Goal: Information Seeking & Learning: Learn about a topic

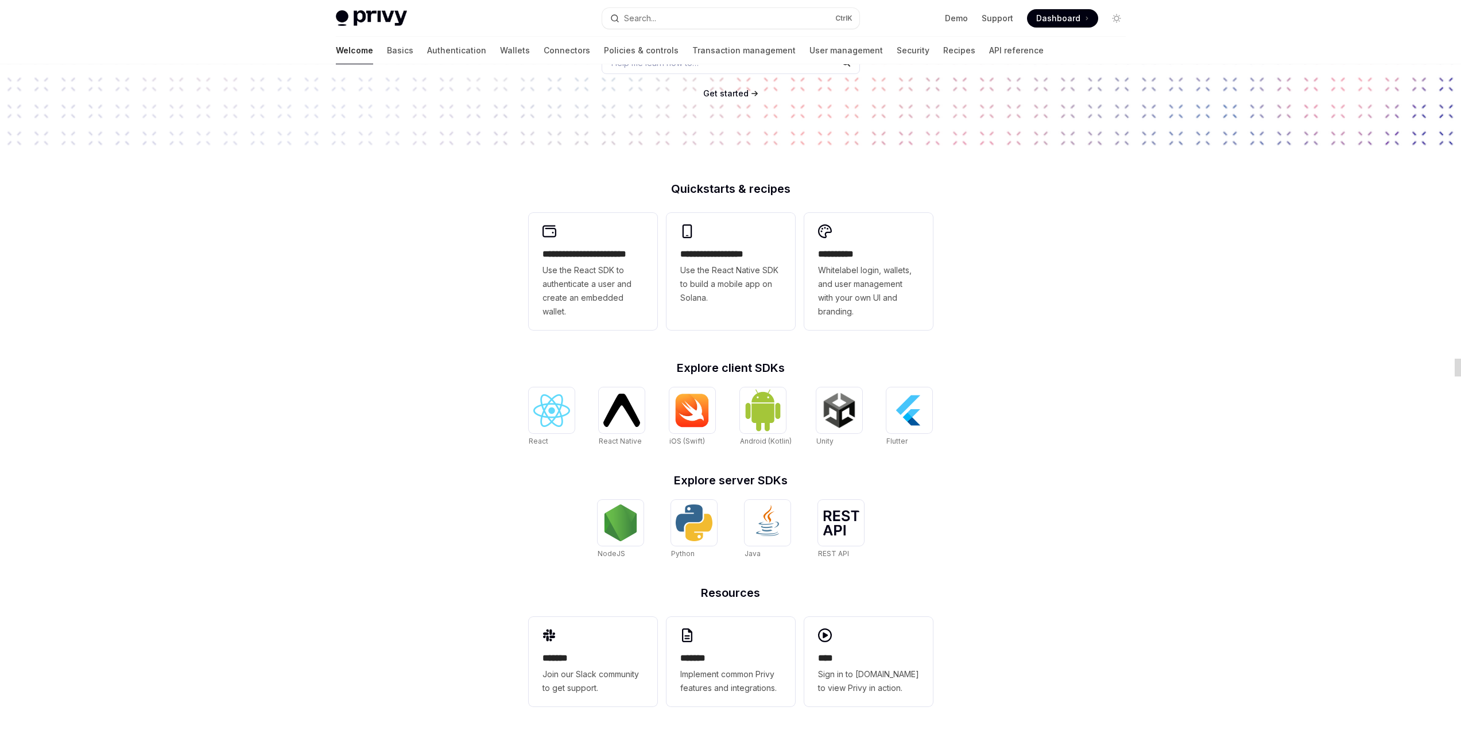
scroll to position [12105, 0]
click at [622, 538] on img at bounding box center [620, 523] width 37 height 37
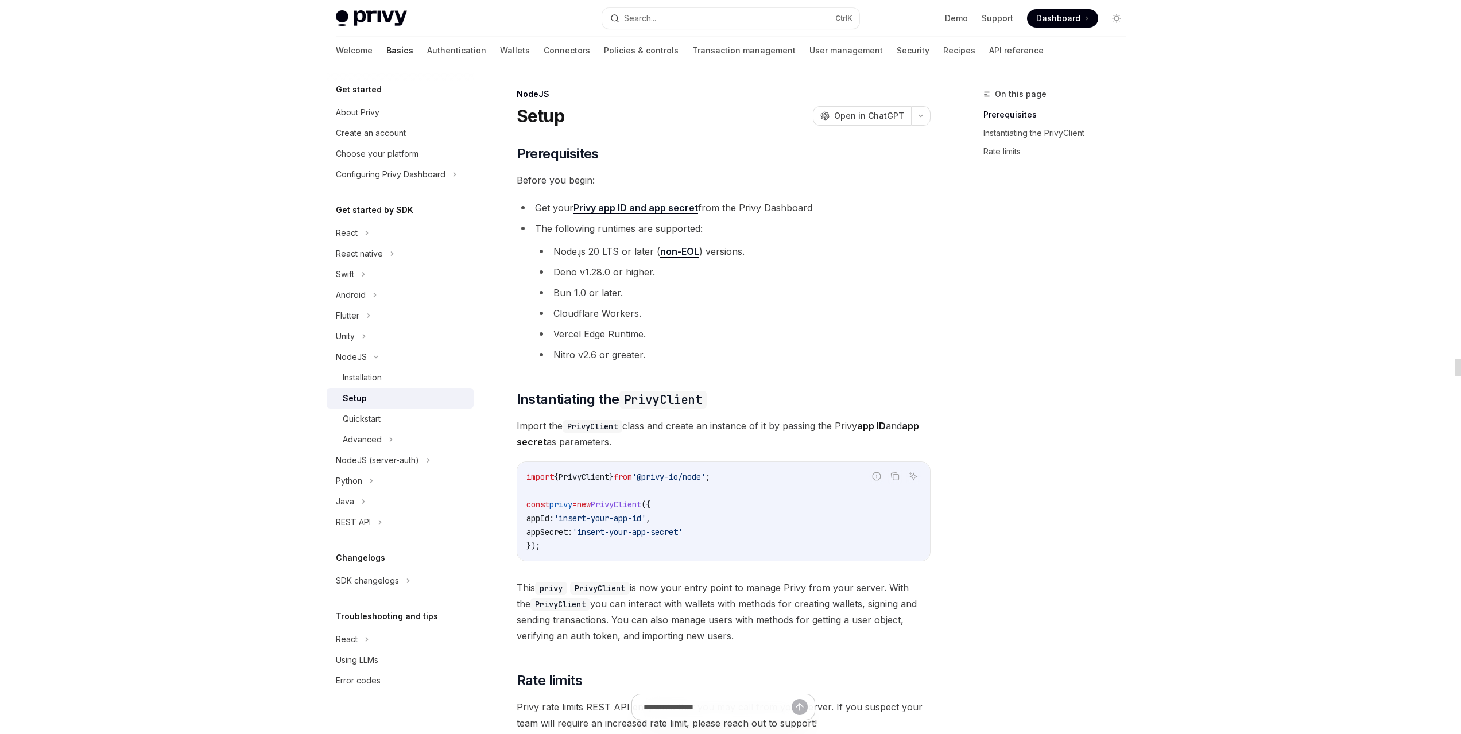
scroll to position [12105, 0]
click at [399, 459] on div "NodeJS (server-auth)" at bounding box center [377, 460] width 83 height 14
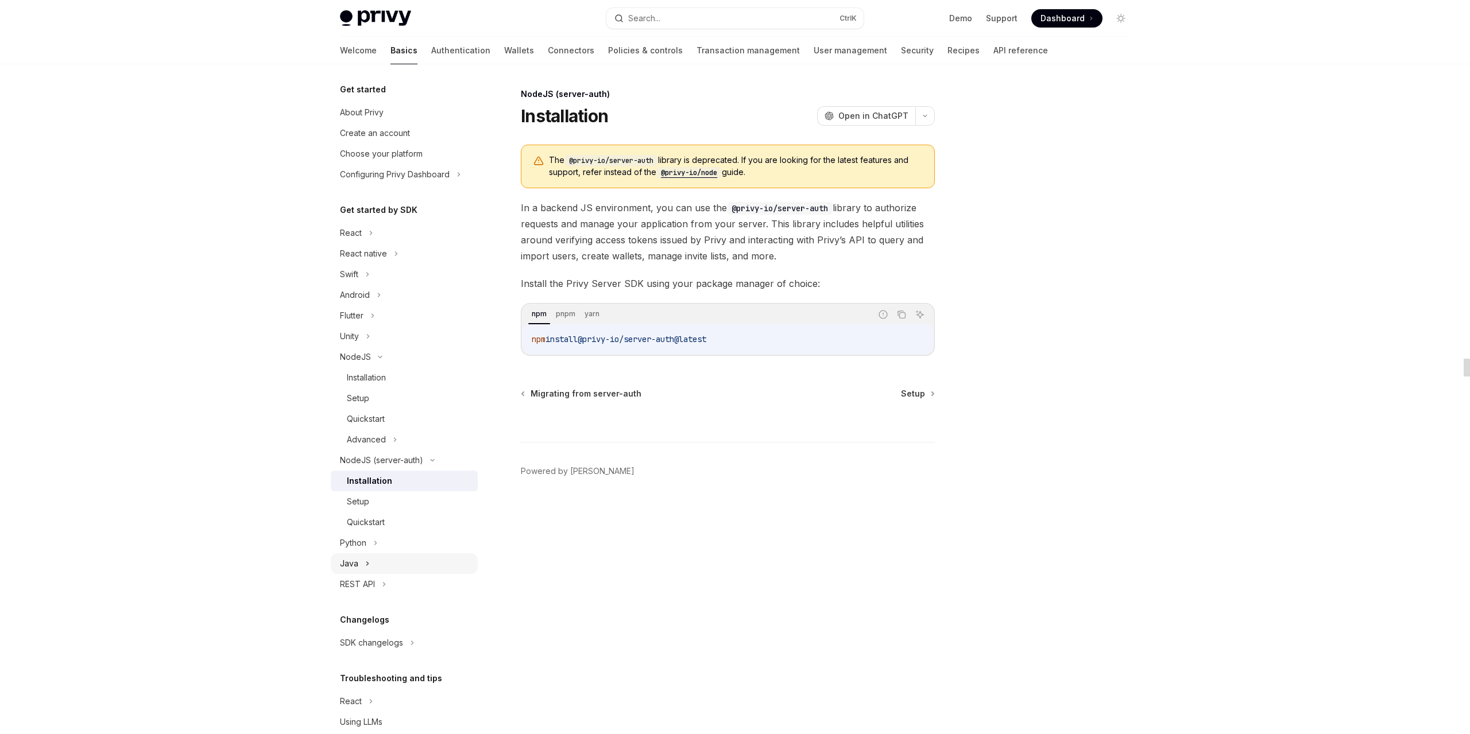
click at [385, 563] on div "Java" at bounding box center [404, 563] width 147 height 21
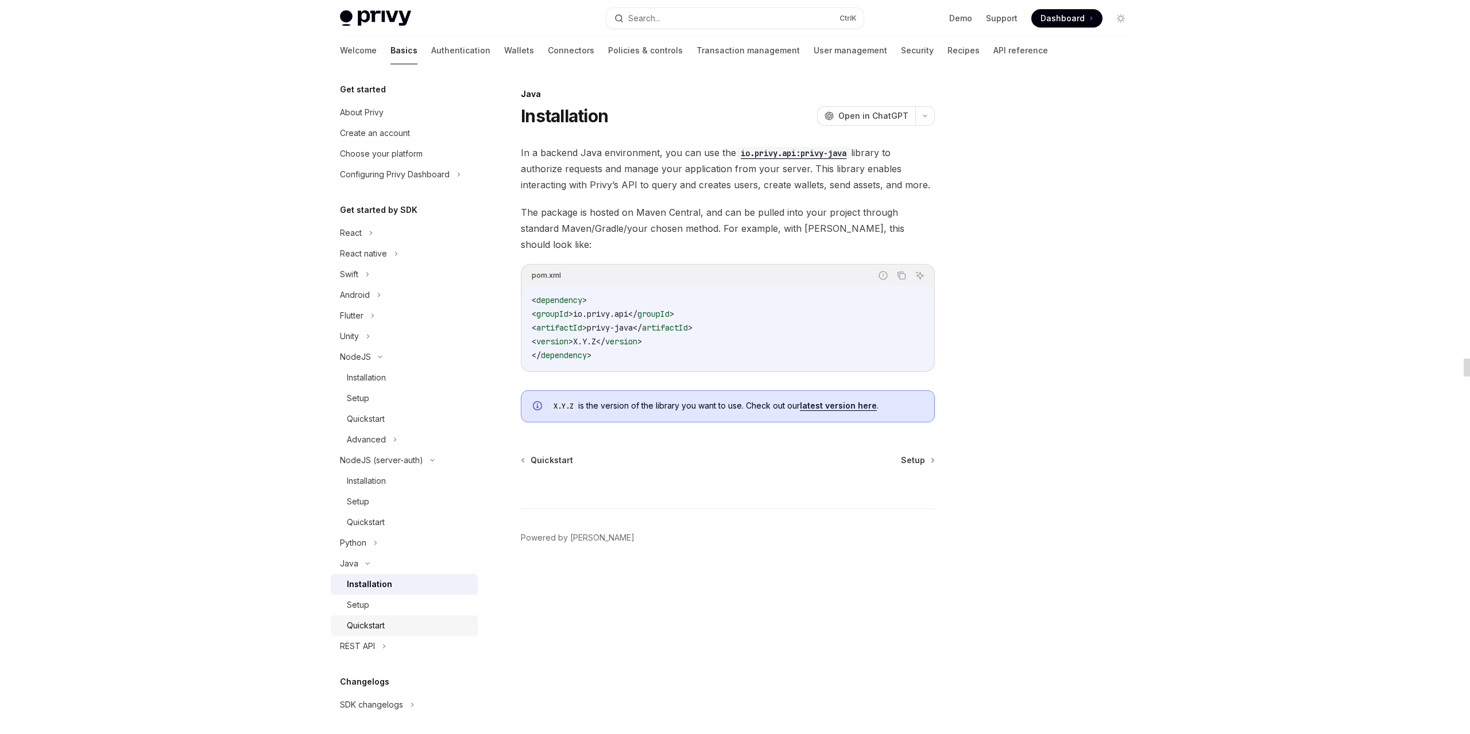
click at [384, 628] on div "Quickstart" at bounding box center [366, 626] width 38 height 14
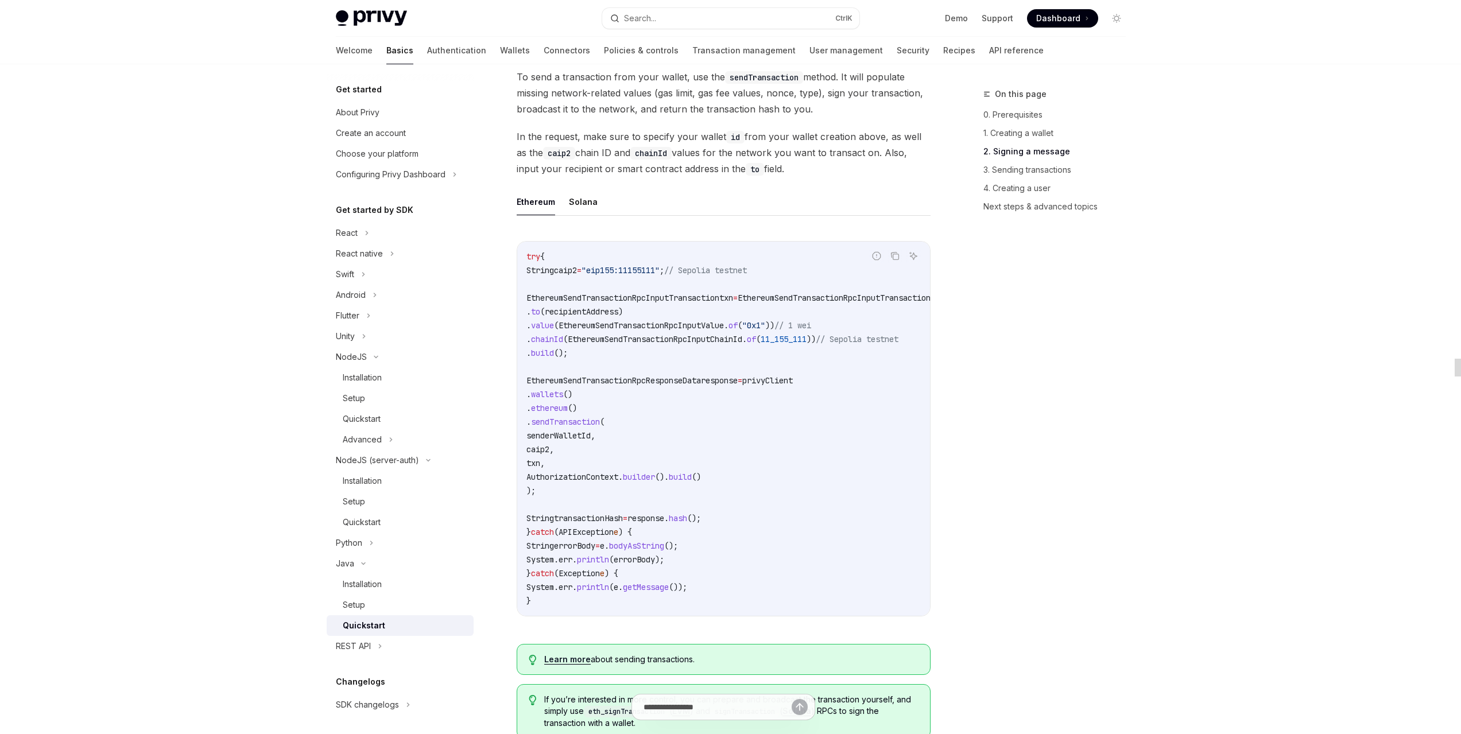
scroll to position [970, 0]
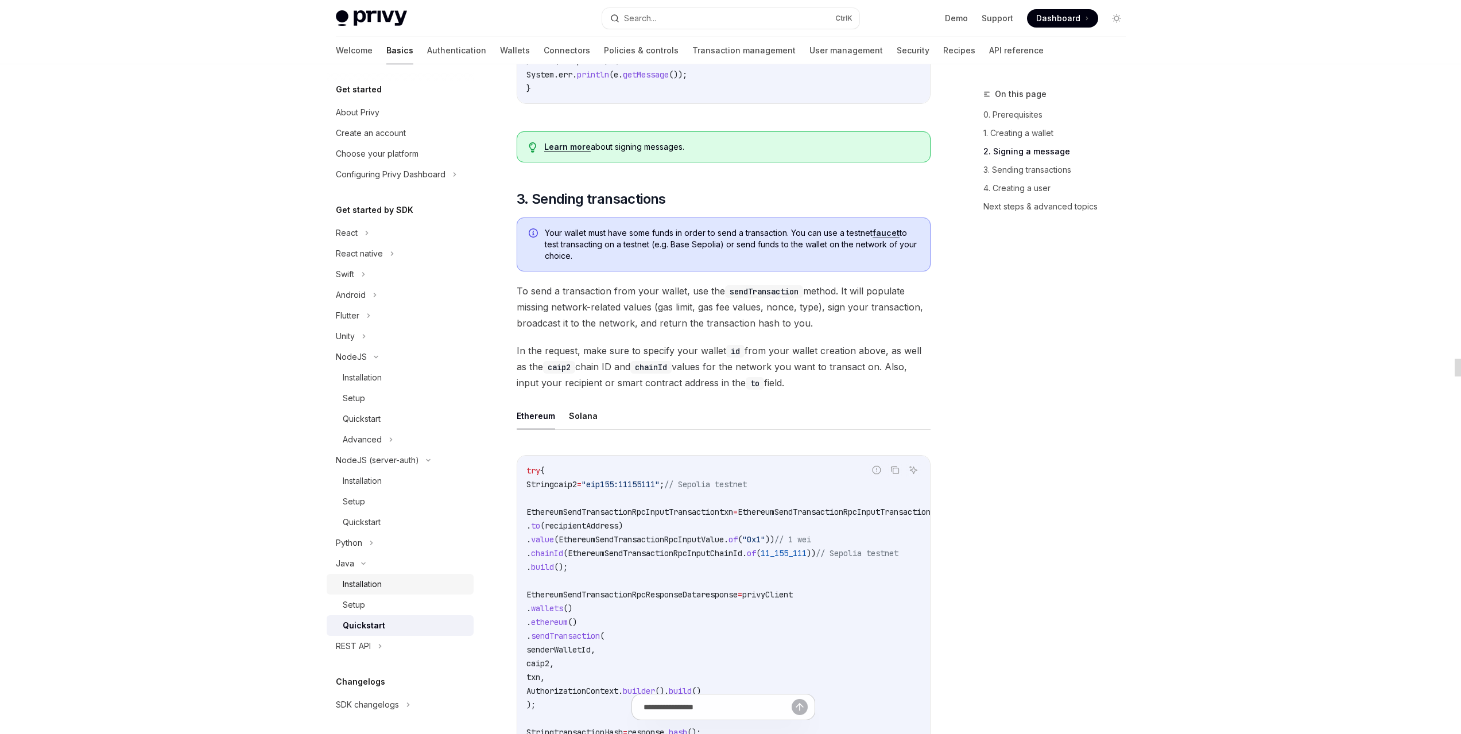
click at [383, 594] on link "Installation" at bounding box center [400, 584] width 147 height 21
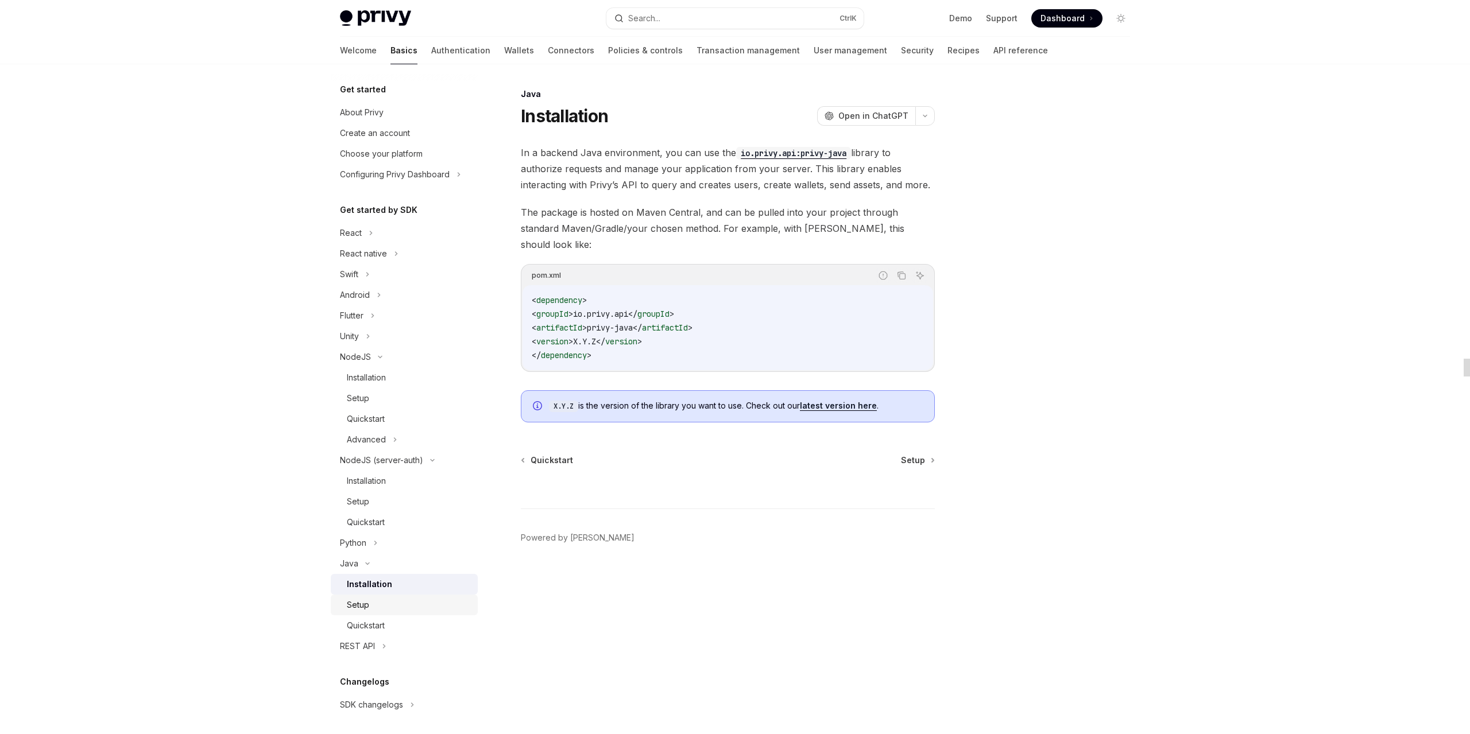
click at [378, 606] on div "Setup" at bounding box center [409, 605] width 124 height 14
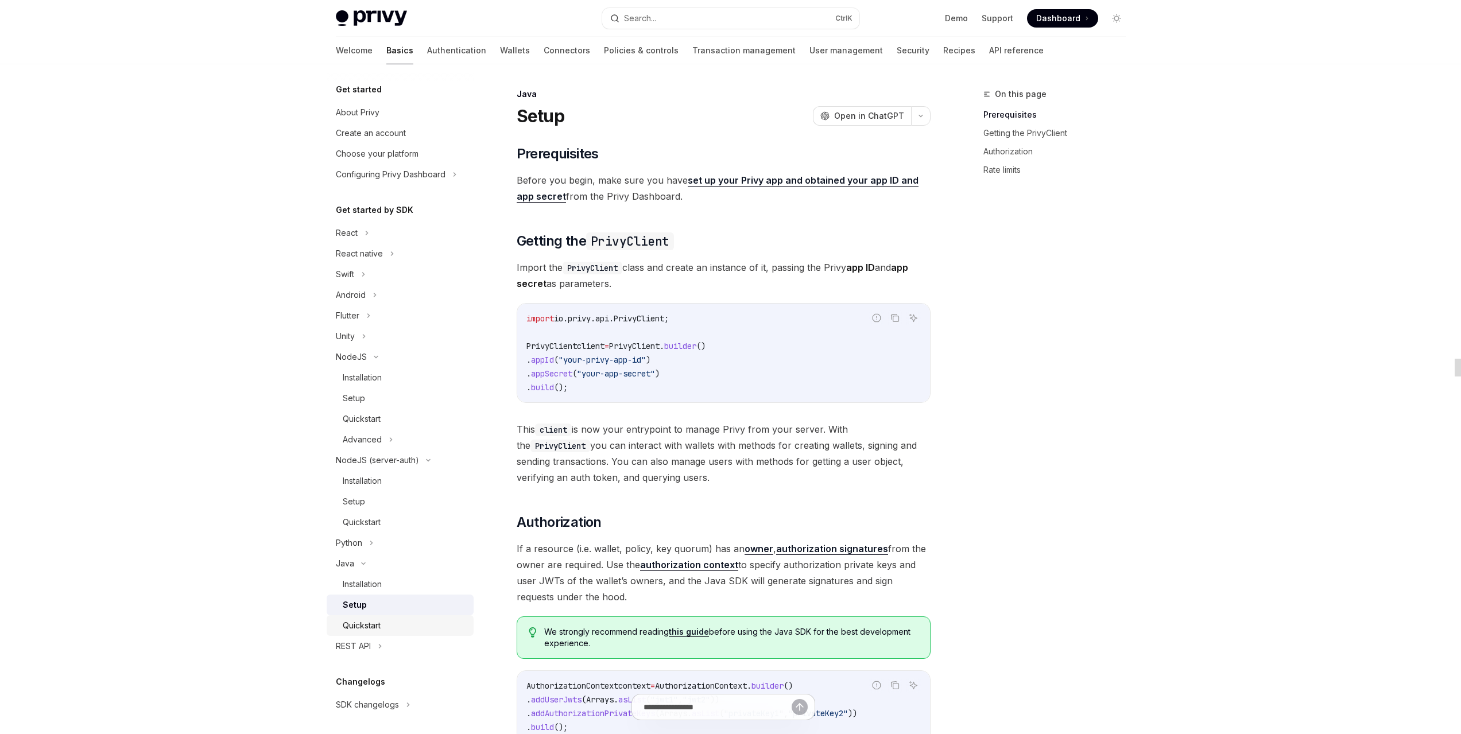
click at [389, 618] on link "Quickstart" at bounding box center [400, 625] width 147 height 21
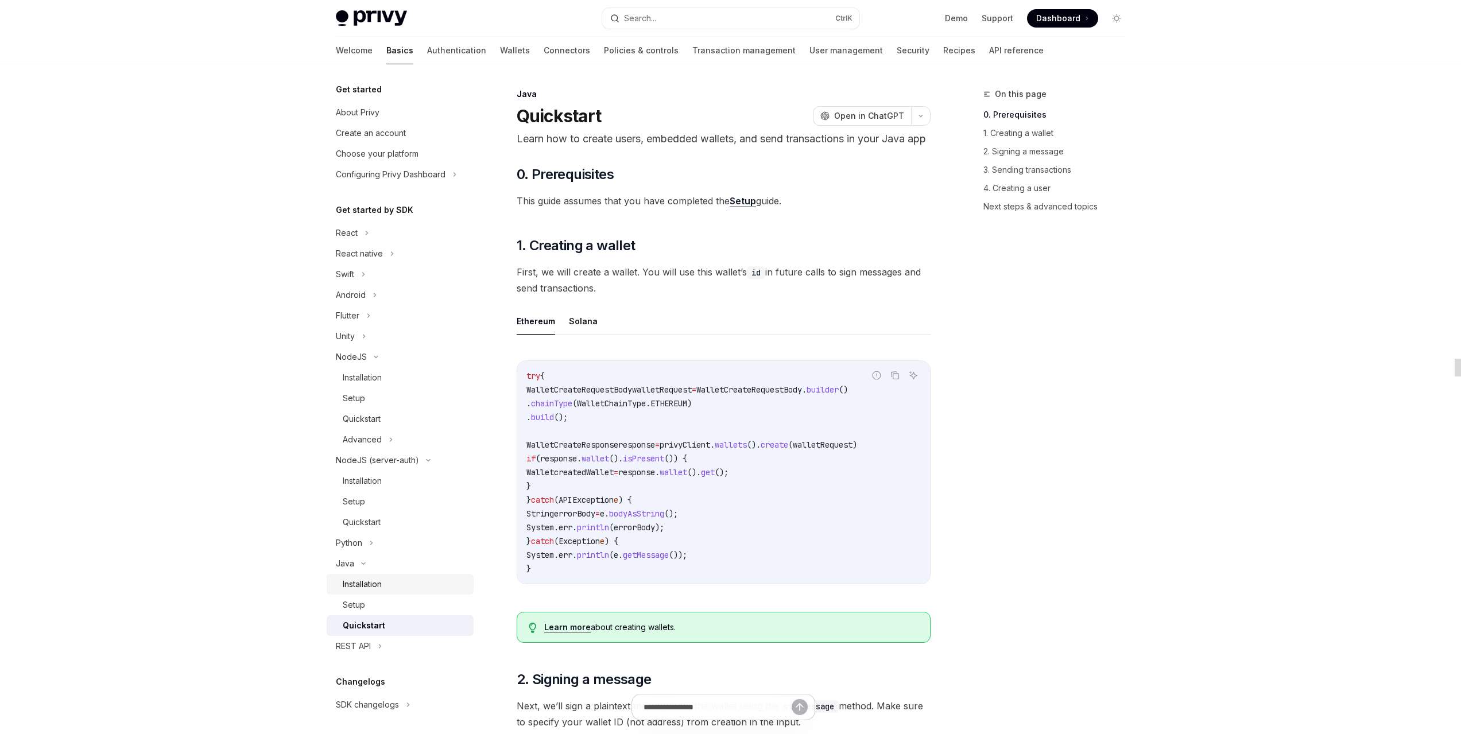
click at [377, 575] on link "Installation" at bounding box center [400, 584] width 147 height 21
type textarea "*"
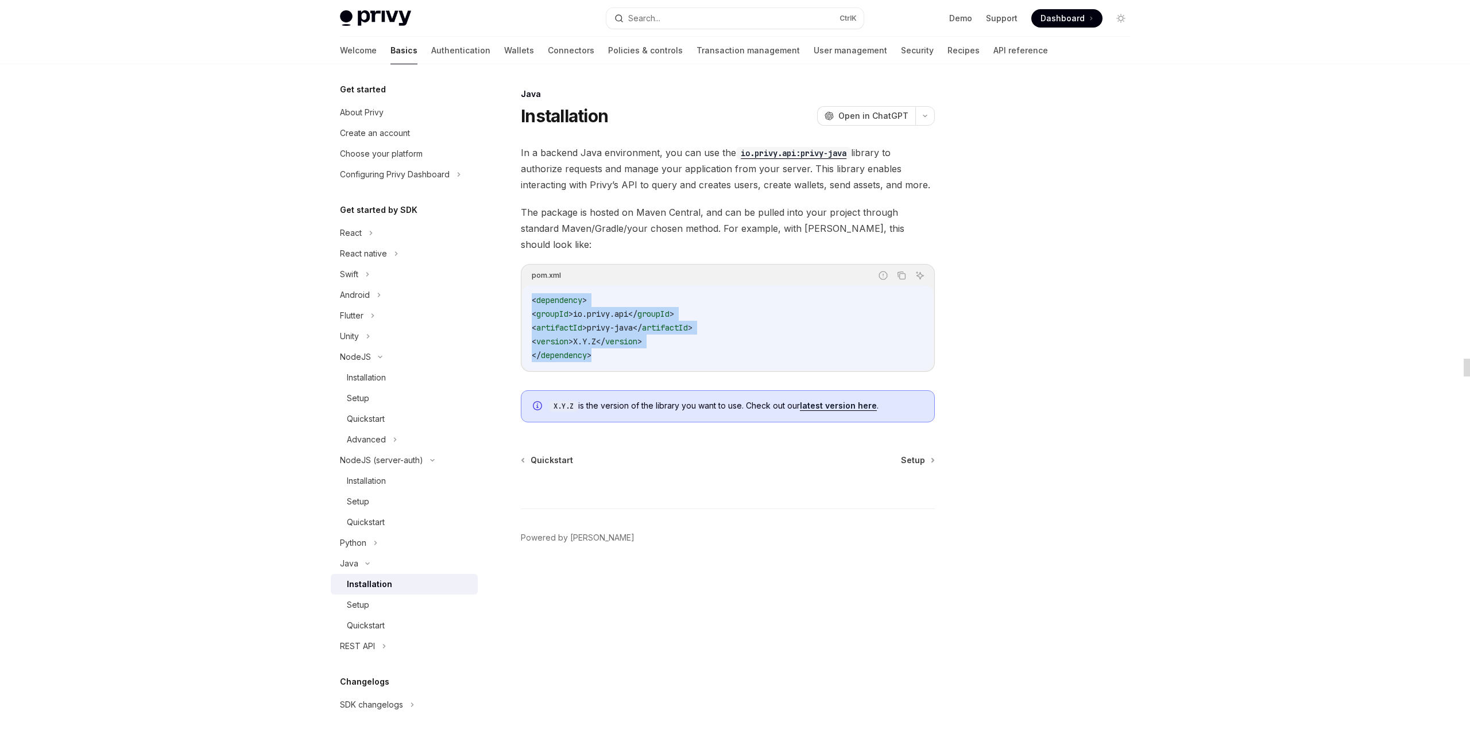
drag, startPoint x: 662, startPoint y: 334, endPoint x: 671, endPoint y: 416, distance: 82.6
type textarea "**********"
click at [532, 293] on code "< dependency > < groupId > io.privy.api </ groupId > < artifactId > privy-java …" at bounding box center [728, 327] width 392 height 69
click at [385, 625] on div "Quickstart" at bounding box center [366, 626] width 38 height 14
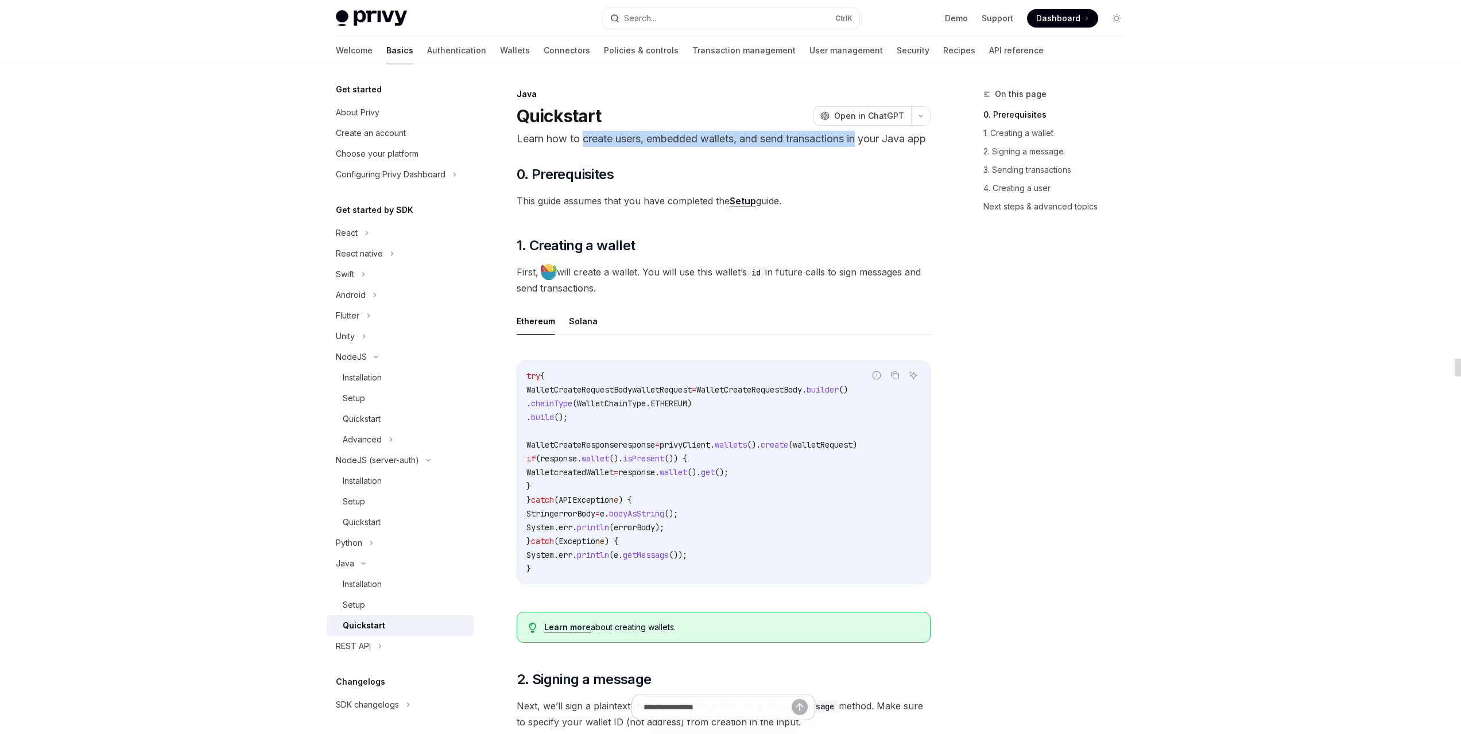
drag, startPoint x: 586, startPoint y: 137, endPoint x: 832, endPoint y: 153, distance: 246.8
click at [860, 141] on p "Learn how to create users, embedded wallets, and send transactions in your Java…" at bounding box center [724, 139] width 414 height 16
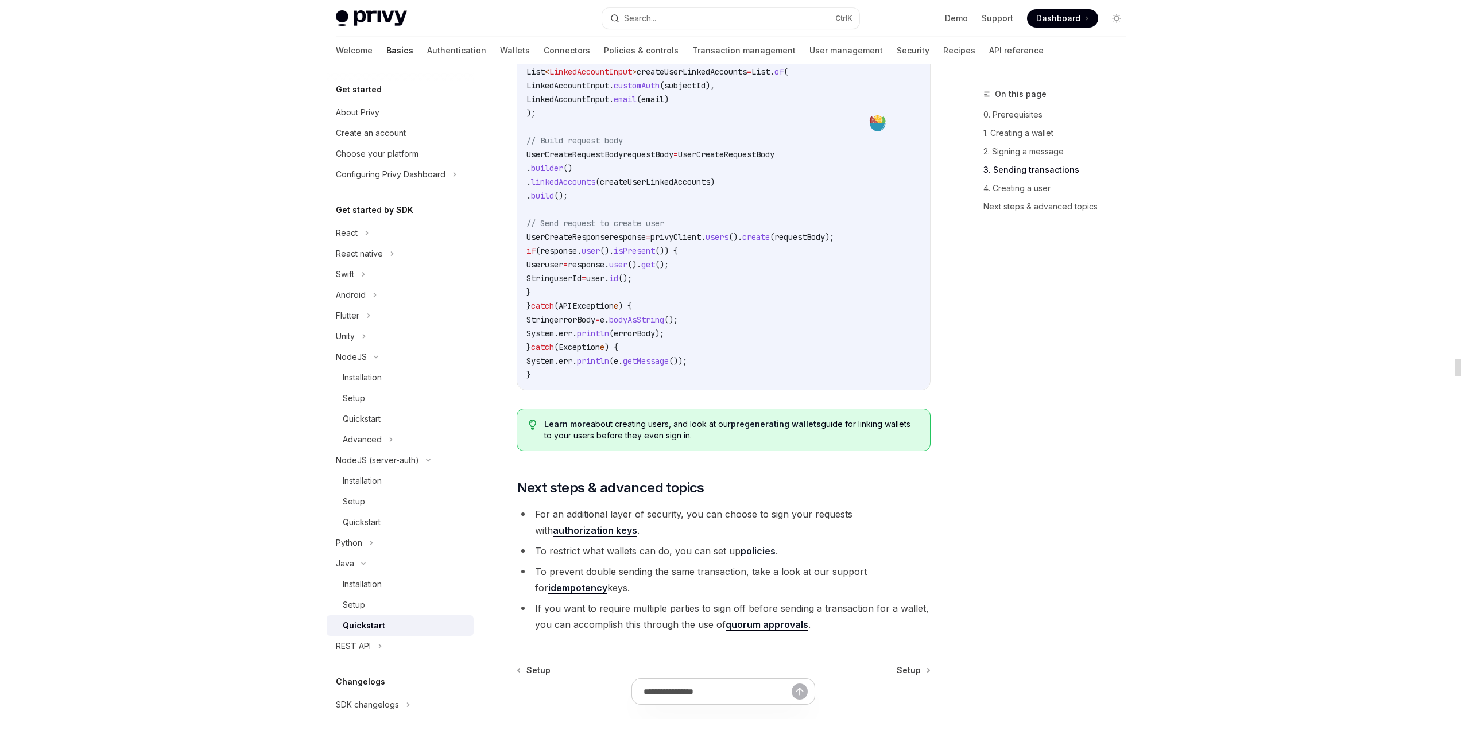
scroll to position [2105, 0]
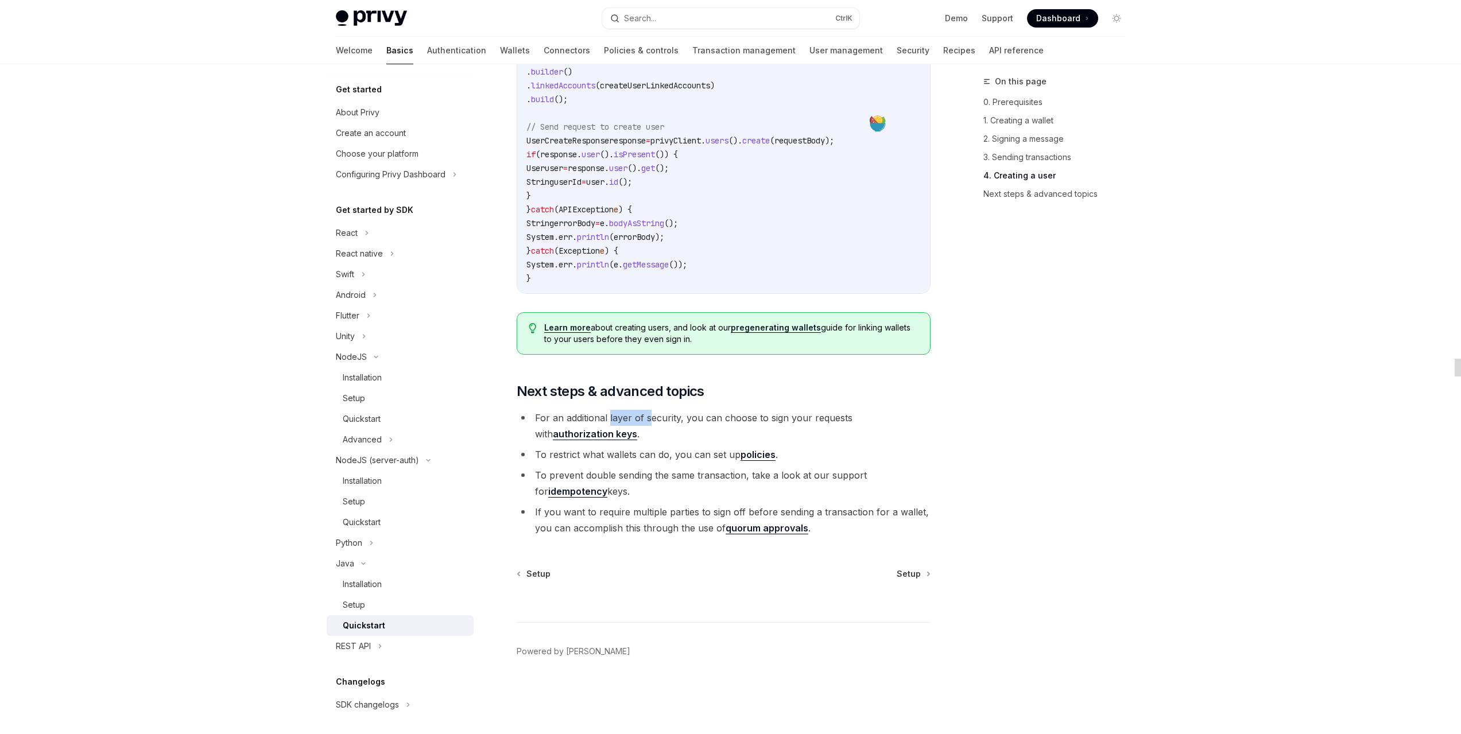
drag, startPoint x: 610, startPoint y: 441, endPoint x: 650, endPoint y: 437, distance: 40.3
click at [650, 437] on li "For an additional layer of security, you can choose to sign your requests with …" at bounding box center [724, 426] width 414 height 32
click at [628, 463] on li "To restrict what wallets can do, you can set up policies ." at bounding box center [724, 455] width 414 height 16
drag, startPoint x: 638, startPoint y: 483, endPoint x: 670, endPoint y: 488, distance: 33.0
click at [673, 463] on li "To restrict what wallets can do, you can set up policies ." at bounding box center [724, 455] width 414 height 16
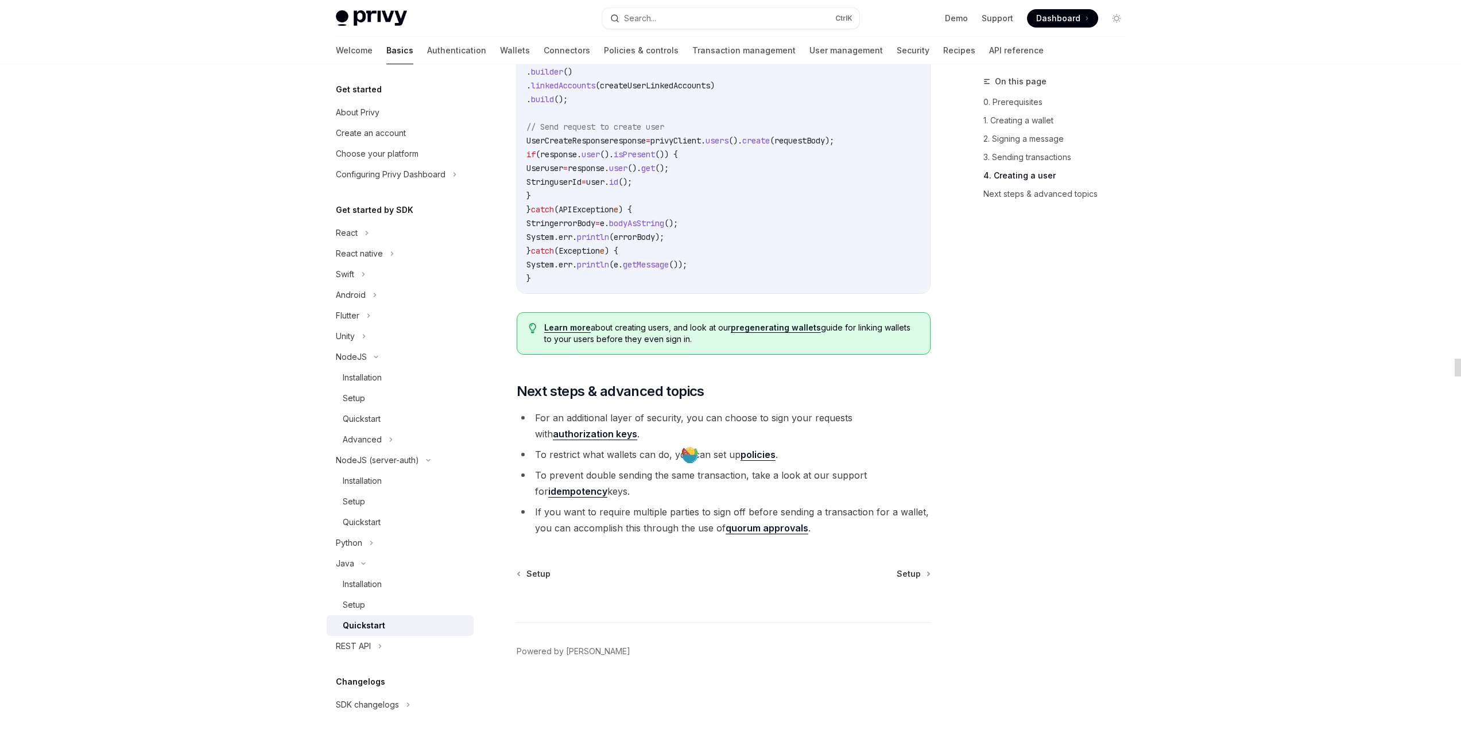
click at [671, 499] on li "To prevent double sending the same transaction, take a look at our support for …" at bounding box center [724, 483] width 414 height 32
click at [743, 534] on link "quorum approvals" at bounding box center [767, 528] width 83 height 12
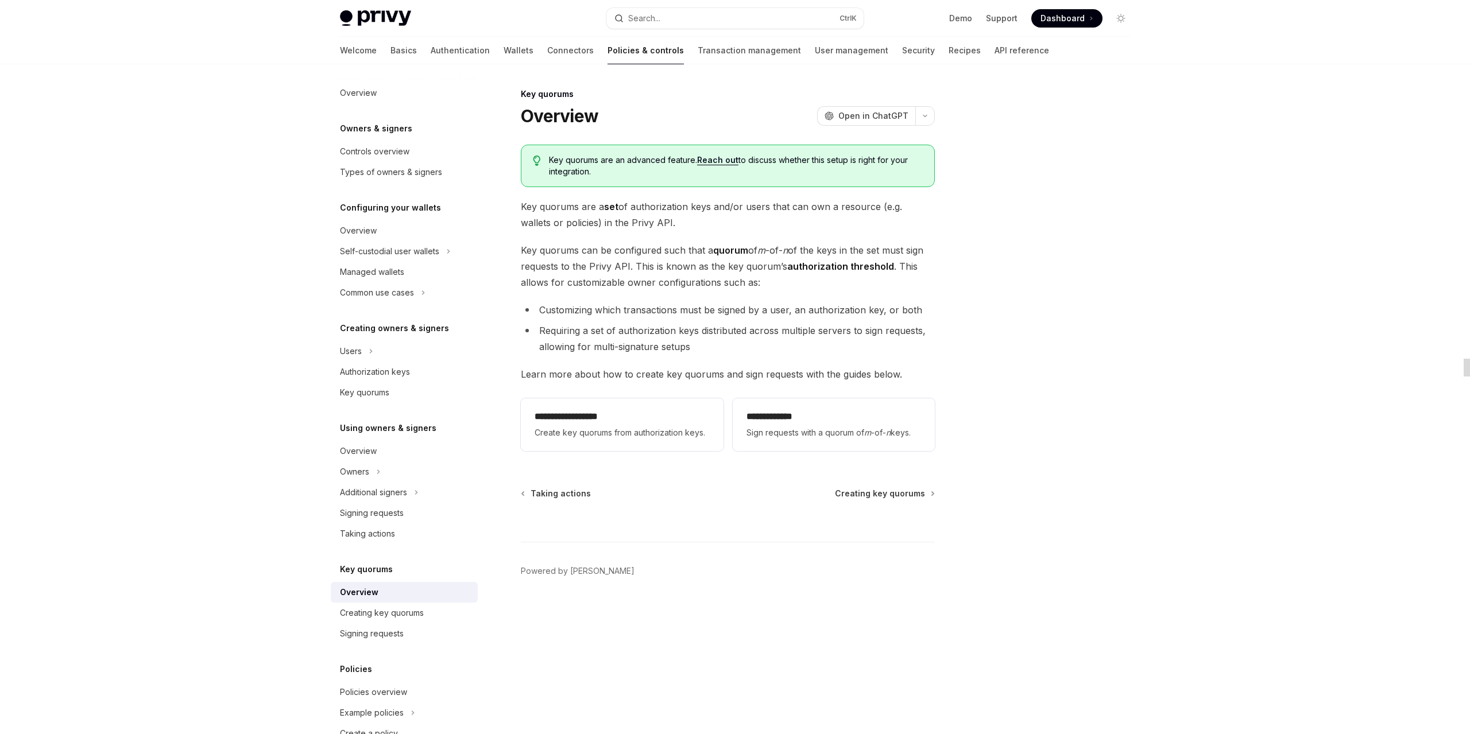
drag, startPoint x: 452, startPoint y: 414, endPoint x: 489, endPoint y: 416, distance: 36.8
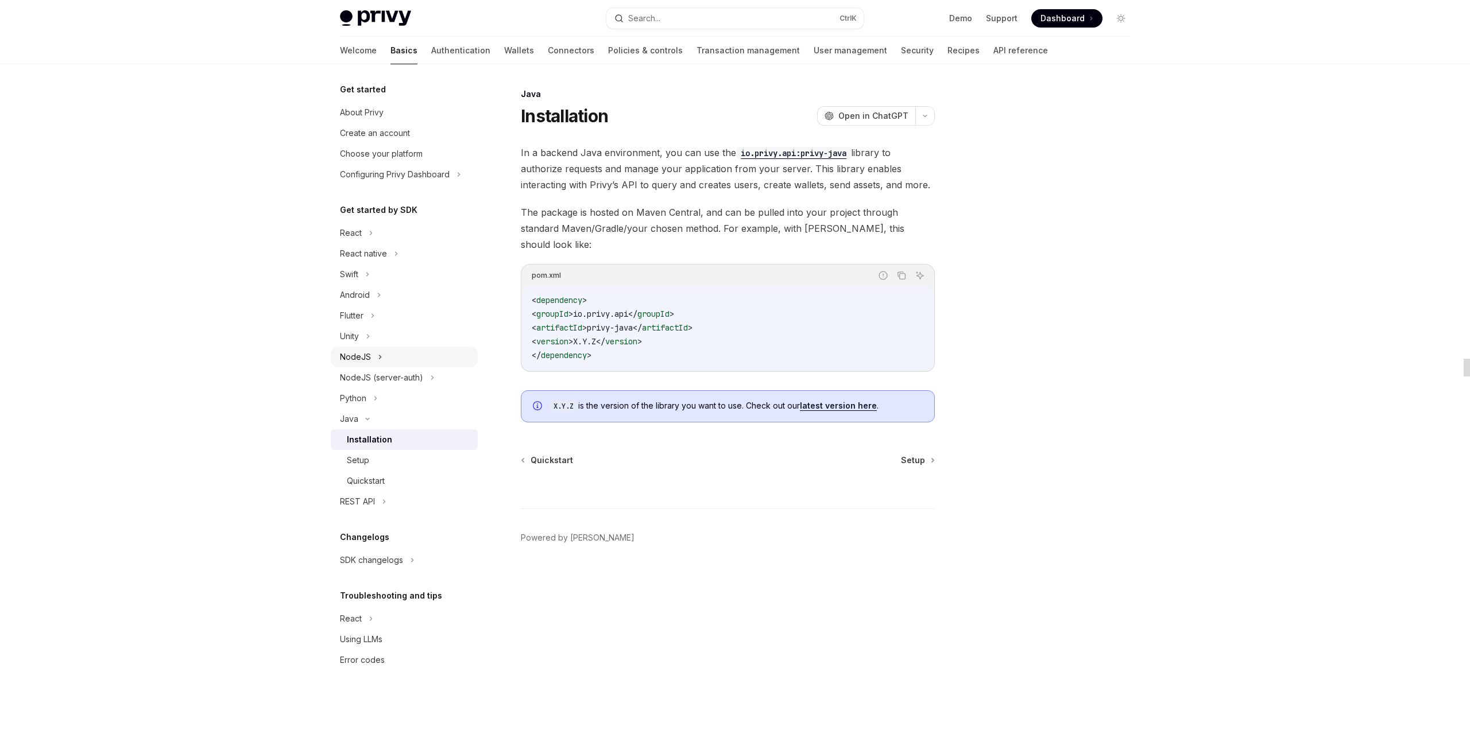
click at [380, 359] on icon at bounding box center [380, 357] width 5 height 14
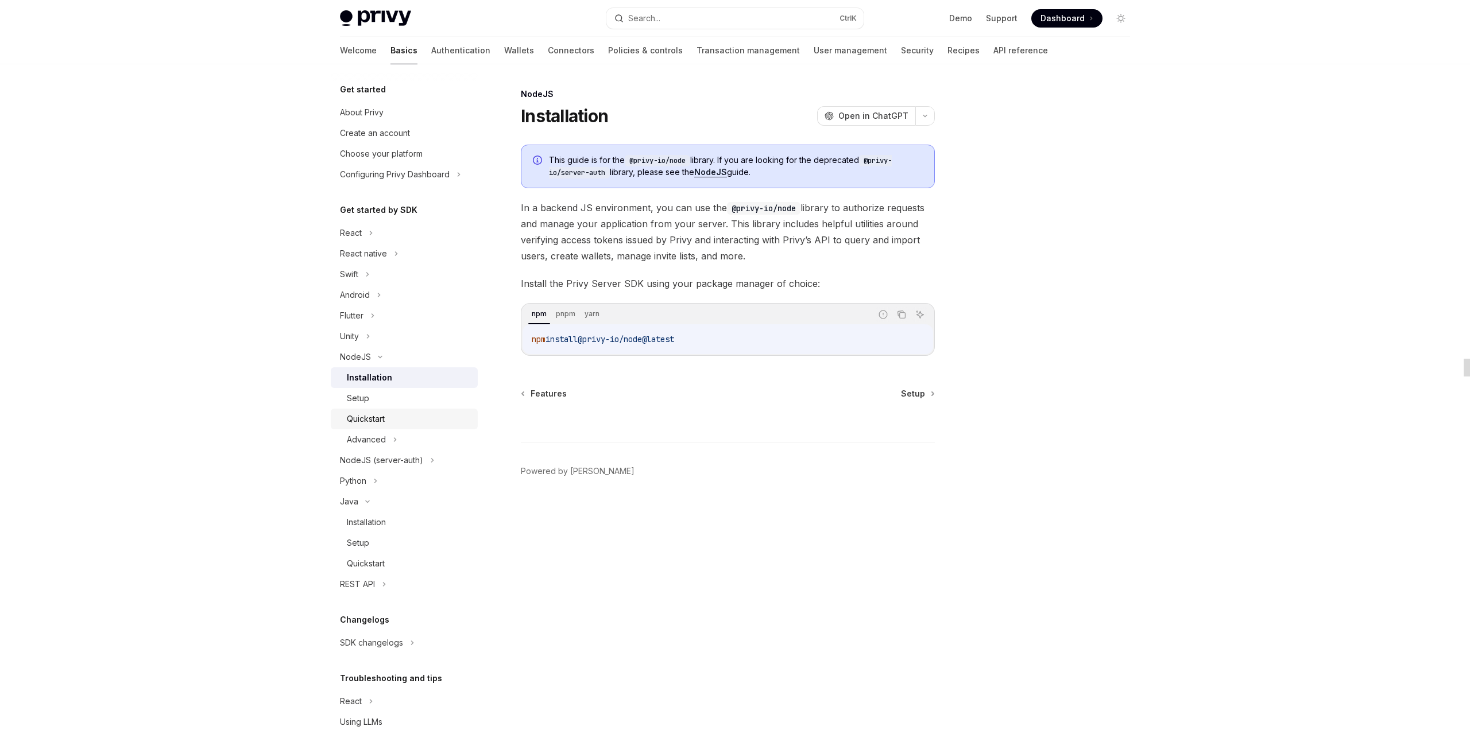
click at [379, 425] on div "Quickstart" at bounding box center [366, 419] width 38 height 14
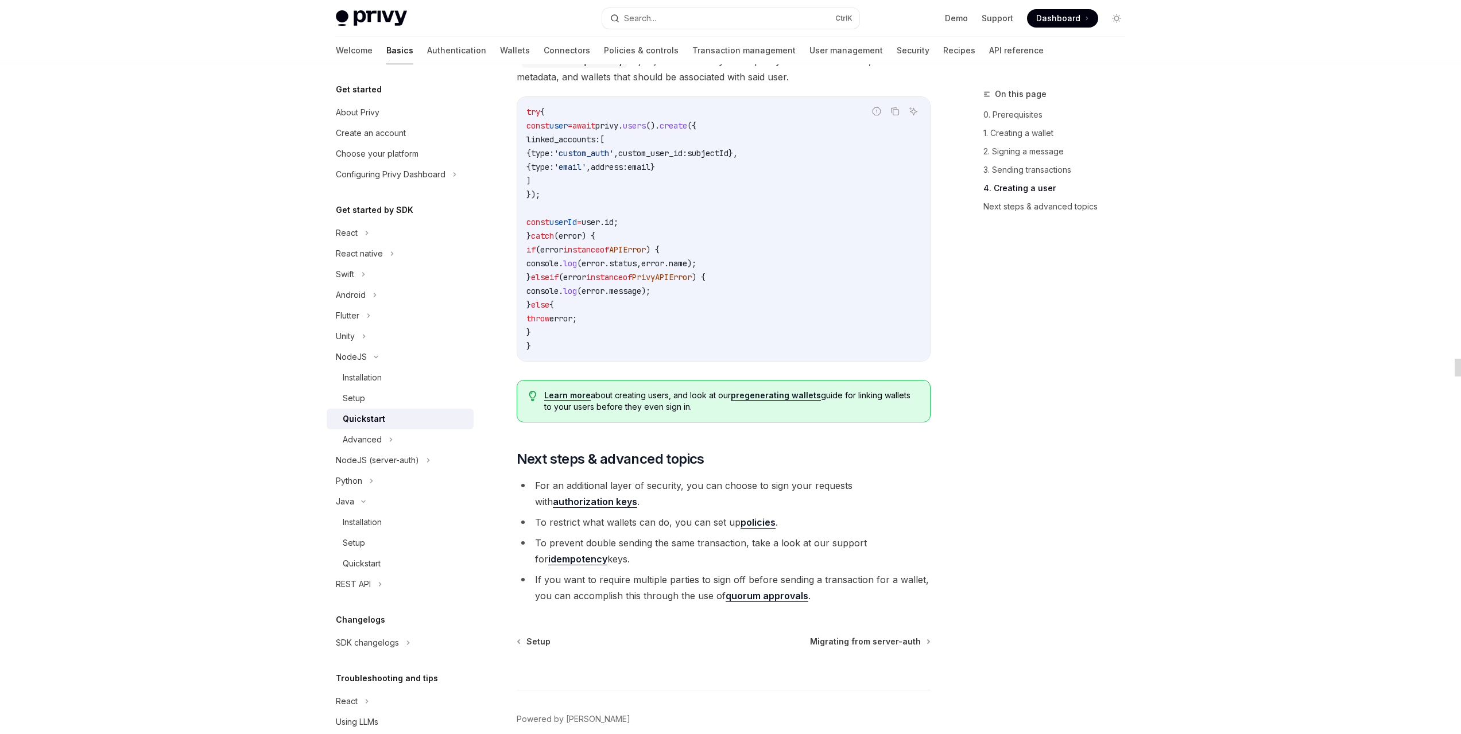
scroll to position [2150, 0]
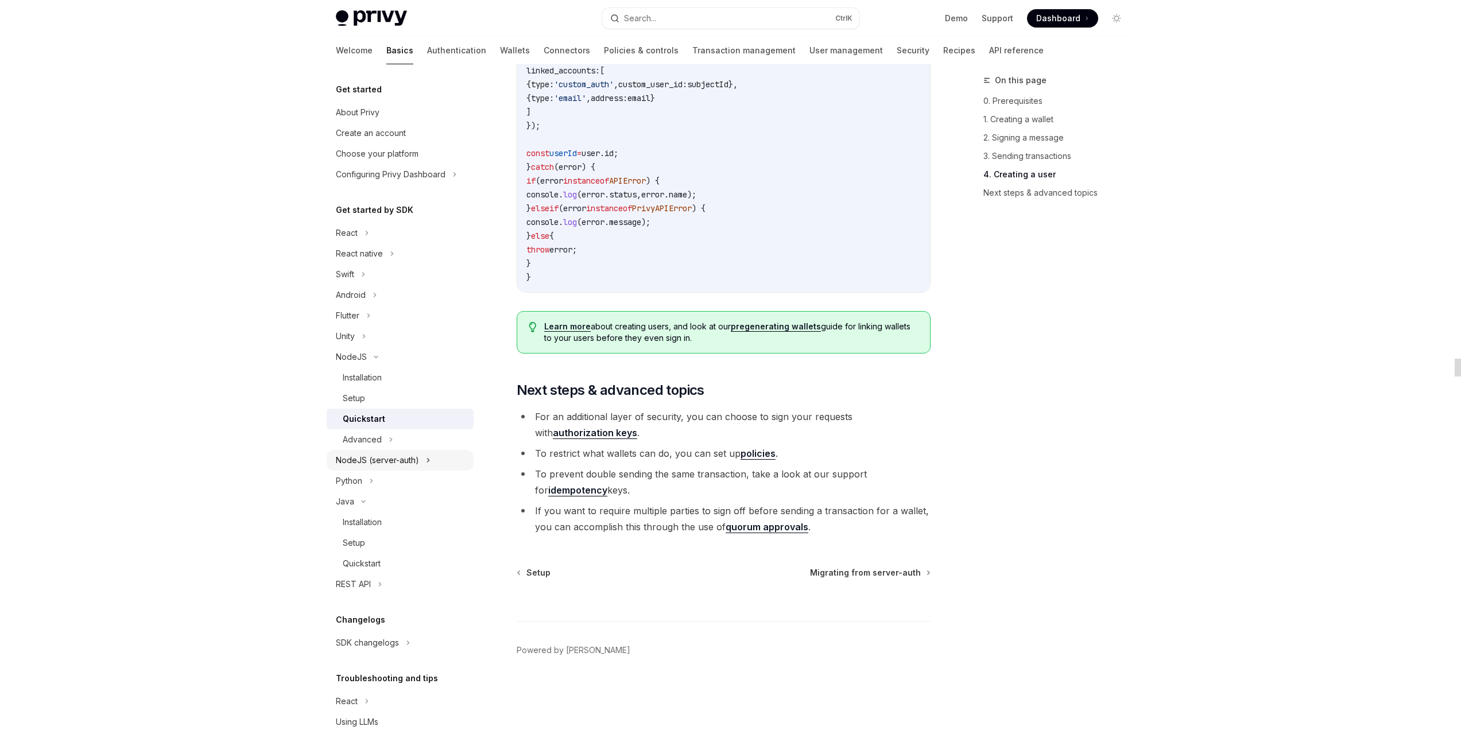
click at [398, 456] on div "NodeJS (server-auth)" at bounding box center [377, 460] width 83 height 14
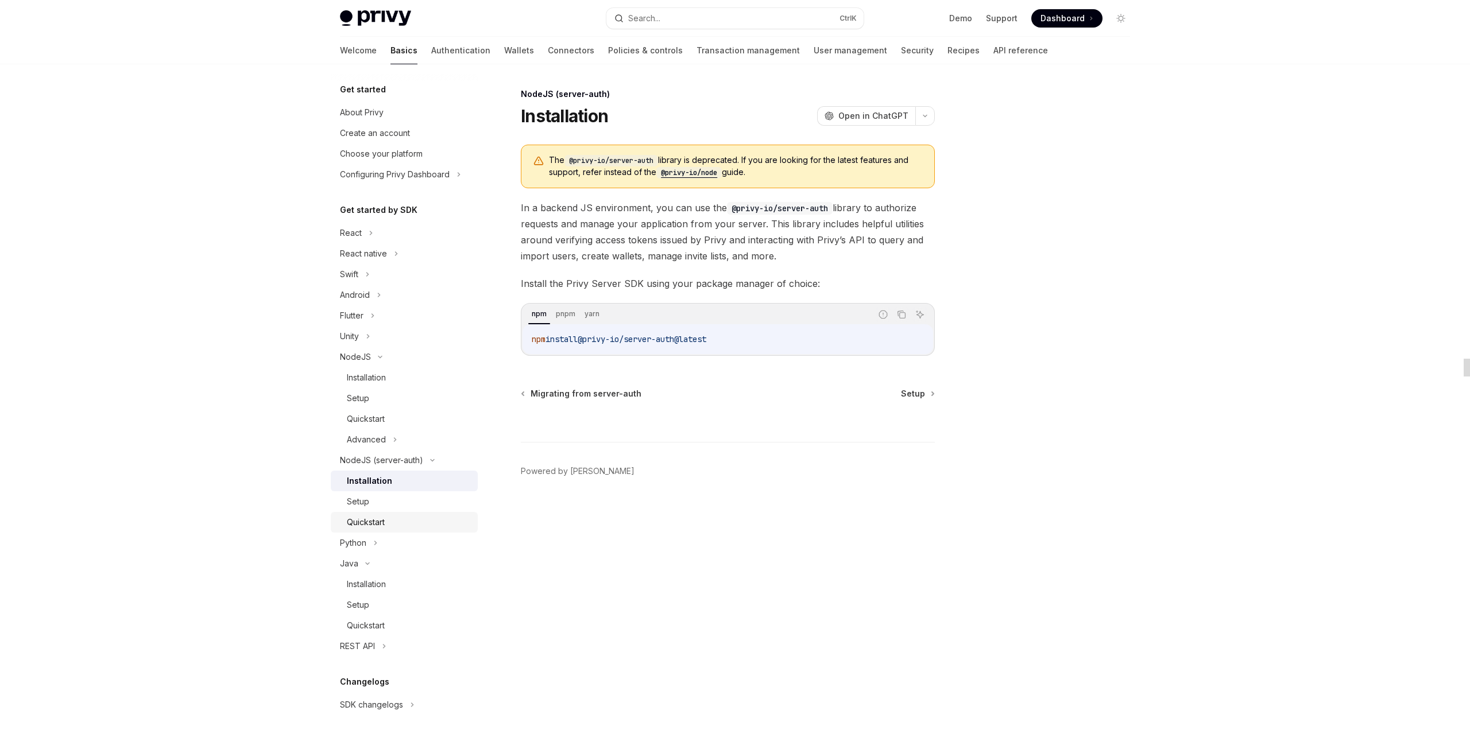
click at [382, 525] on div "Quickstart" at bounding box center [366, 522] width 38 height 14
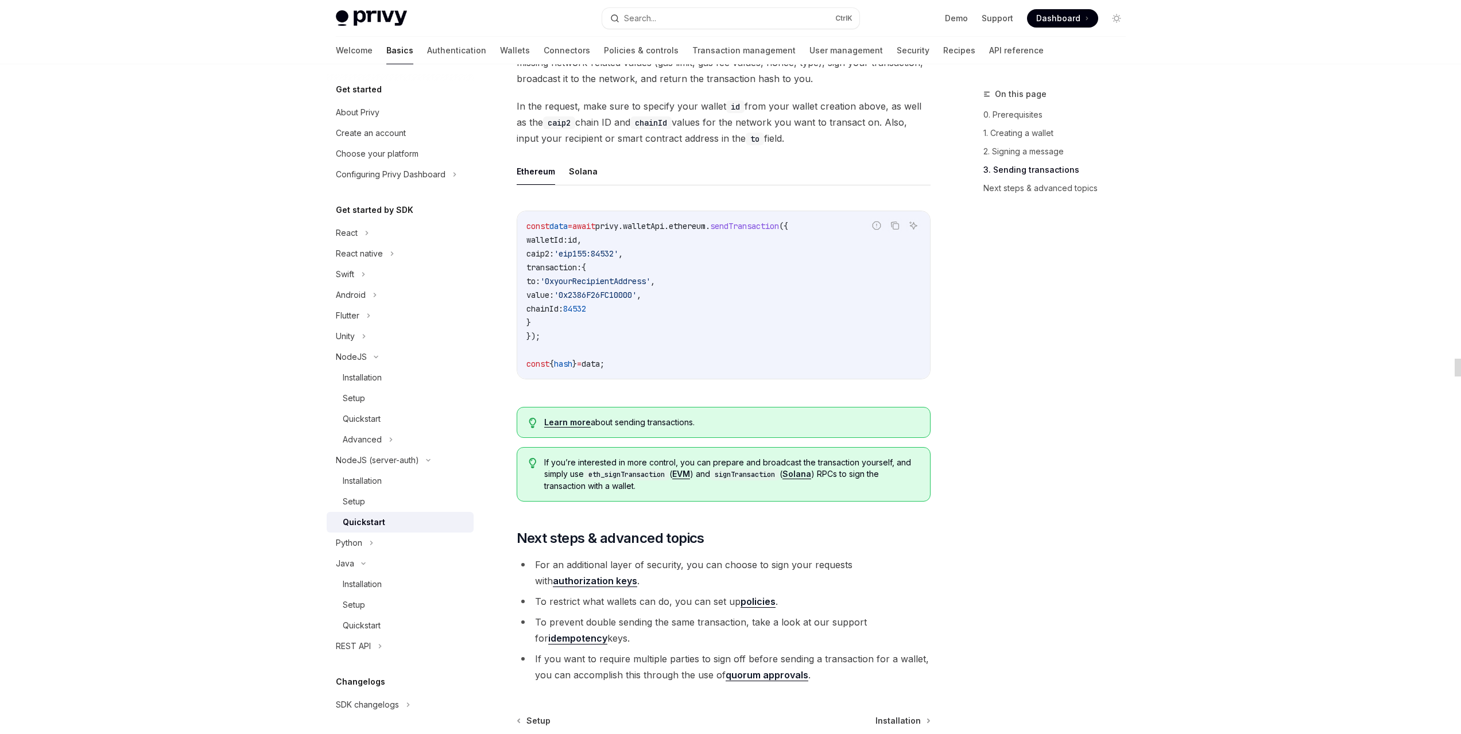
scroll to position [1073, 0]
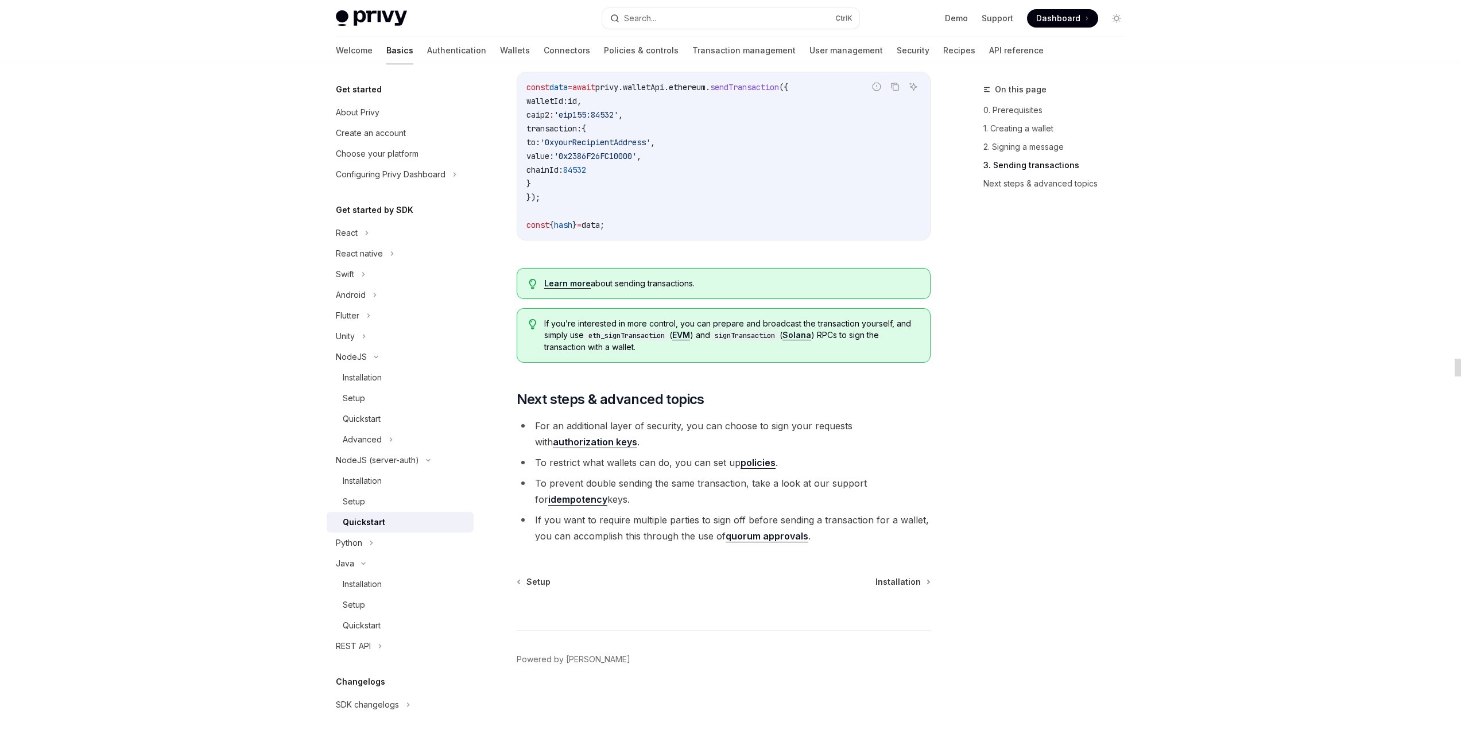
click at [776, 540] on link "quorum approvals" at bounding box center [767, 536] width 83 height 12
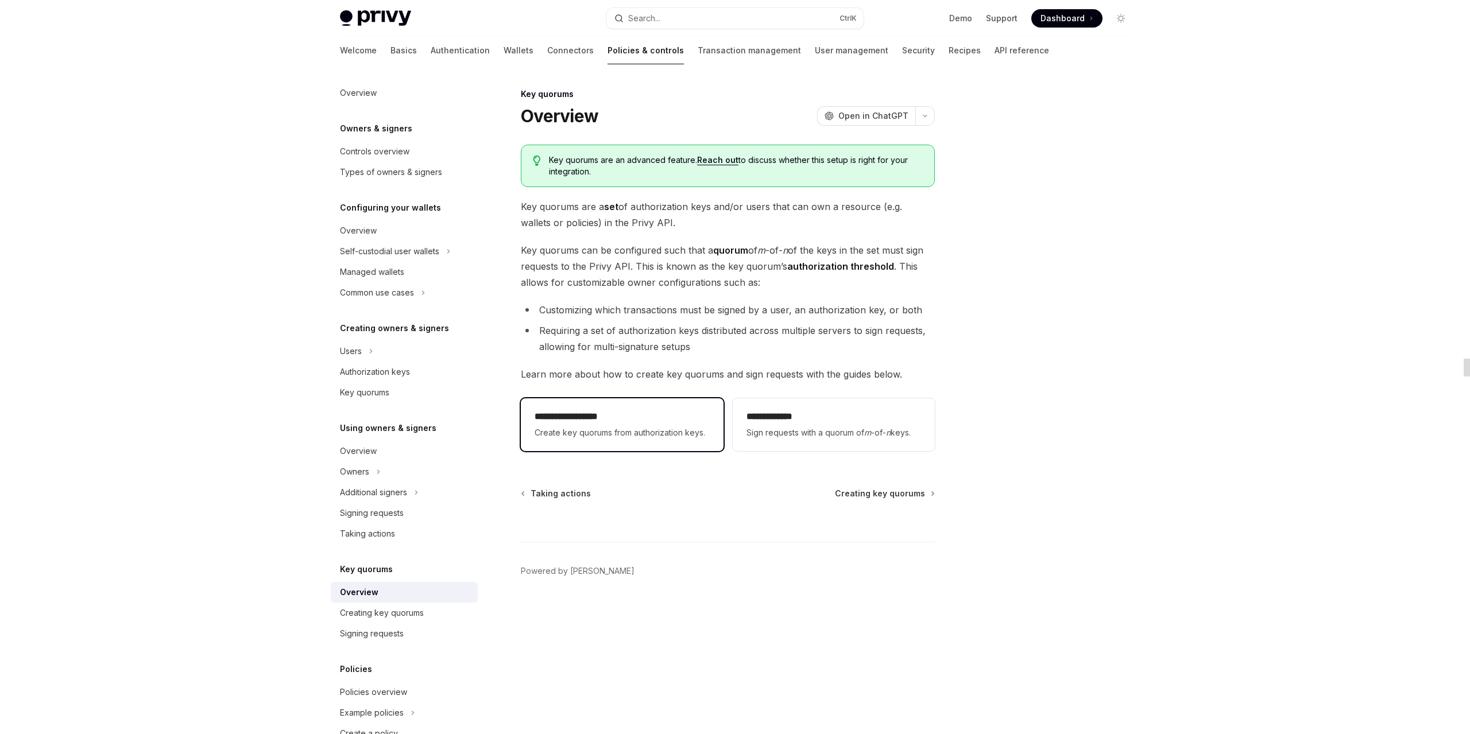
click at [600, 417] on h2 "**********" at bounding box center [621, 417] width 175 height 14
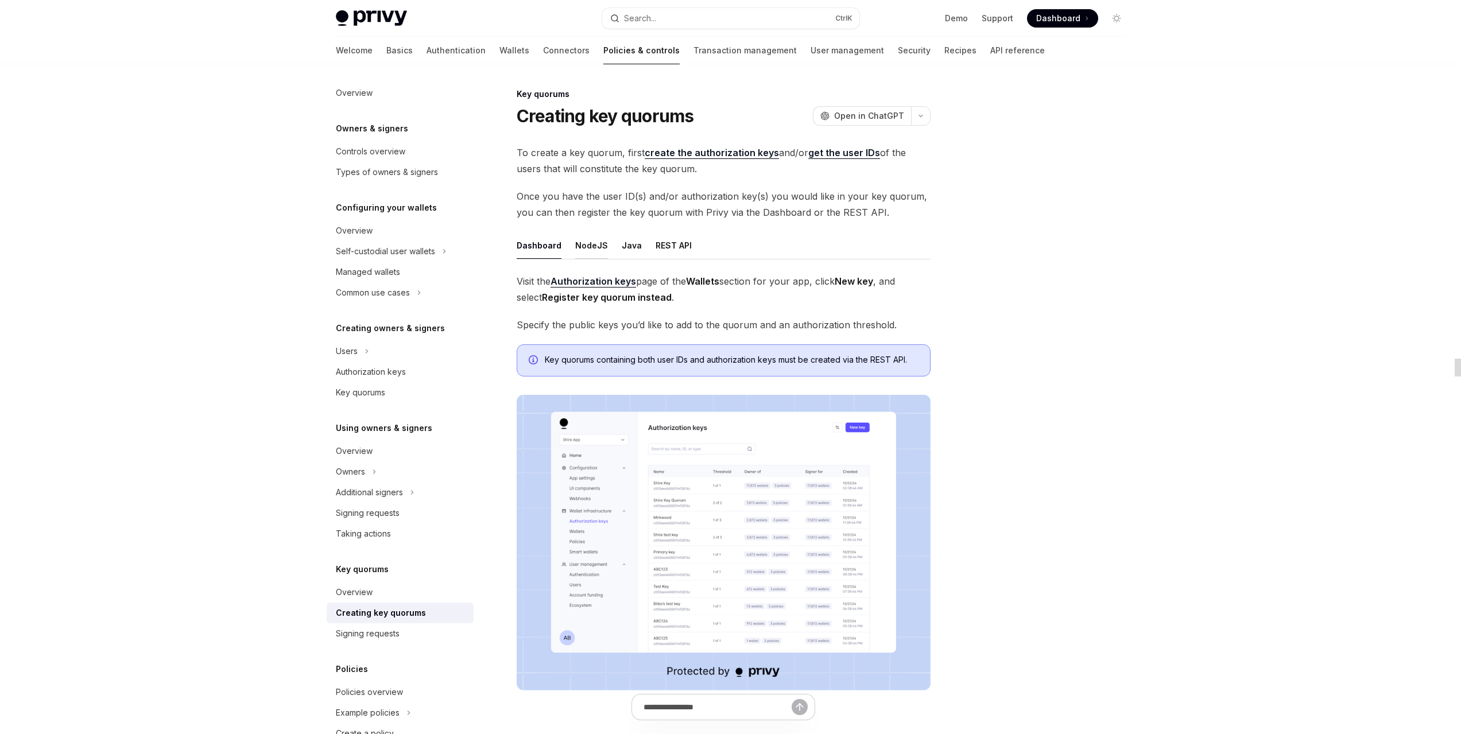
click at [583, 250] on button "NodeJS" at bounding box center [591, 245] width 33 height 27
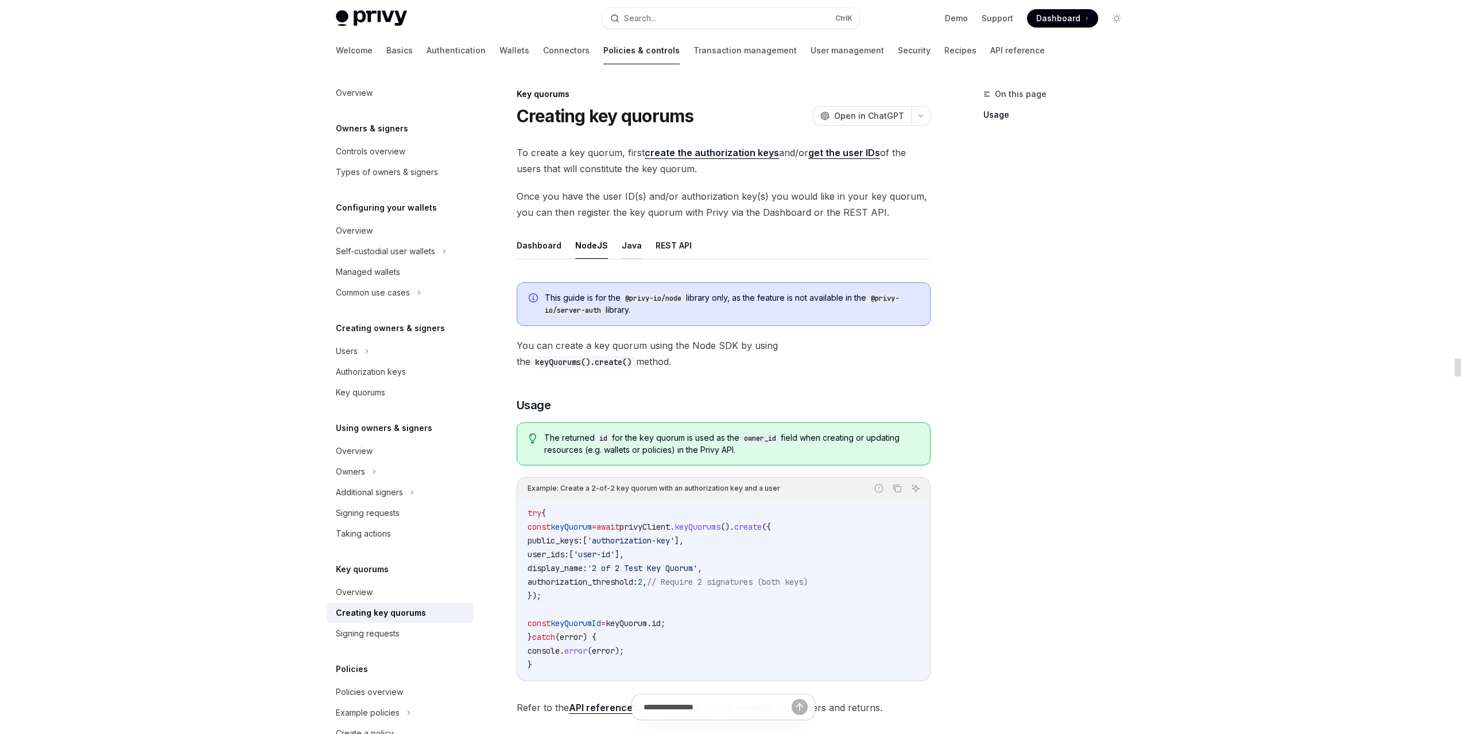
click at [622, 250] on button "Java" at bounding box center [632, 245] width 20 height 27
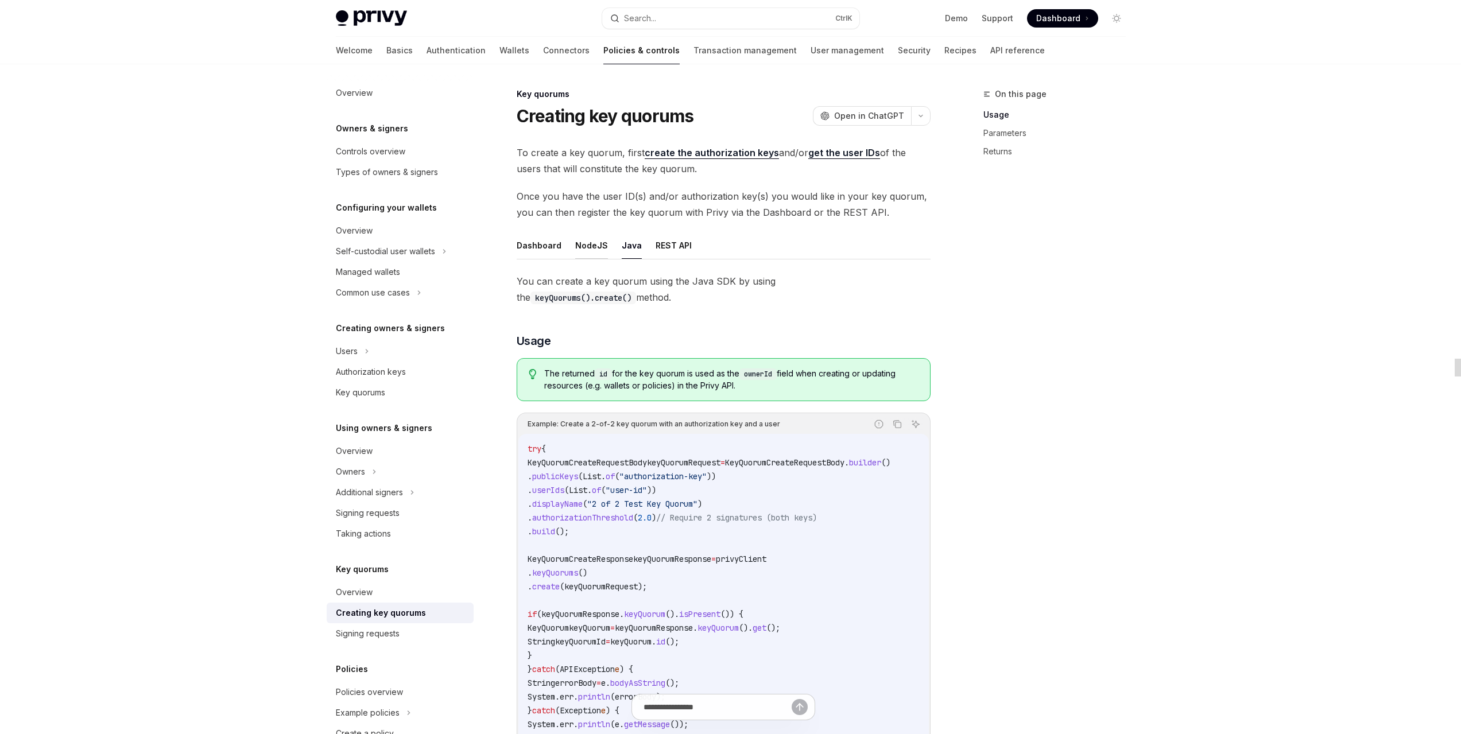
click at [575, 253] on button "NodeJS" at bounding box center [591, 245] width 33 height 27
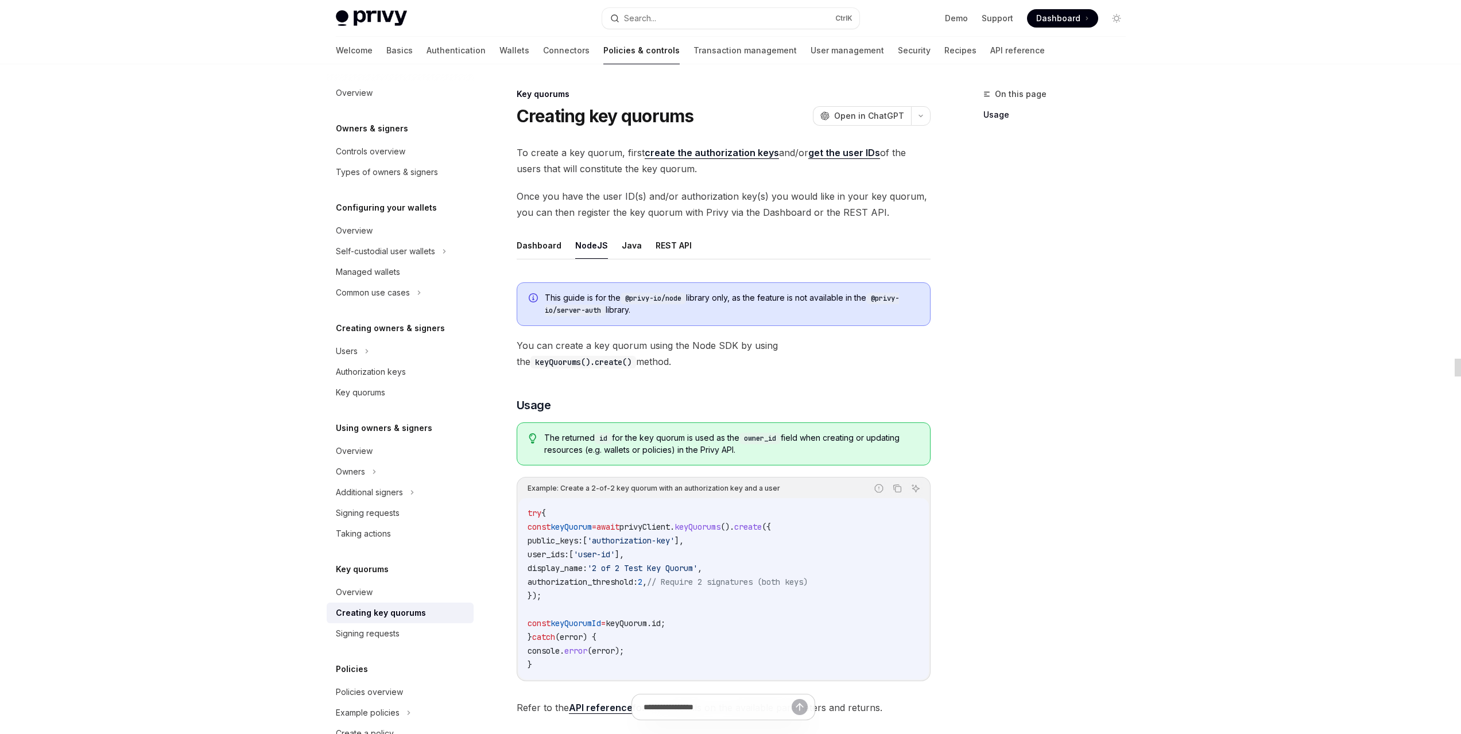
scroll to position [167, 0]
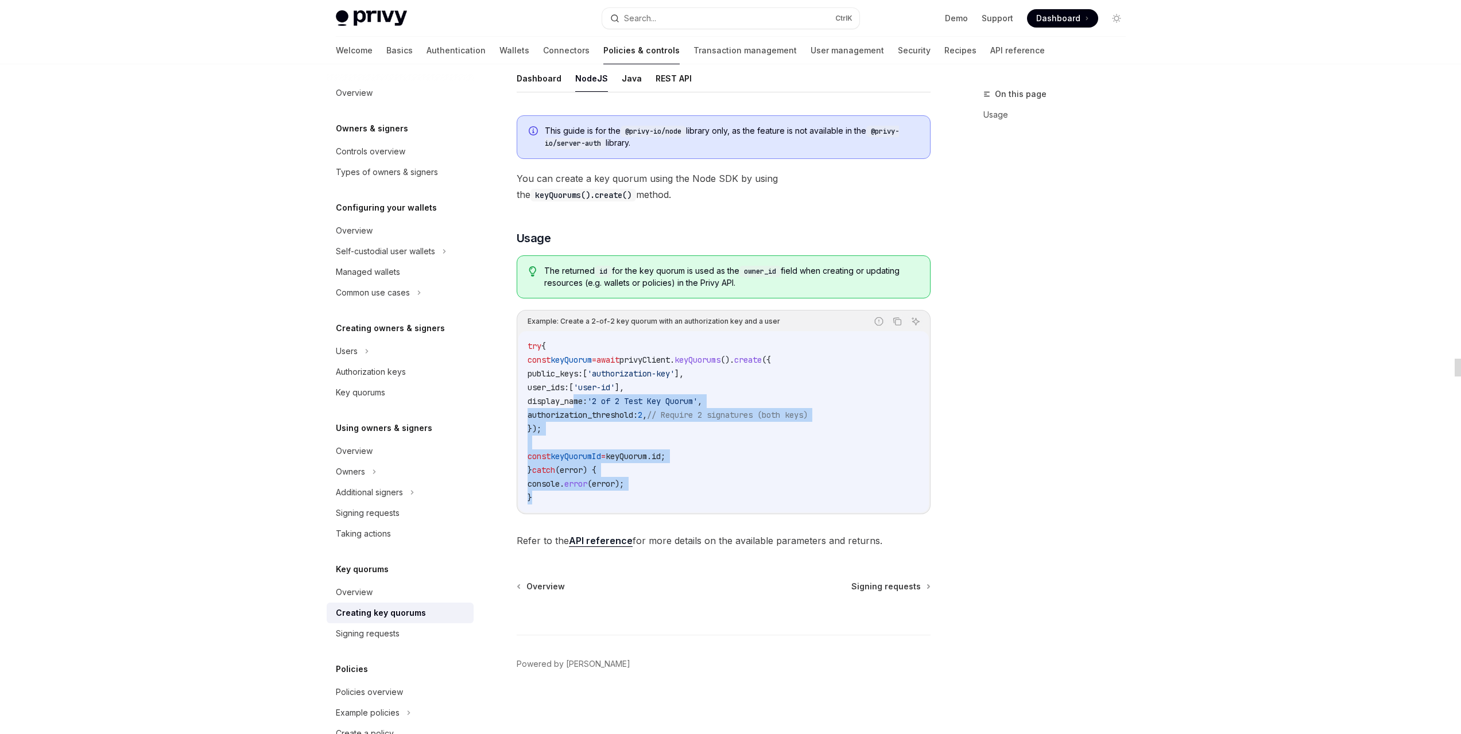
drag, startPoint x: 616, startPoint y: 493, endPoint x: 575, endPoint y: 400, distance: 101.0
click at [575, 400] on code "try { const keyQuorum = await privyClient . keyQuorums (). create ({ public_key…" at bounding box center [724, 421] width 392 height 165
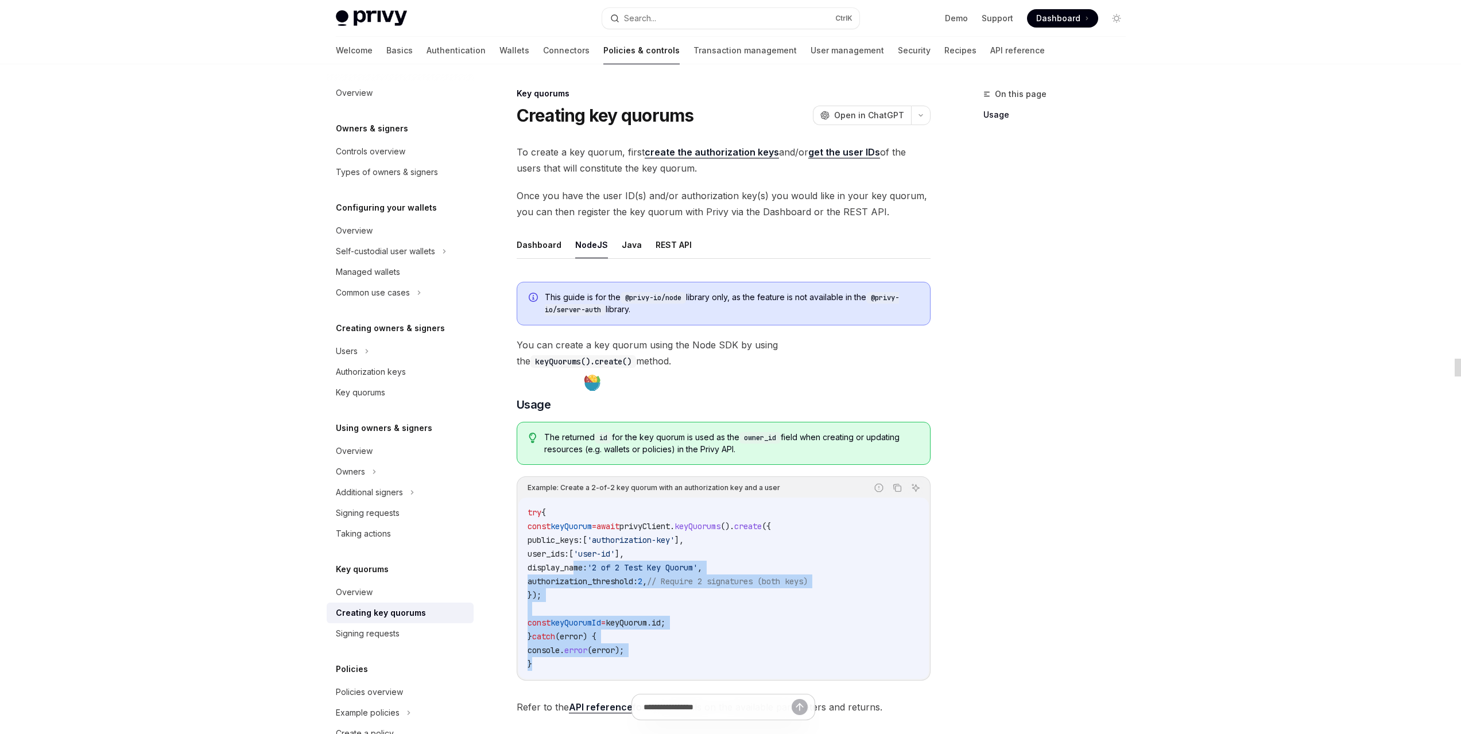
scroll to position [0, 0]
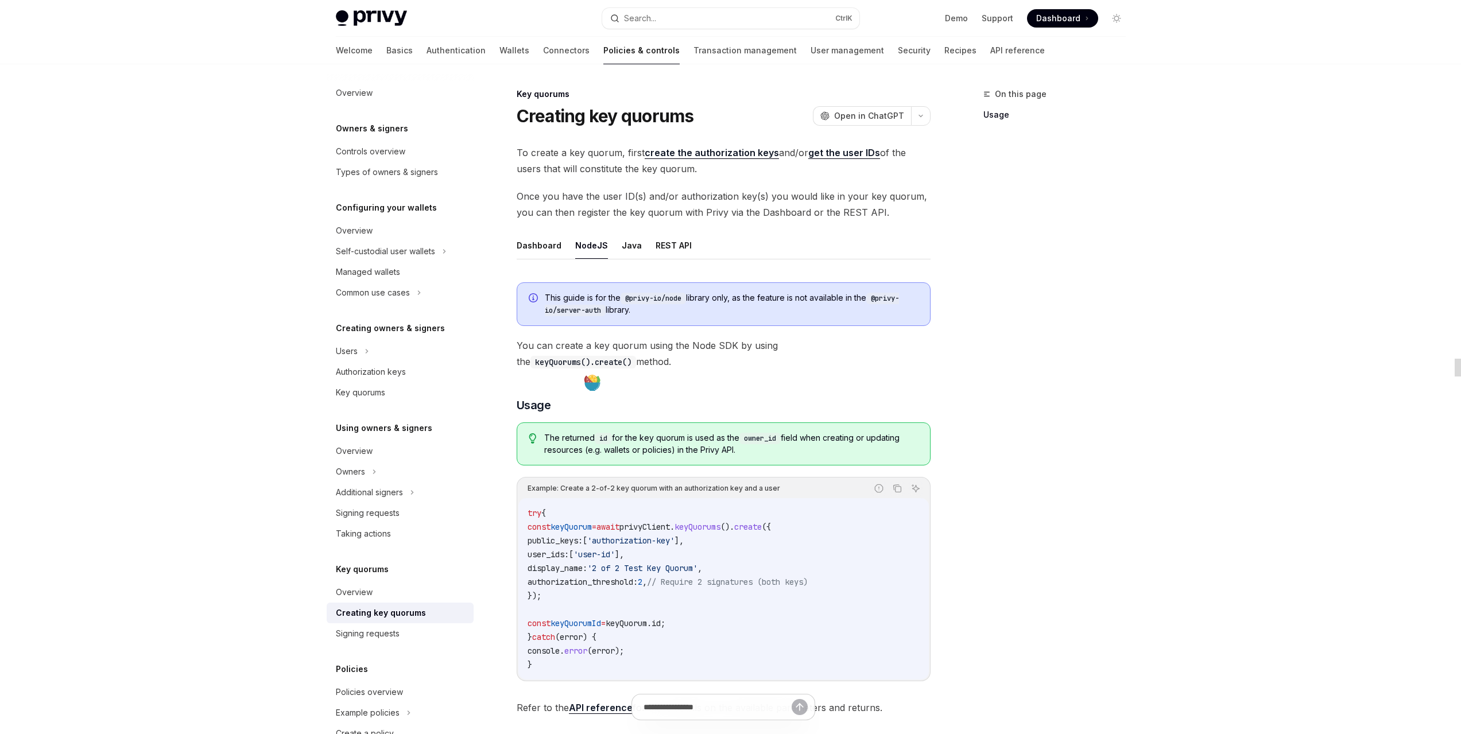
click at [712, 554] on code "try { const keyQuorum = await privyClient . keyQuorums (). create ({ public_key…" at bounding box center [724, 588] width 392 height 165
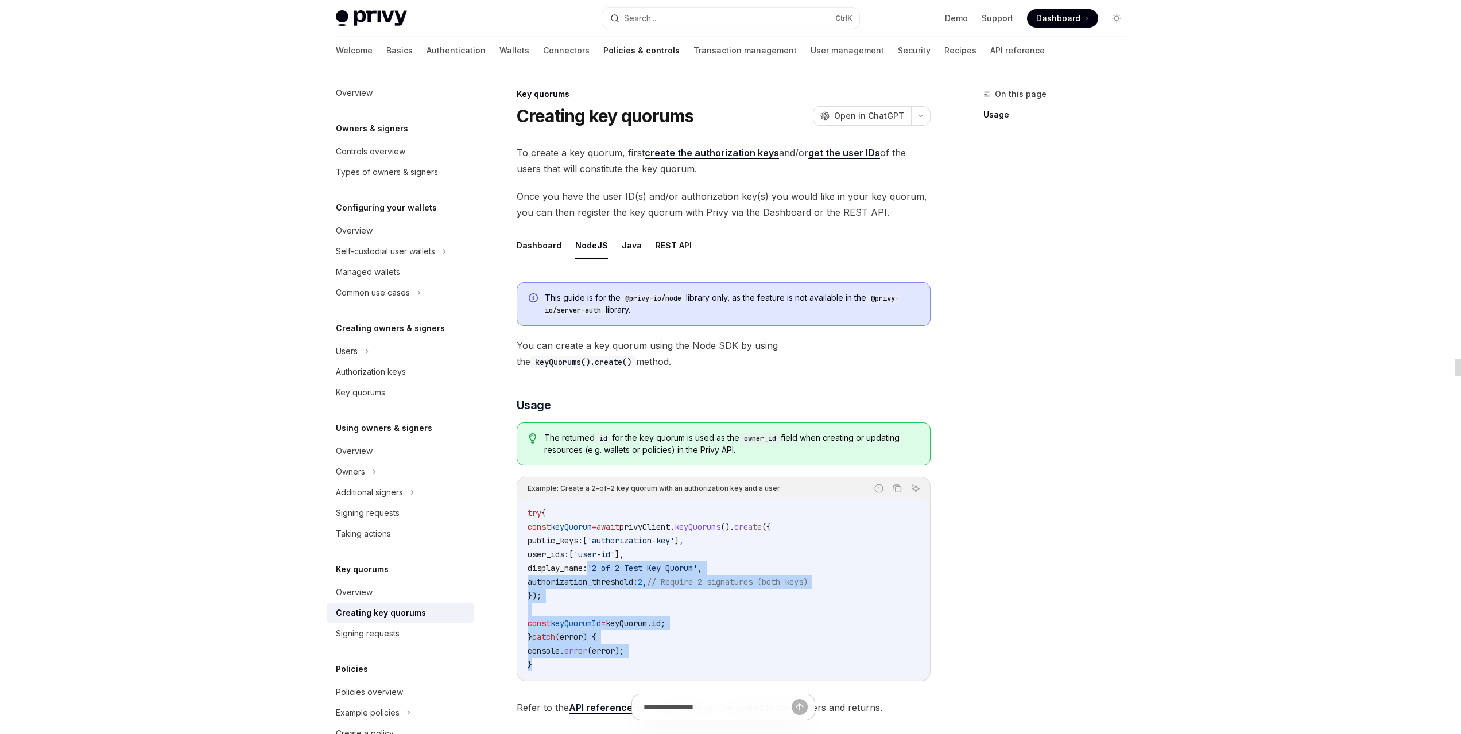
drag, startPoint x: 600, startPoint y: 646, endPoint x: 597, endPoint y: 561, distance: 85.6
click at [590, 571] on code "try { const keyQuorum = await privyClient . keyQuorums (). create ({ public_key…" at bounding box center [724, 588] width 392 height 165
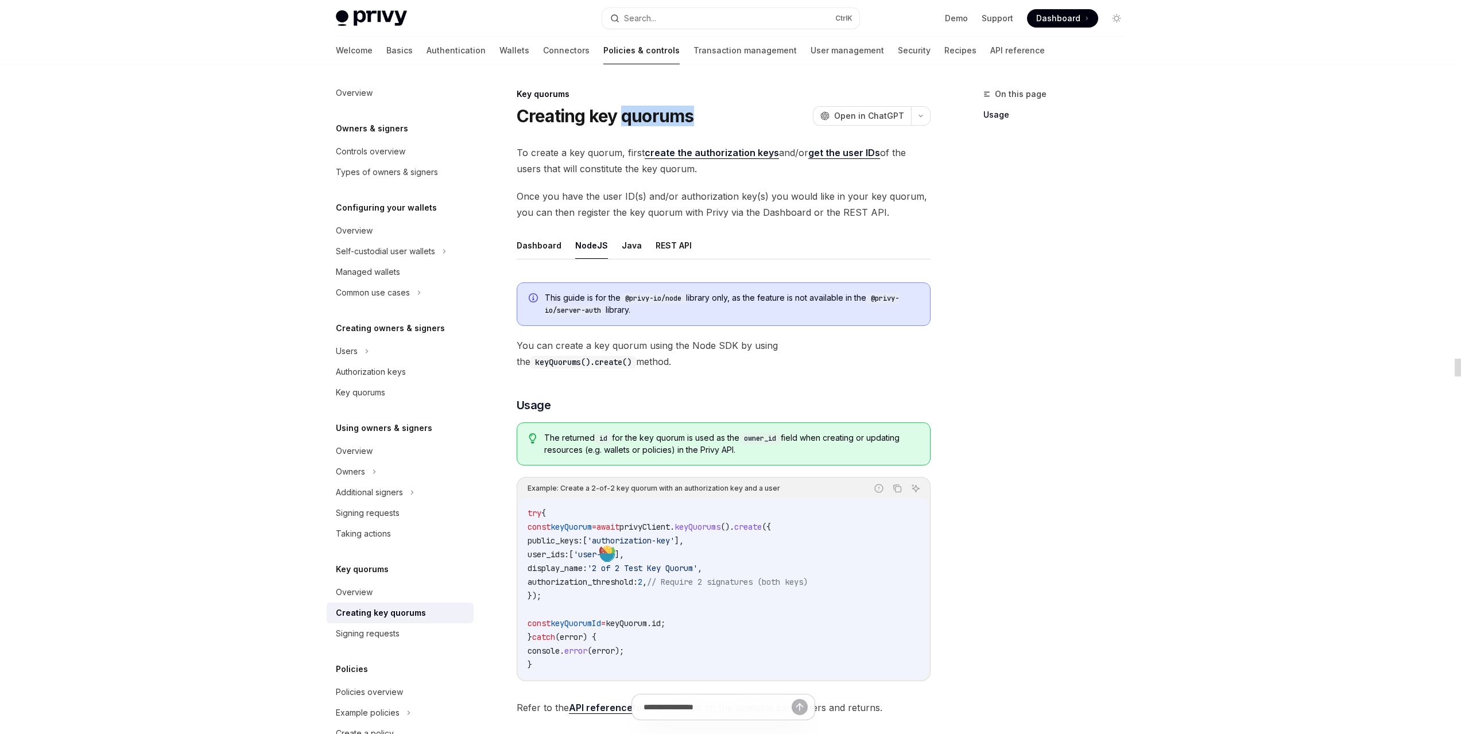
drag, startPoint x: 641, startPoint y: 121, endPoint x: 722, endPoint y: 111, distance: 81.0
click at [722, 111] on div "Creating key quorums OpenAI Open in ChatGPT" at bounding box center [724, 116] width 414 height 21
click at [727, 123] on div "Creating key quorums OpenAI Open in ChatGPT" at bounding box center [724, 116] width 414 height 21
drag, startPoint x: 680, startPoint y: 118, endPoint x: 675, endPoint y: 280, distance: 162.0
click at [630, 129] on div "Key quorums Creating key quorums OpenAI Open in ChatGPT OpenAI Open in ChatGPT …" at bounding box center [616, 494] width 634 height 814
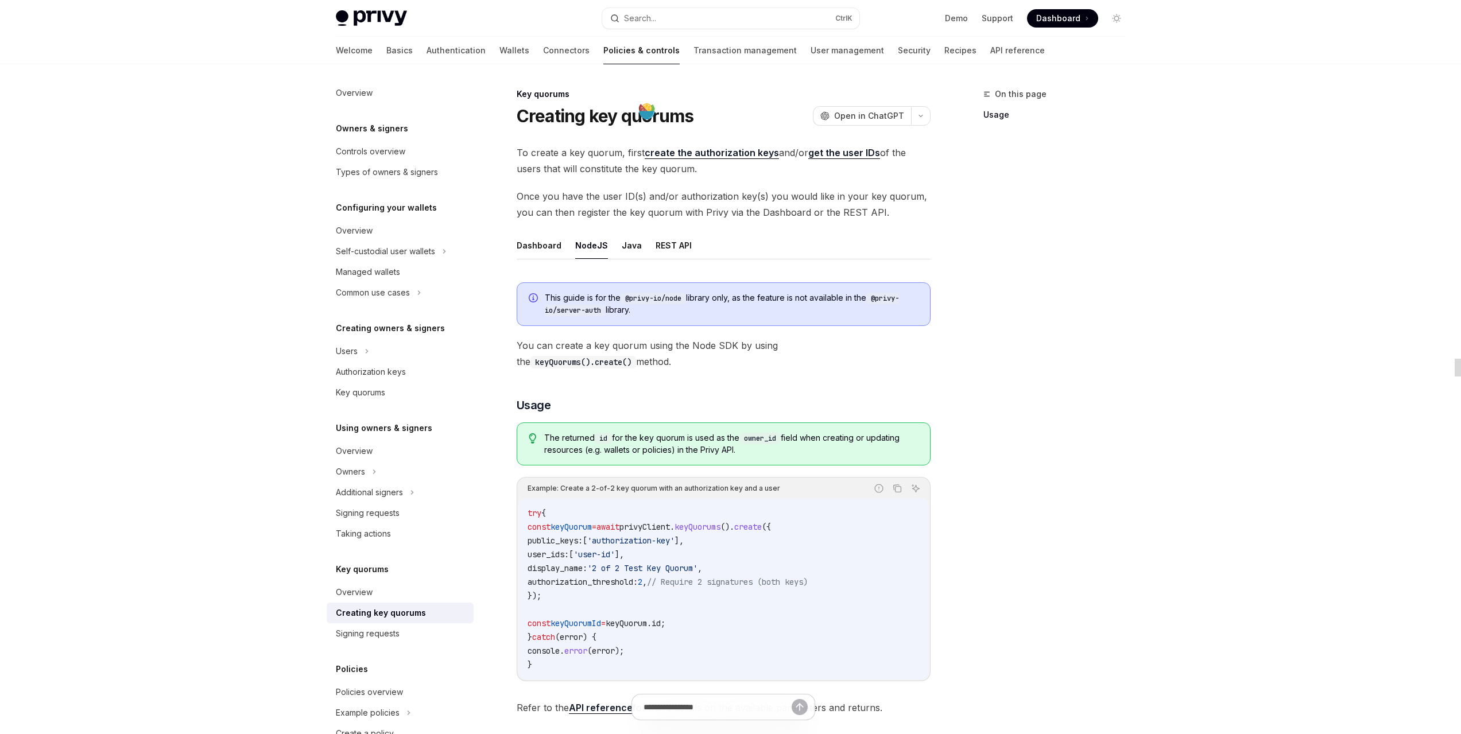
drag, startPoint x: 735, startPoint y: 349, endPoint x: 757, endPoint y: 364, distance: 26.9
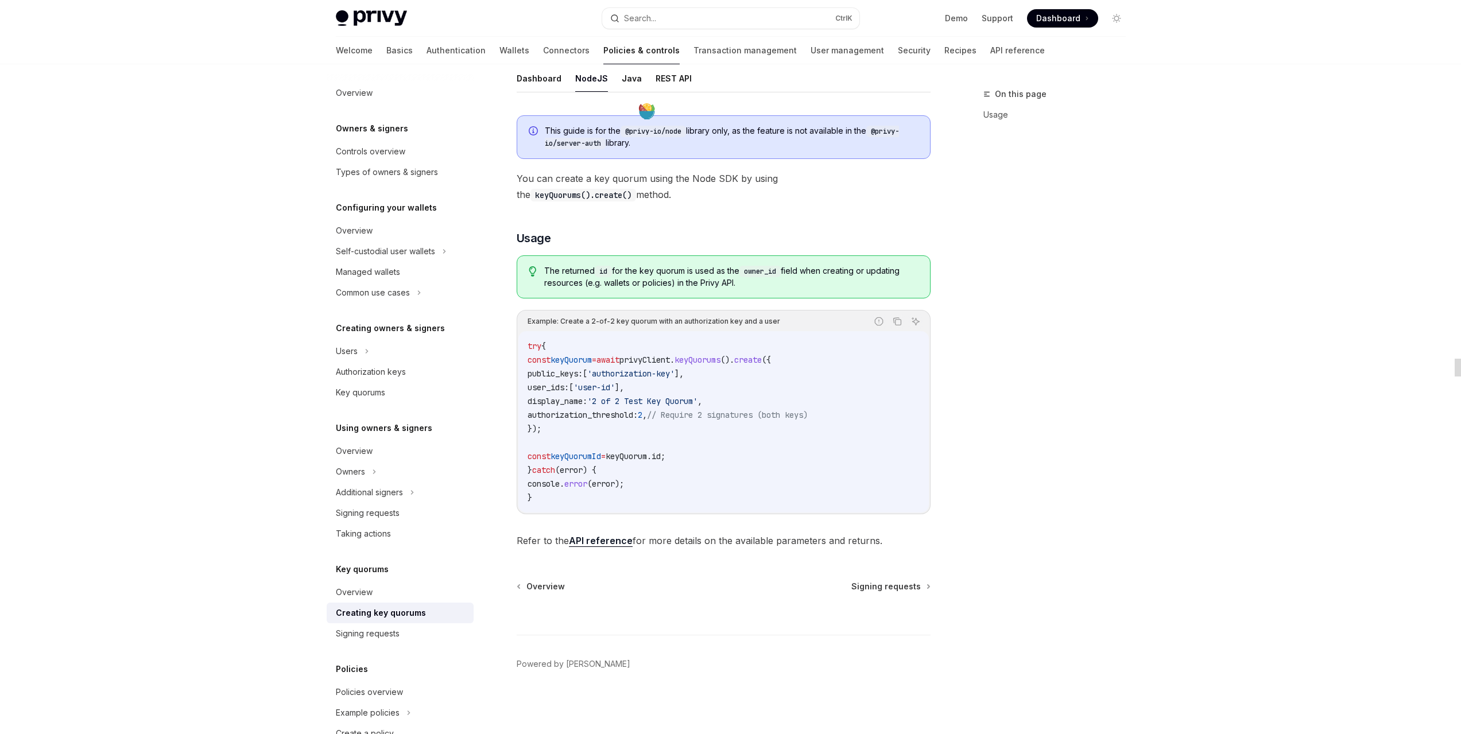
drag, startPoint x: 770, startPoint y: 450, endPoint x: 819, endPoint y: 458, distance: 49.5
click at [373, 620] on link "Creating key quorums" at bounding box center [400, 613] width 147 height 21
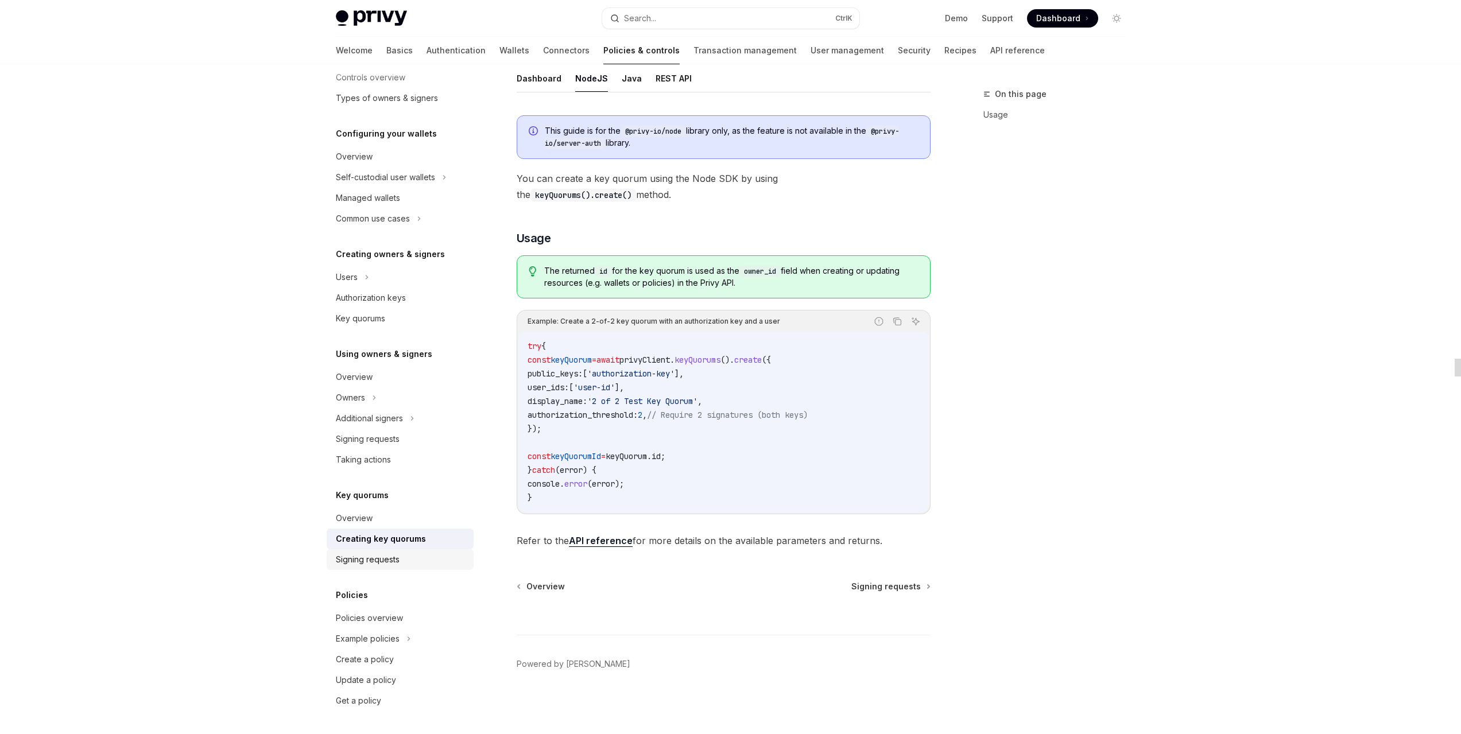
click at [366, 562] on div "Signing requests" at bounding box center [368, 560] width 64 height 14
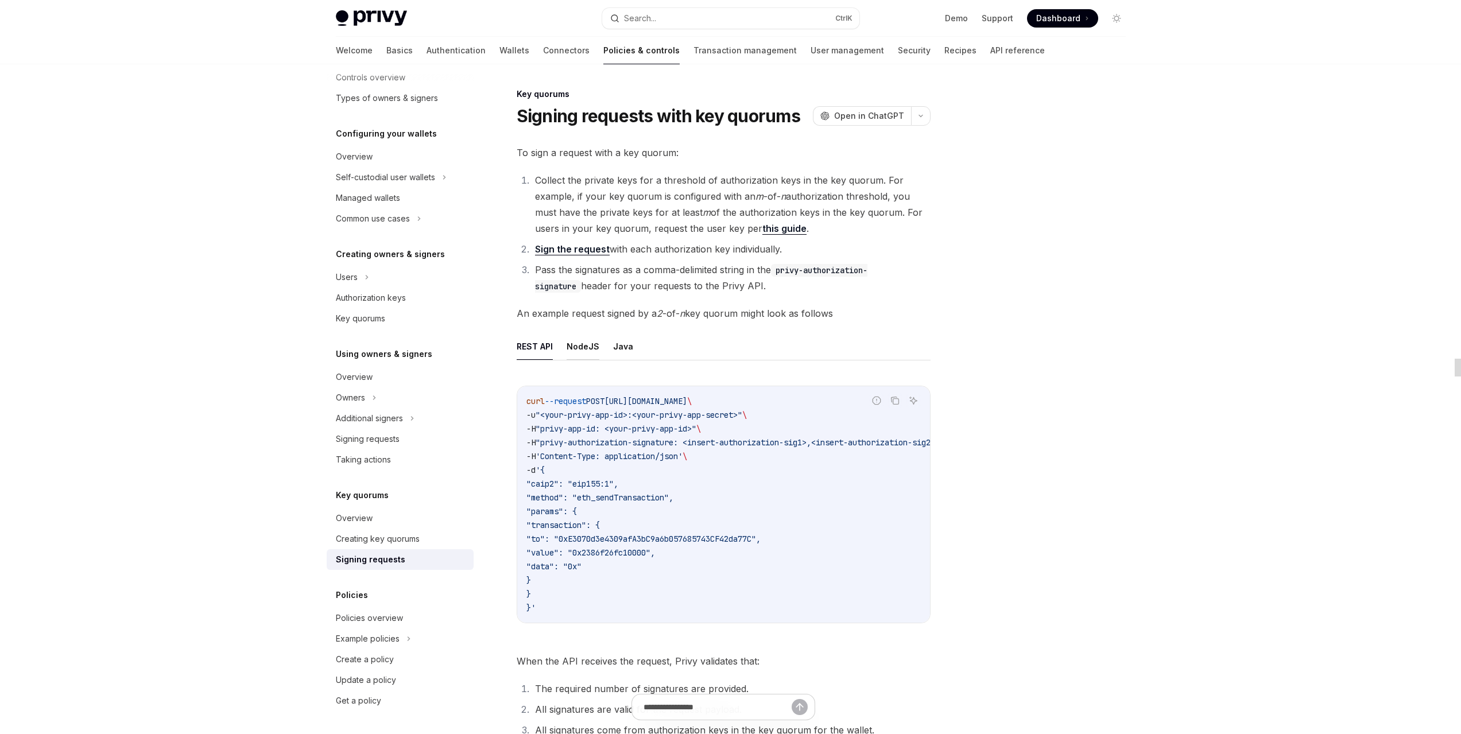
click at [582, 345] on button "NodeJS" at bounding box center [583, 346] width 33 height 27
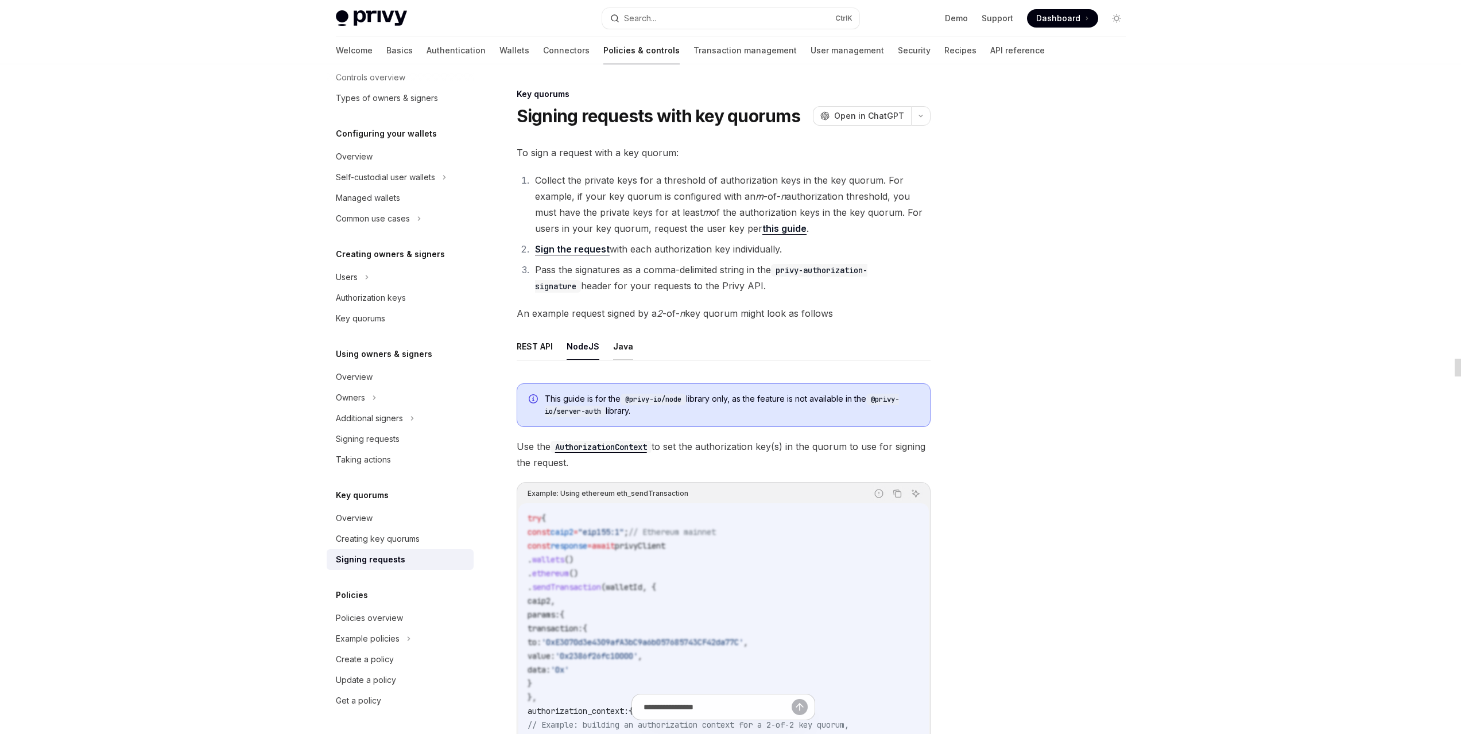
click at [616, 340] on button "Java" at bounding box center [623, 346] width 20 height 27
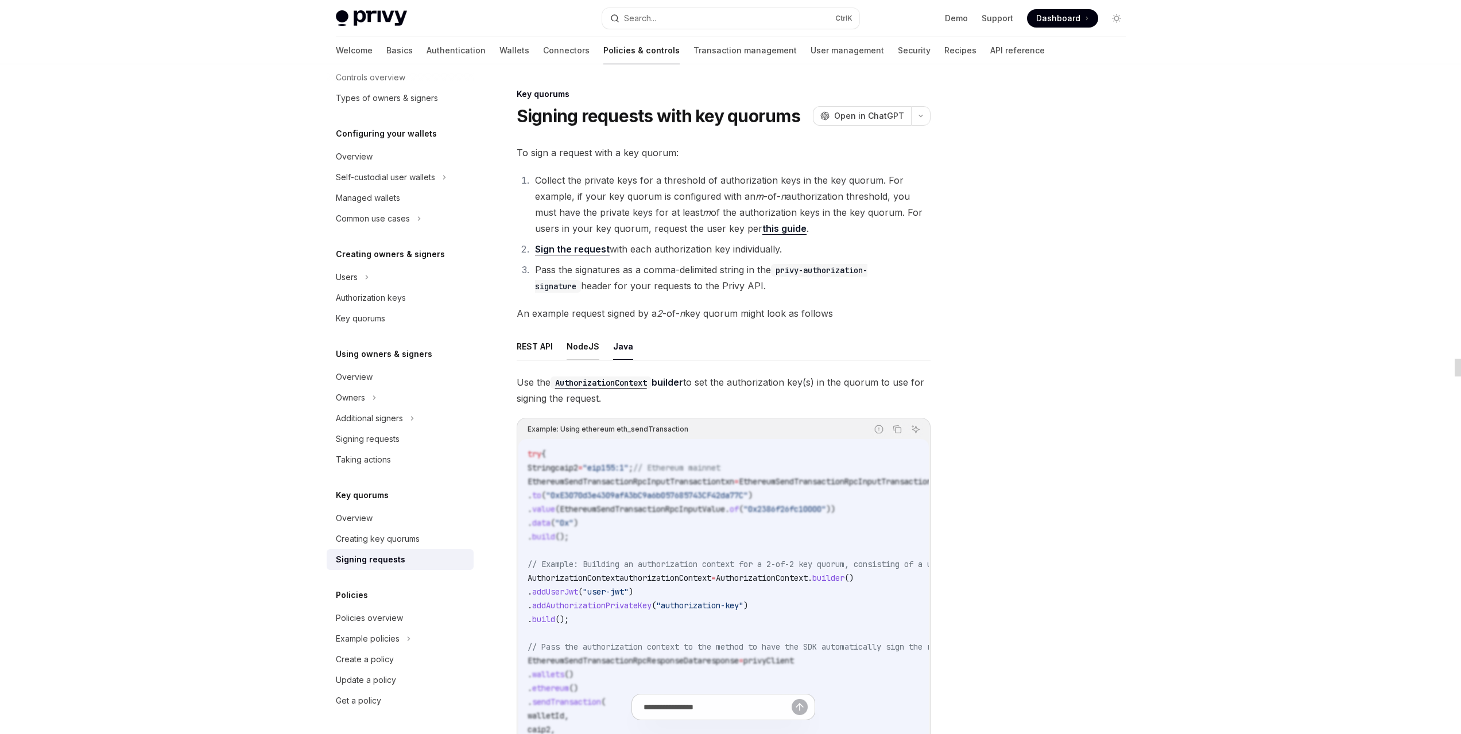
click at [575, 340] on button "NodeJS" at bounding box center [583, 346] width 33 height 27
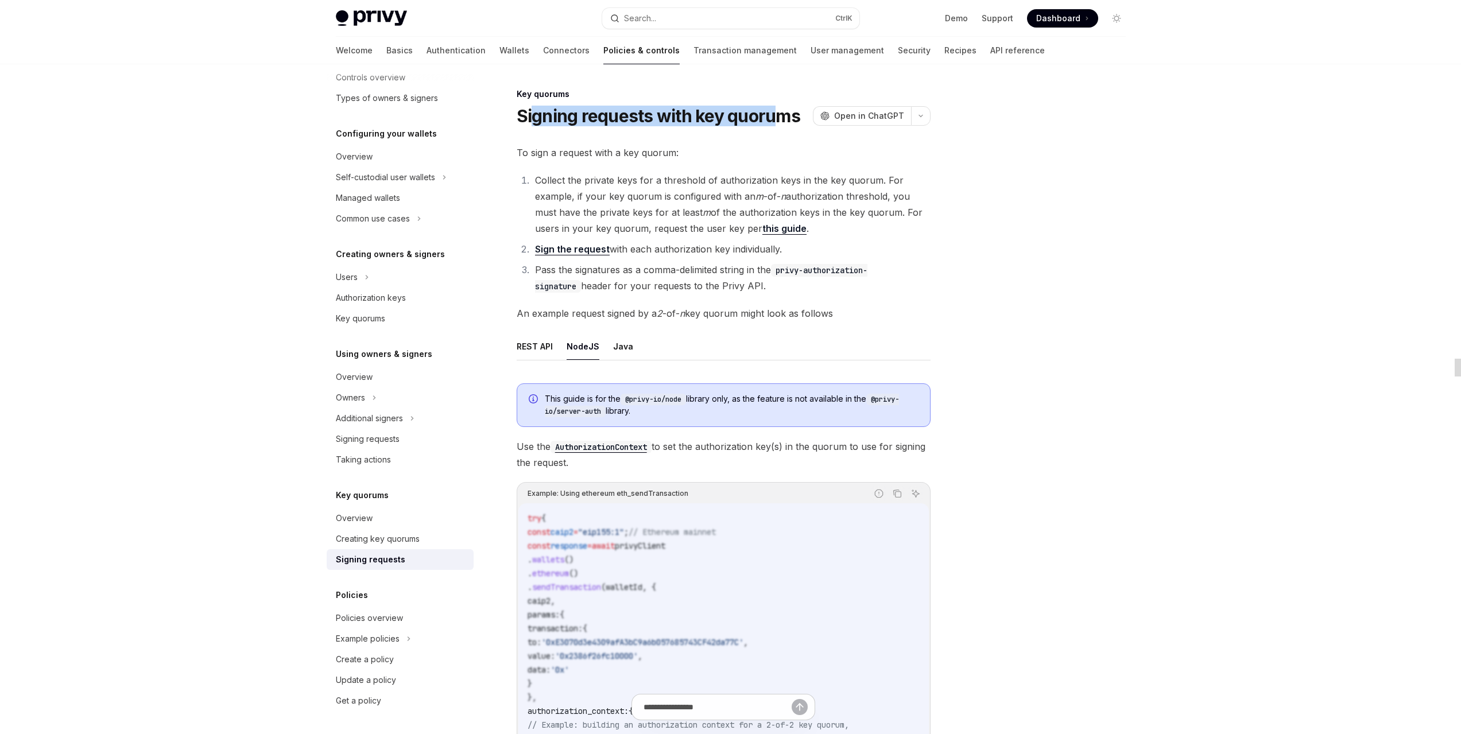
drag, startPoint x: 779, startPoint y: 119, endPoint x: 558, endPoint y: 142, distance: 222.2
click at [532, 121] on h1 "Signing requests with key quorums" at bounding box center [659, 116] width 284 height 21
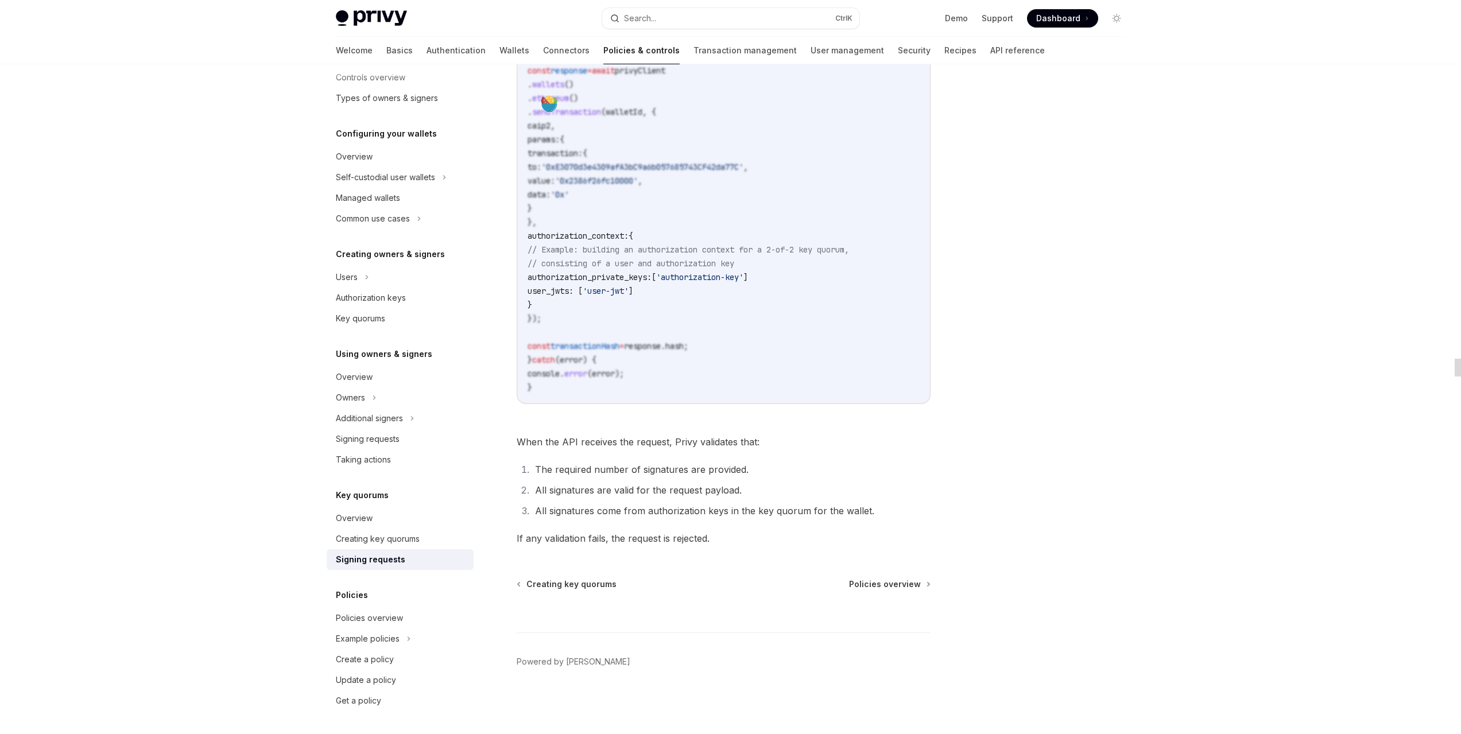
scroll to position [478, 0]
click at [373, 535] on div "Creating key quorums" at bounding box center [378, 539] width 84 height 14
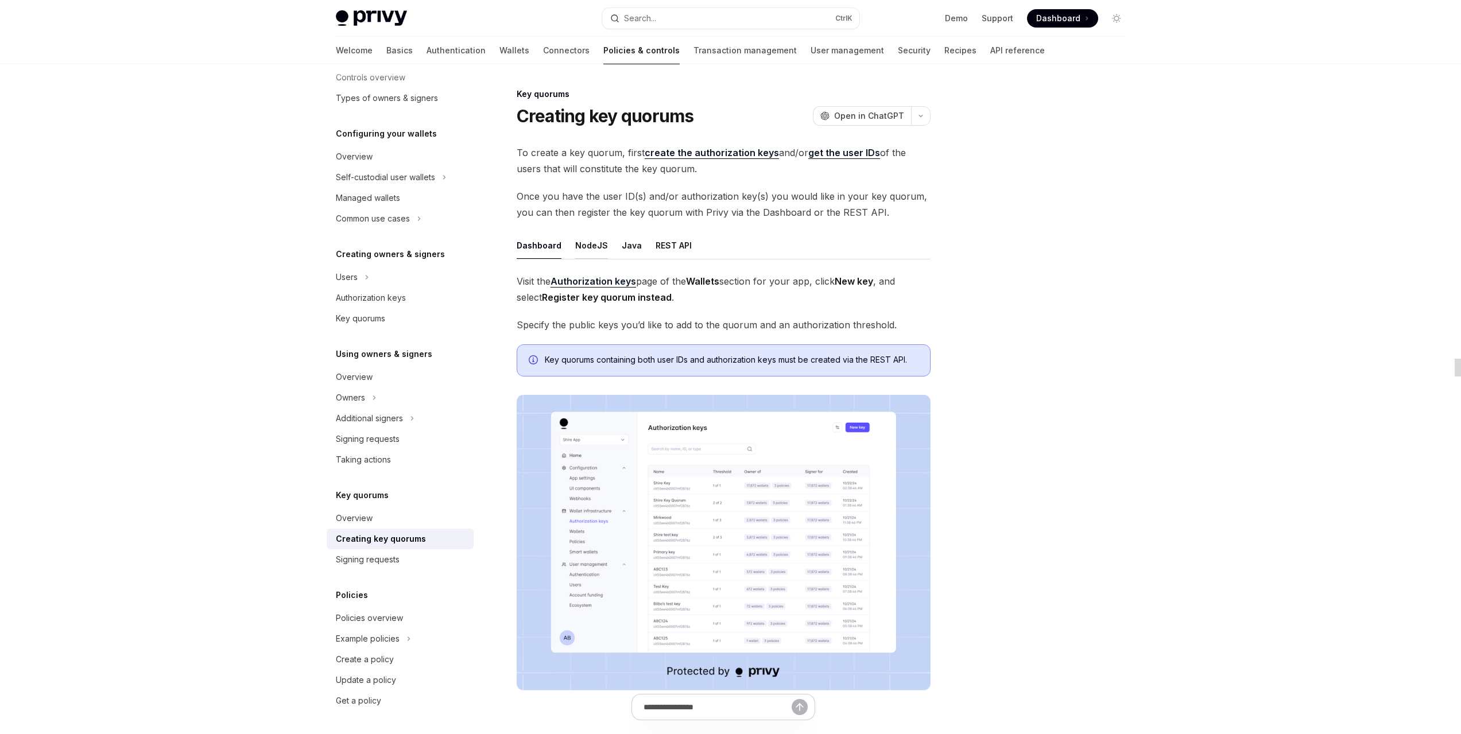
click at [584, 243] on button "NodeJS" at bounding box center [591, 245] width 33 height 27
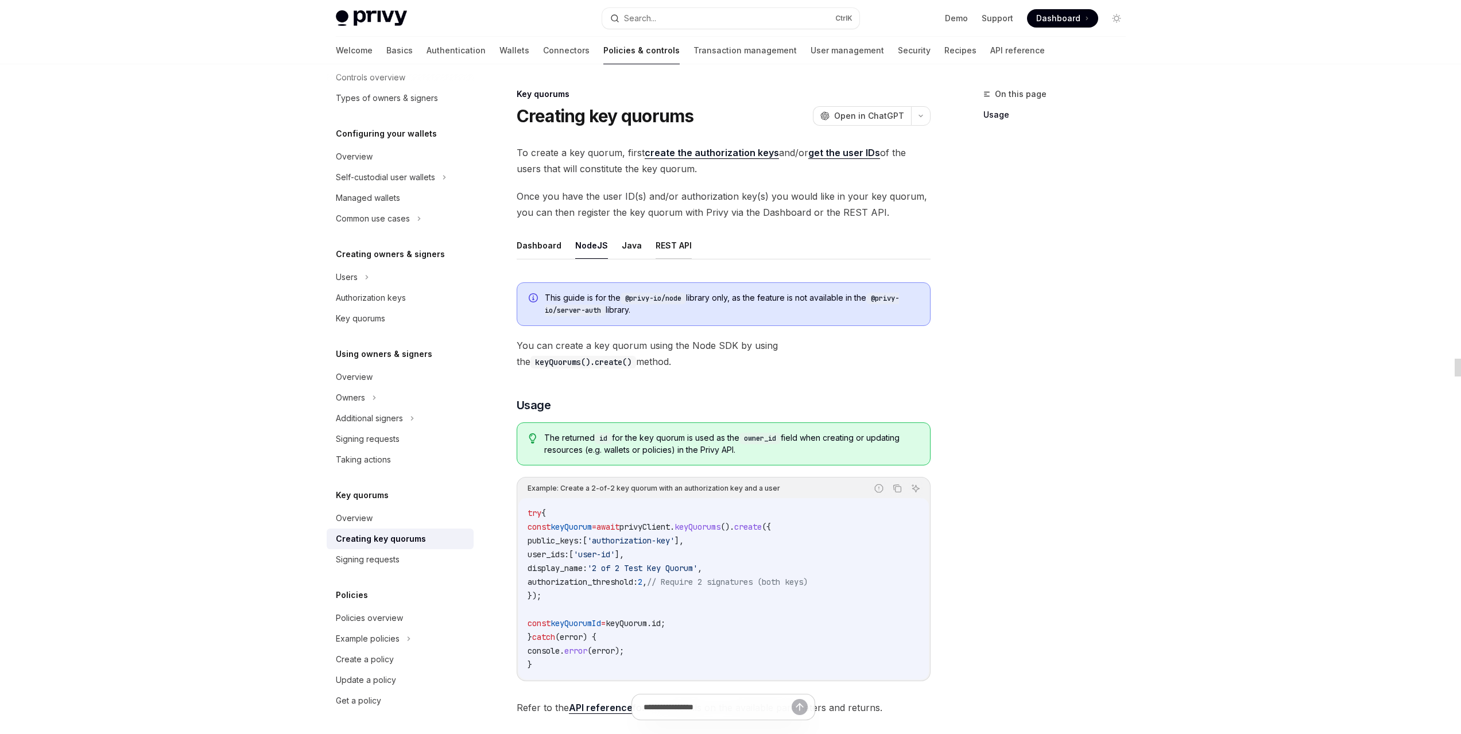
click at [670, 254] on button "REST API" at bounding box center [674, 245] width 36 height 27
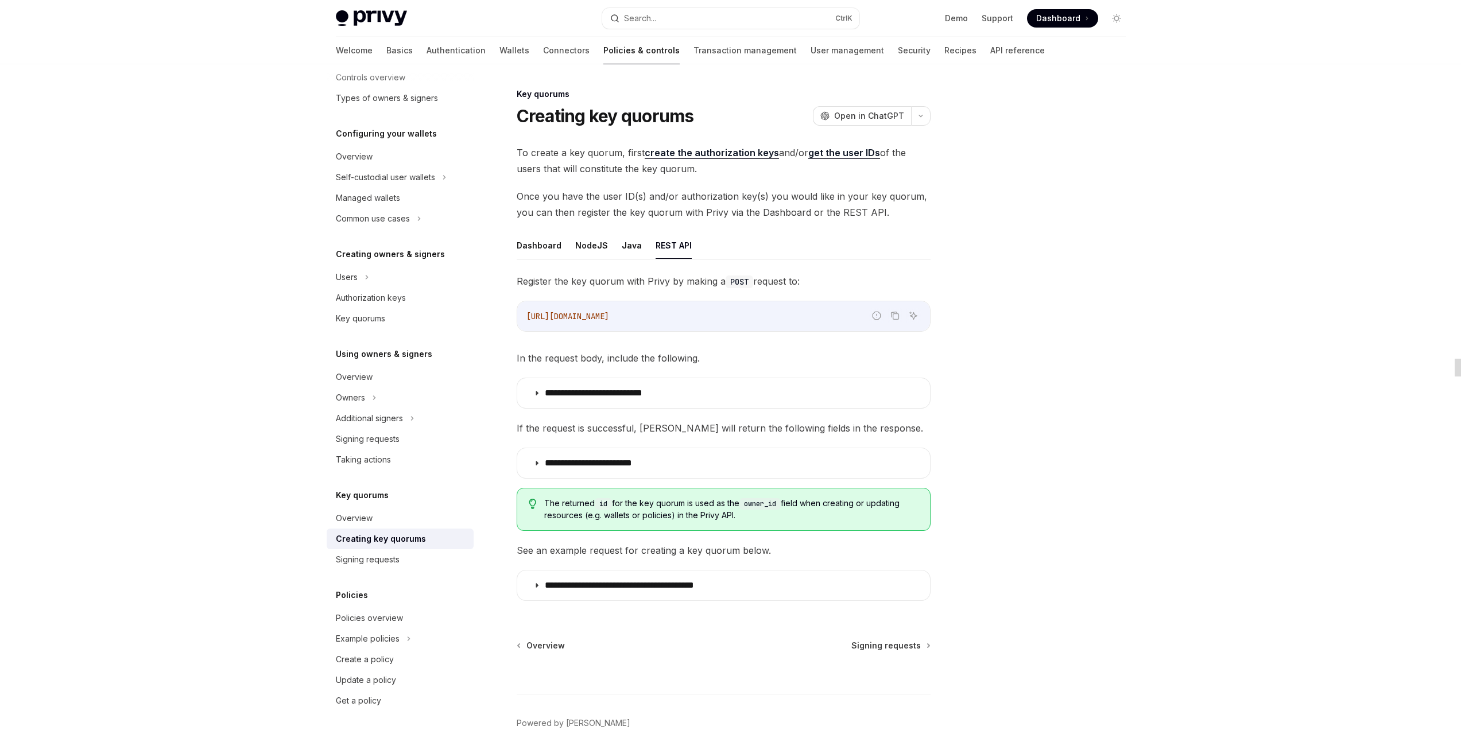
drag, startPoint x: 703, startPoint y: 324, endPoint x: 697, endPoint y: 316, distance: 9.6
click at [520, 318] on div "[URL][DOMAIN_NAME]" at bounding box center [723, 316] width 413 height 30
click at [709, 323] on div "[URL][DOMAIN_NAME]" at bounding box center [723, 316] width 413 height 30
click at [590, 249] on button "NodeJS" at bounding box center [591, 245] width 33 height 27
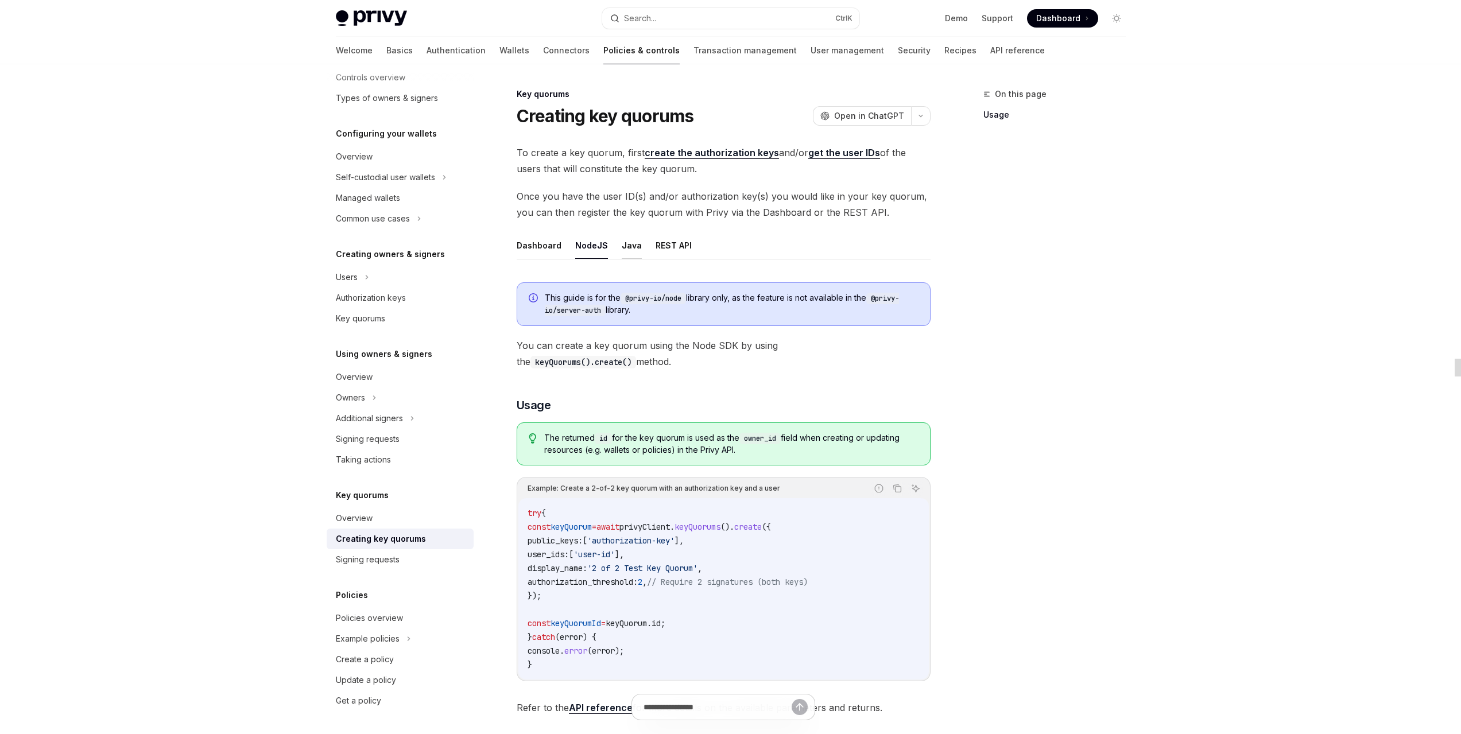
click at [629, 246] on button "Java" at bounding box center [632, 245] width 20 height 27
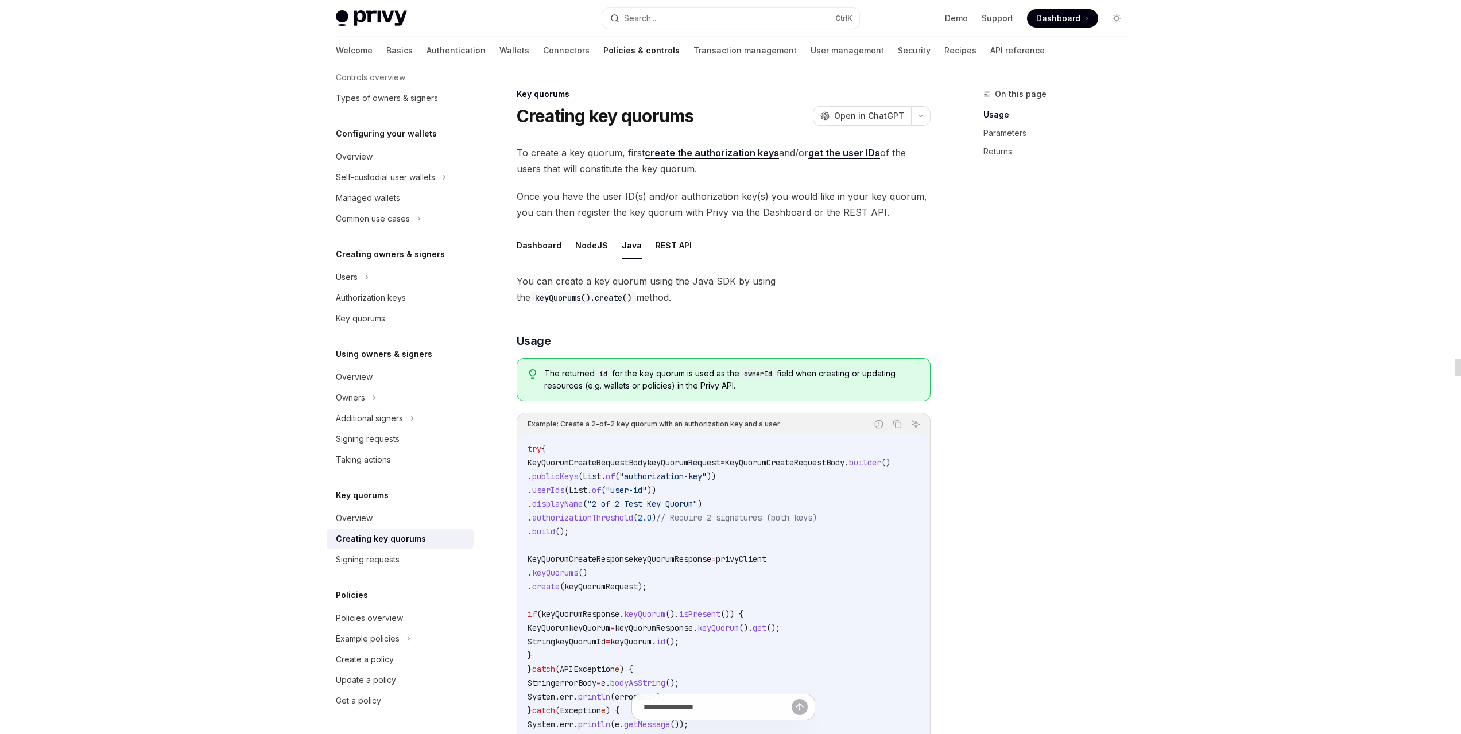
drag, startPoint x: 706, startPoint y: 537, endPoint x: 696, endPoint y: 502, distance: 36.5
click at [706, 537] on code "try { KeyQuorumCreateRequestBody keyQuorumRequest = KeyQuorumCreateRequestBody …" at bounding box center [724, 593] width 392 height 303
click at [669, 245] on button "REST API" at bounding box center [674, 245] width 36 height 27
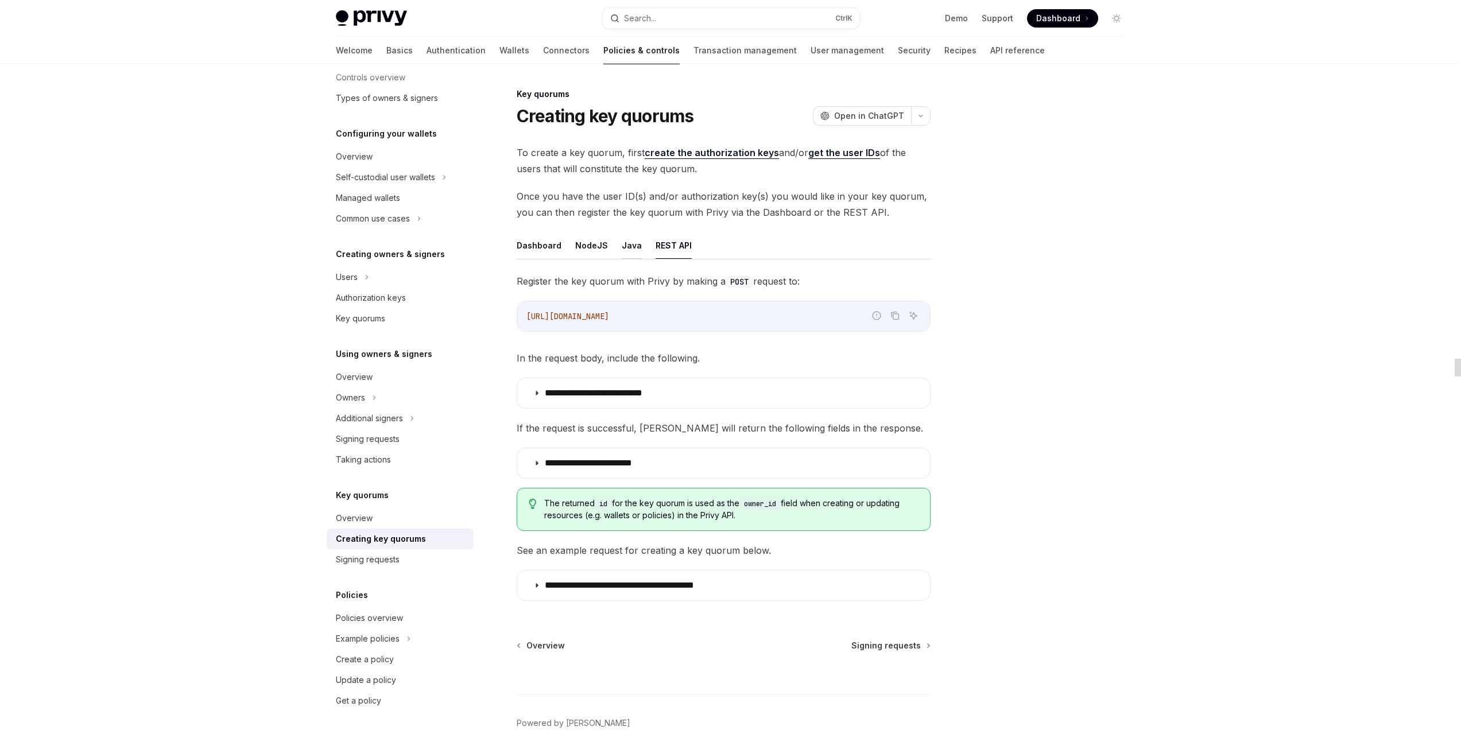
click at [622, 249] on button "Java" at bounding box center [632, 245] width 20 height 27
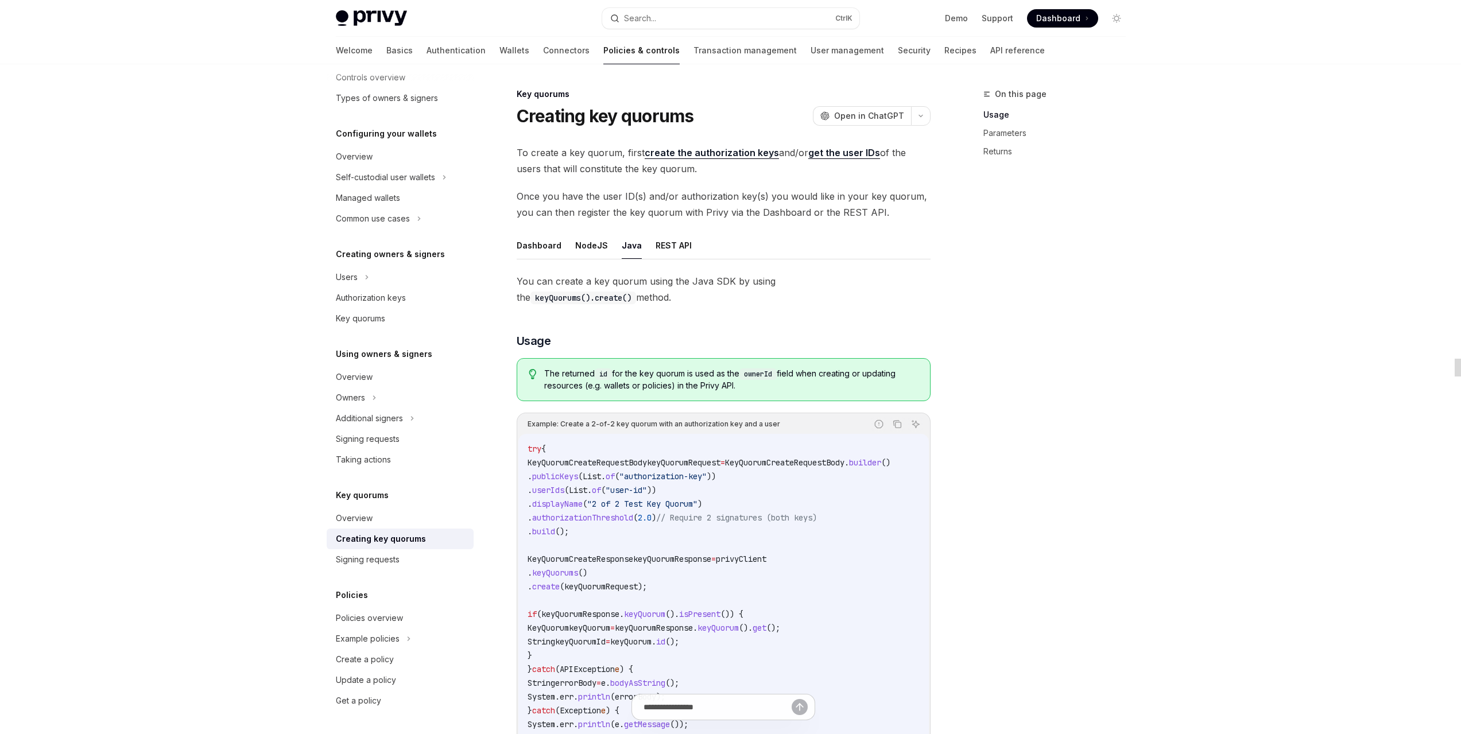
click at [564, 242] on ul "Dashboard NodeJS Java REST API" at bounding box center [724, 246] width 414 height 28
click at [589, 243] on button "NodeJS" at bounding box center [591, 245] width 33 height 27
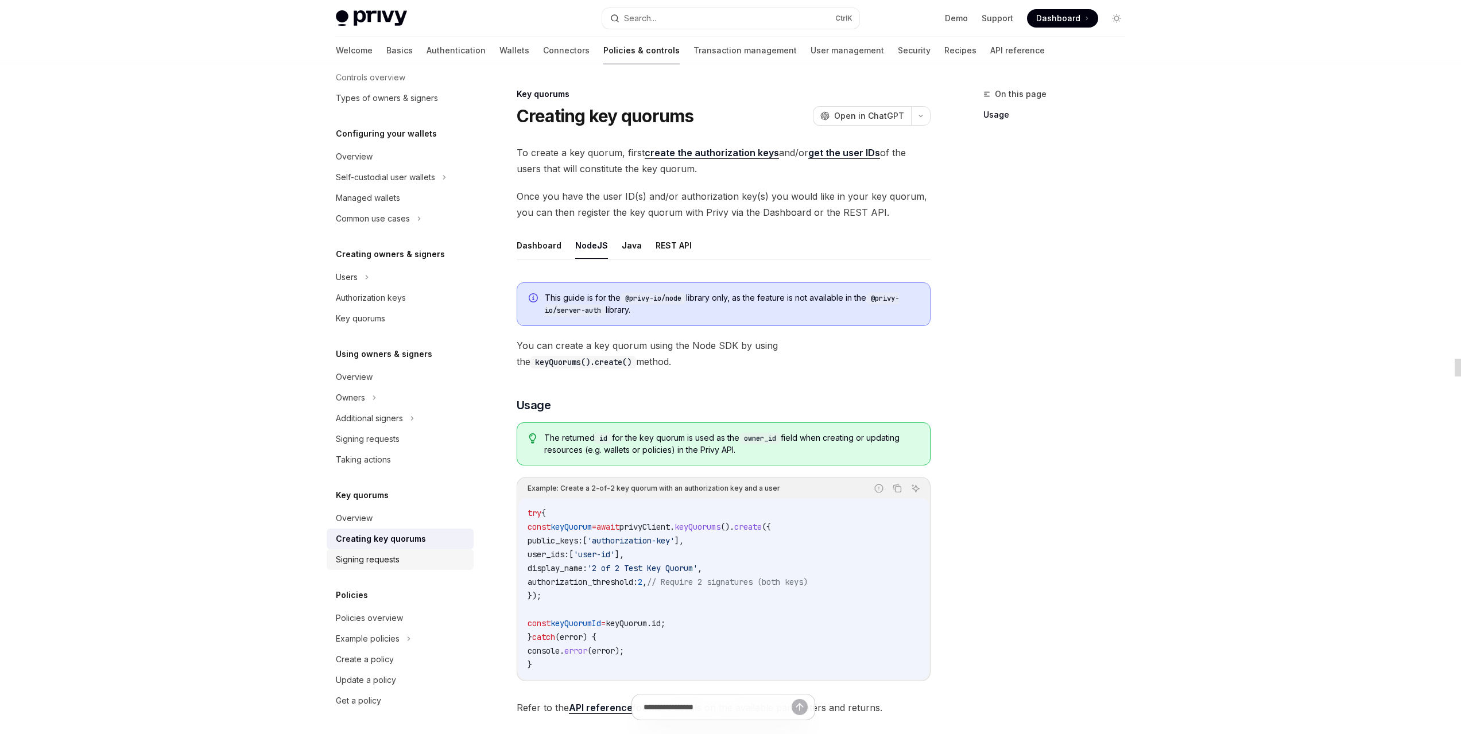
click at [394, 557] on div "Signing requests" at bounding box center [368, 560] width 64 height 14
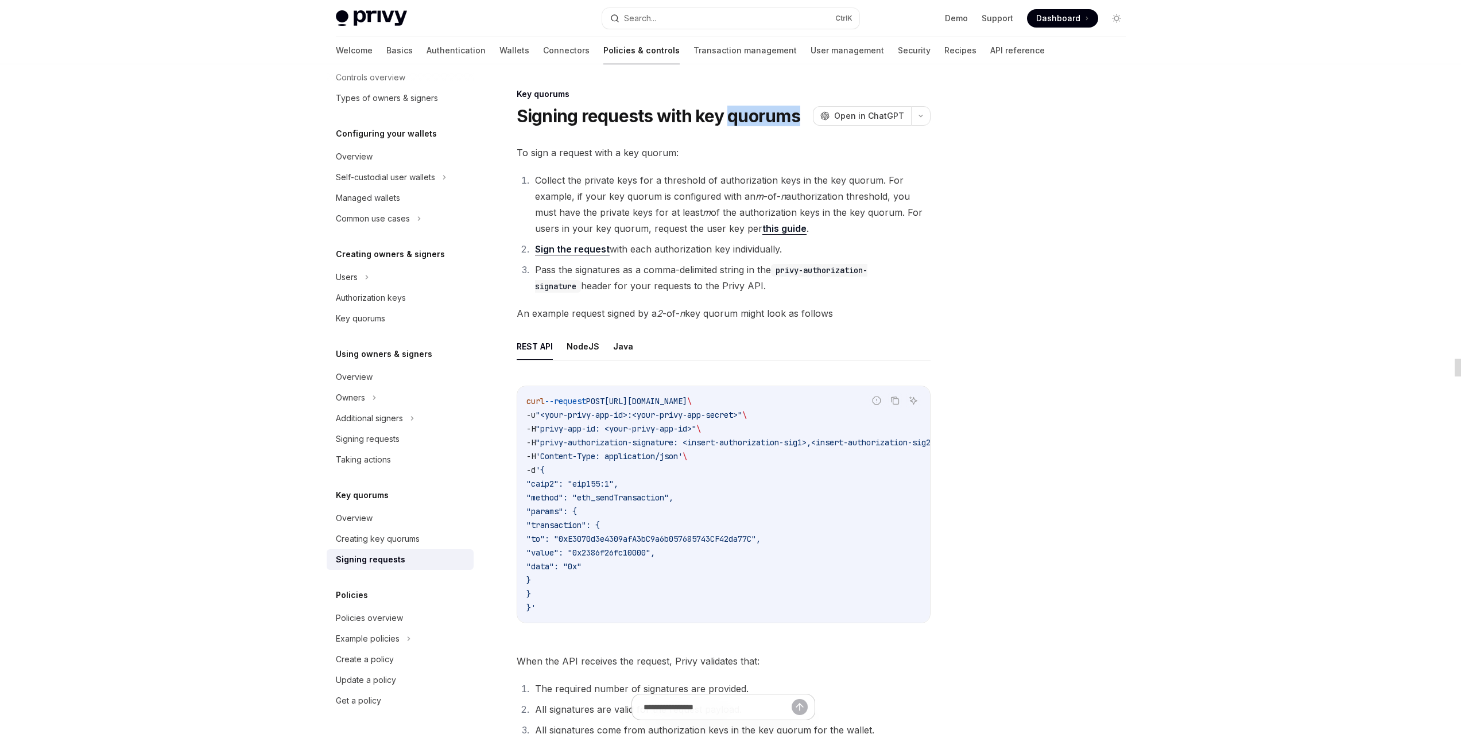
drag, startPoint x: 761, startPoint y: 122, endPoint x: 750, endPoint y: 138, distance: 18.6
click at [797, 125] on h1 "Signing requests with key quorums" at bounding box center [659, 116] width 284 height 21
click at [586, 349] on button "NodeJS" at bounding box center [583, 346] width 33 height 27
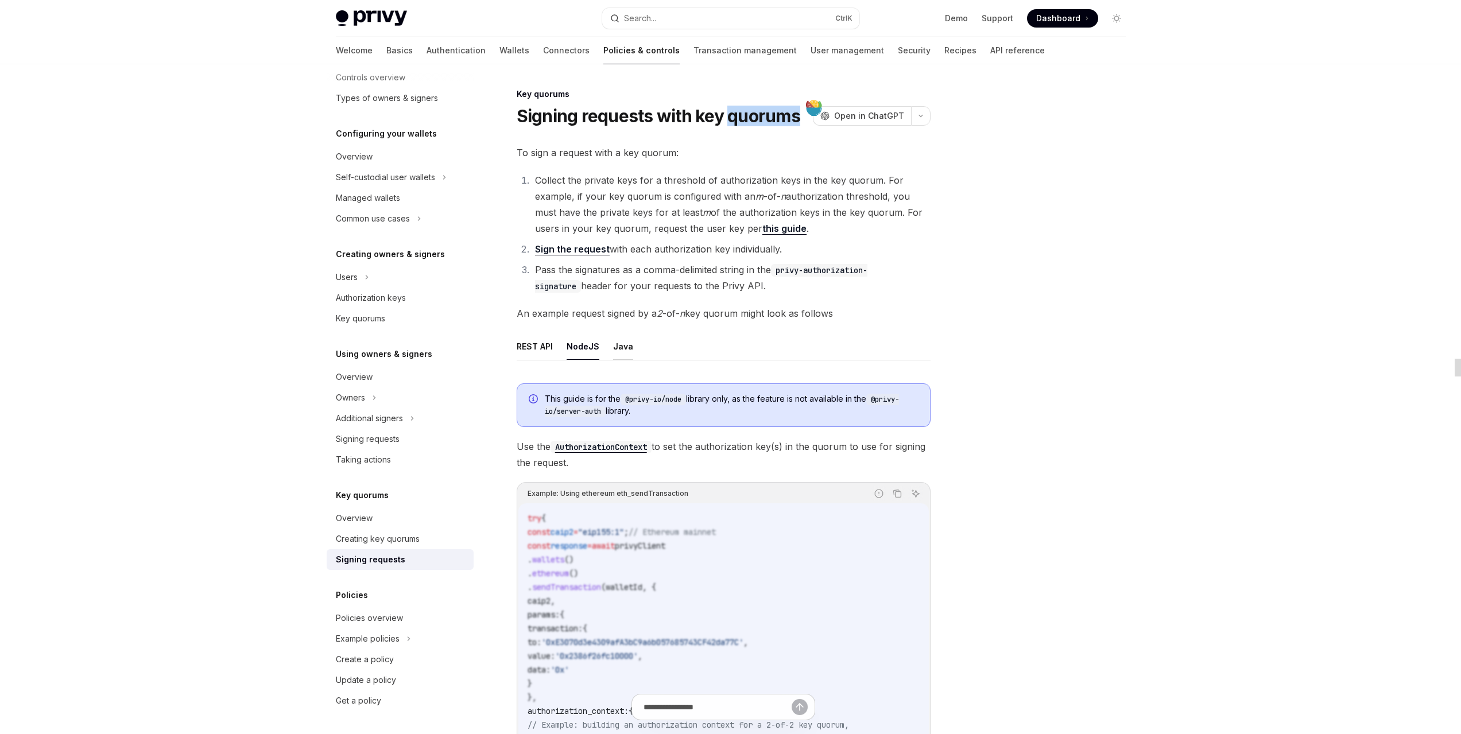
click at [625, 349] on button "Java" at bounding box center [623, 346] width 20 height 27
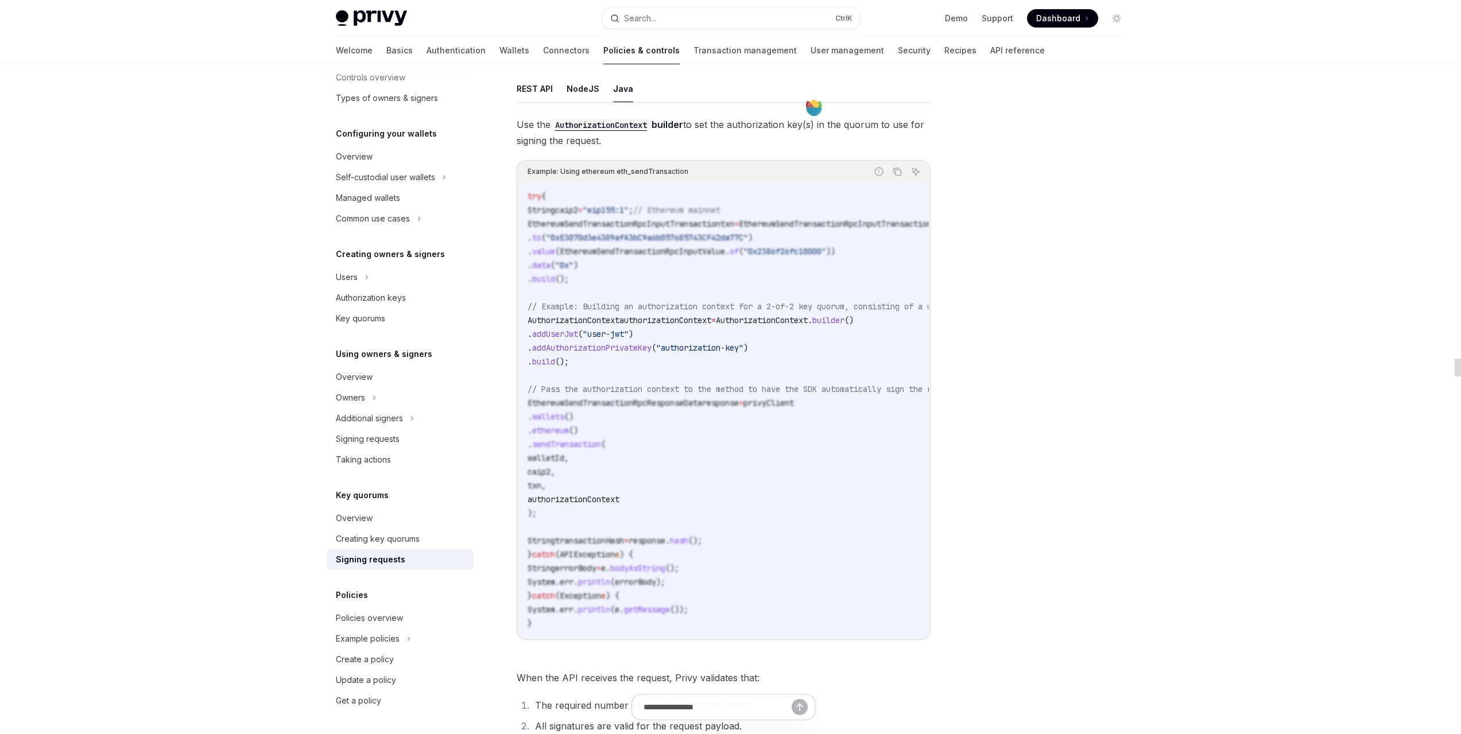
scroll to position [113, 0]
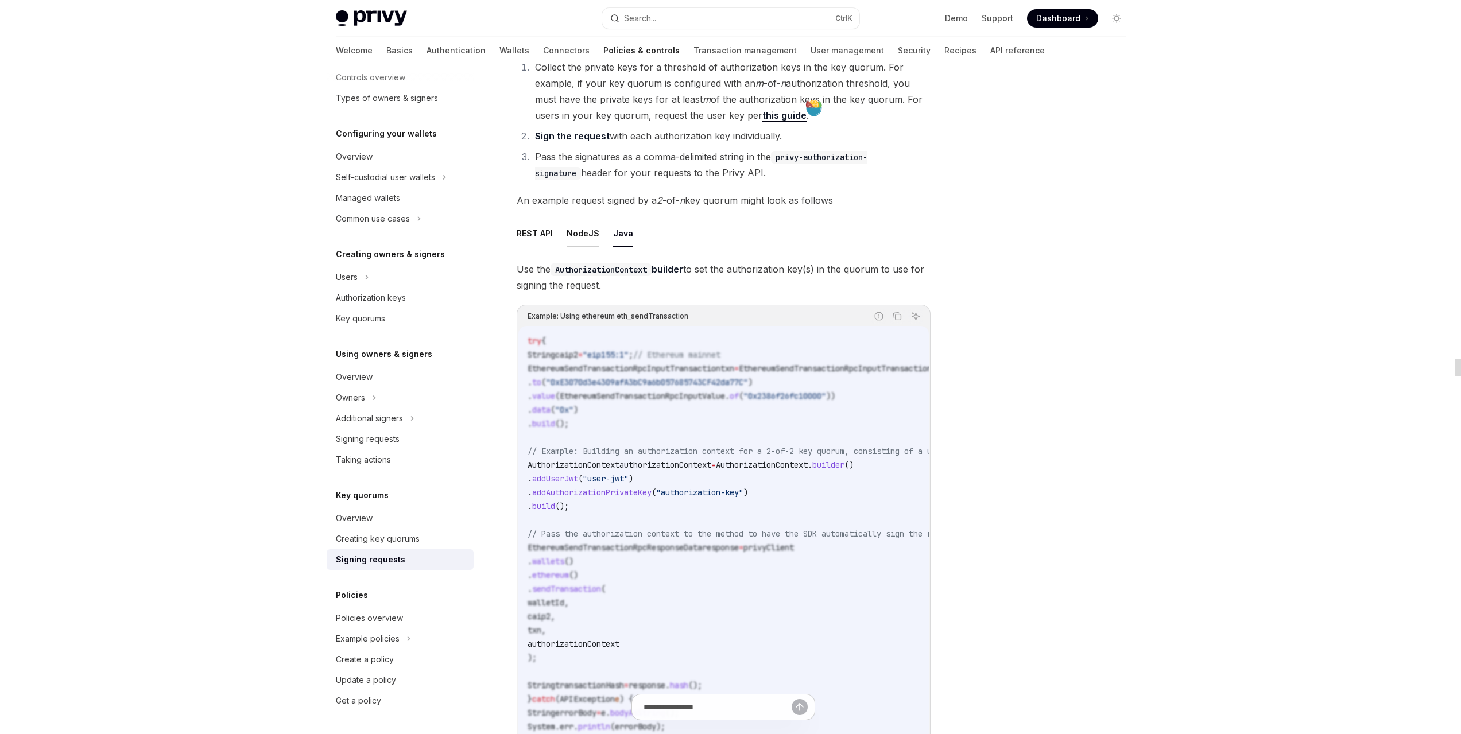
click at [580, 235] on button "NodeJS" at bounding box center [583, 233] width 33 height 27
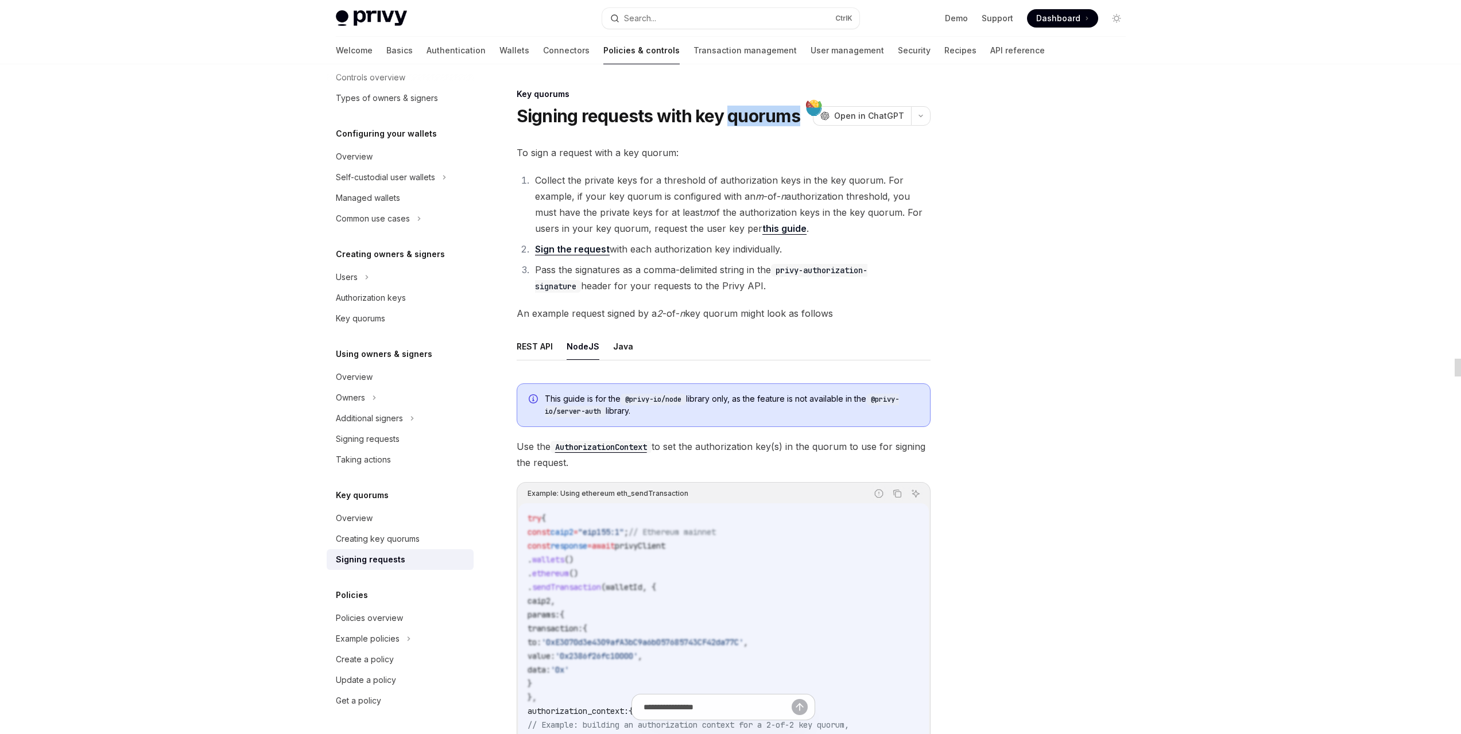
drag, startPoint x: 699, startPoint y: 312, endPoint x: 839, endPoint y: 313, distance: 140.6
click at [835, 303] on div "To sign a request with a key quorum: Collect the private keys for a threshold o…" at bounding box center [724, 583] width 414 height 877
drag, startPoint x: 885, startPoint y: 332, endPoint x: 874, endPoint y: 351, distance: 21.7
click at [887, 334] on ul "REST API NodeJS Java" at bounding box center [724, 347] width 414 height 28
click at [624, 345] on button "Java" at bounding box center [623, 346] width 20 height 27
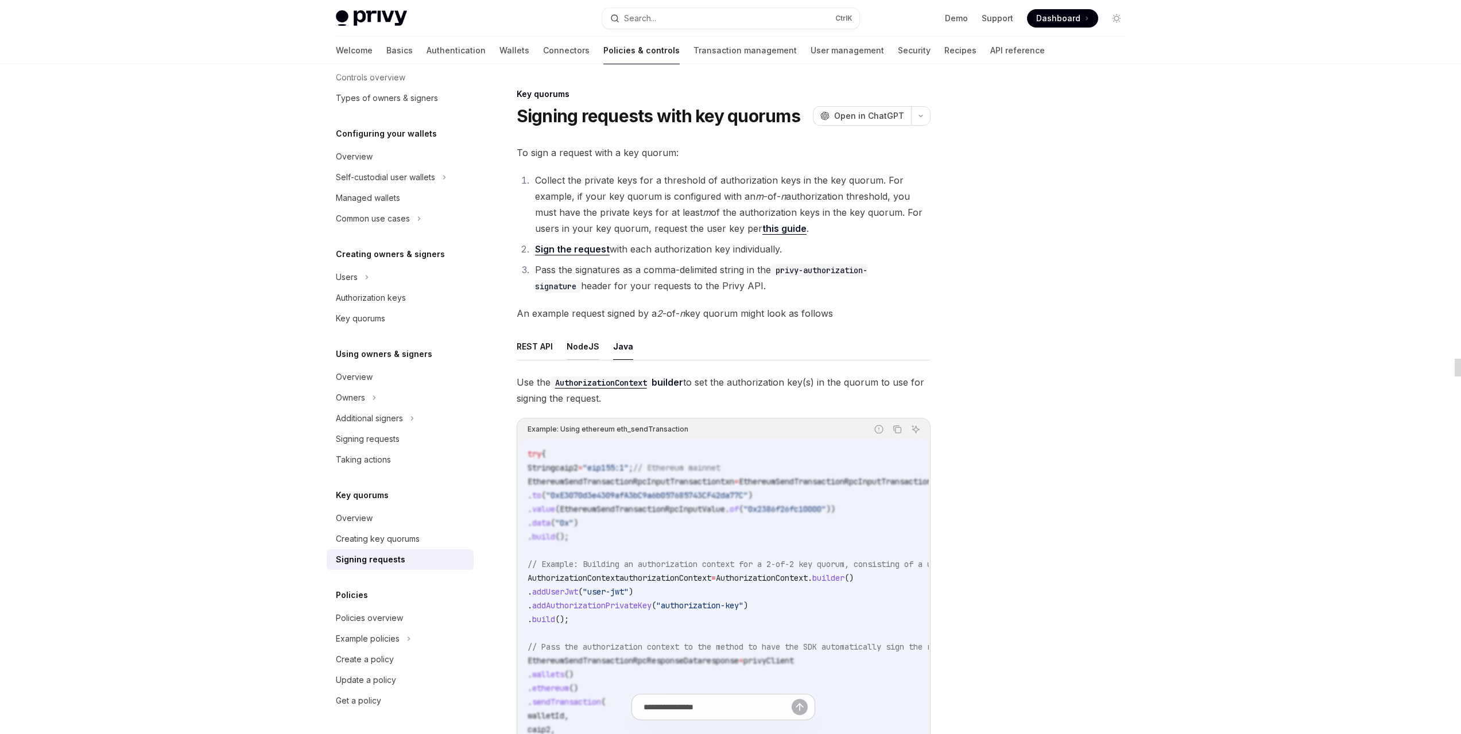
click at [583, 351] on button "NodeJS" at bounding box center [583, 346] width 33 height 27
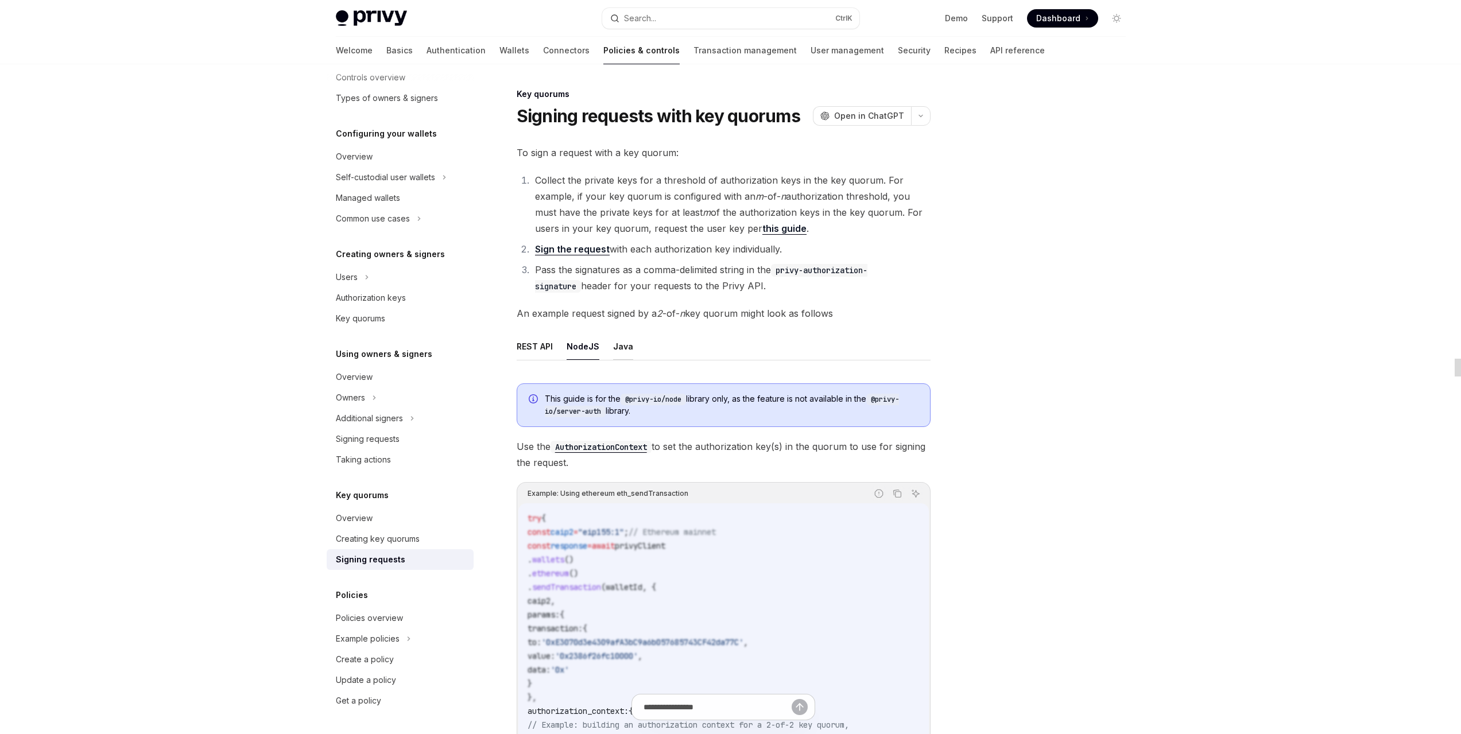
click at [625, 344] on button "Java" at bounding box center [623, 346] width 20 height 27
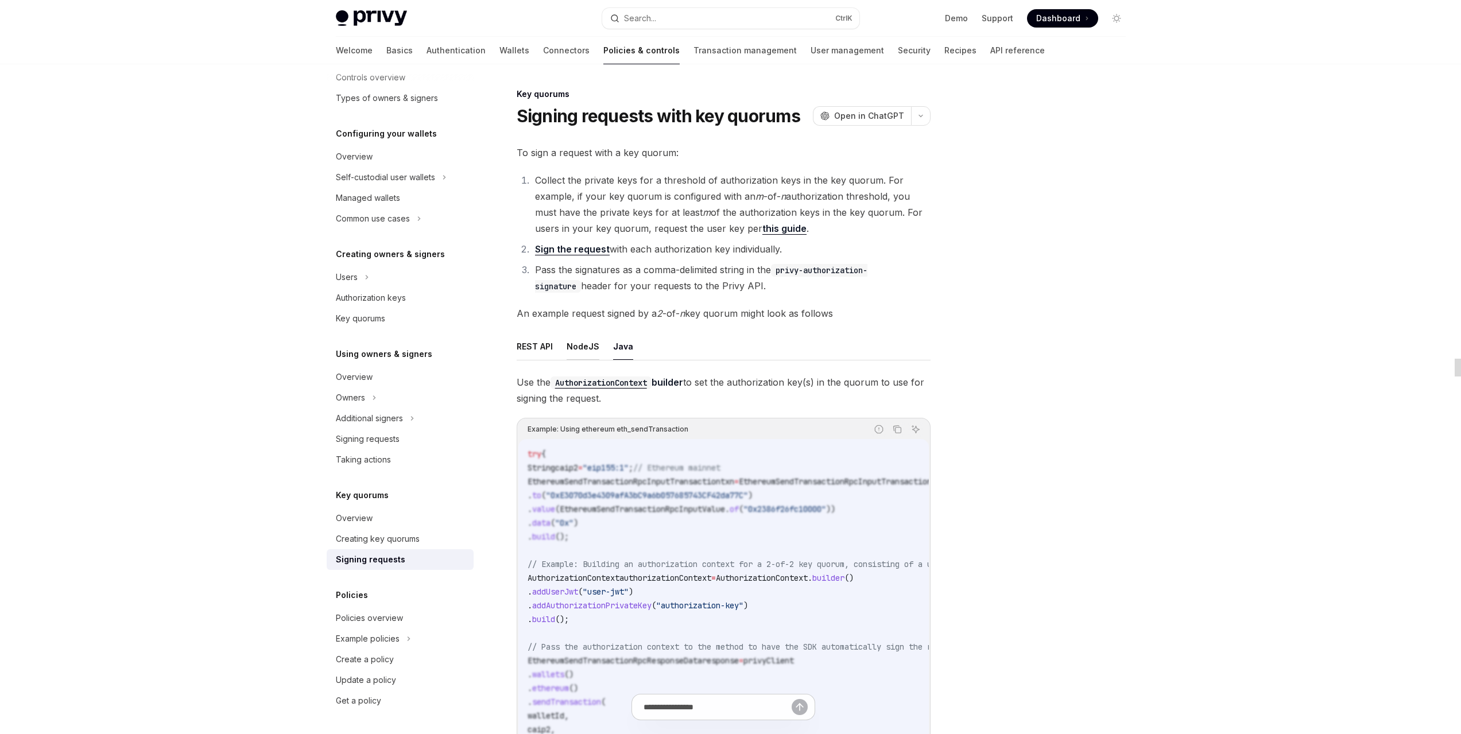
click at [567, 348] on button "NodeJS" at bounding box center [583, 346] width 33 height 27
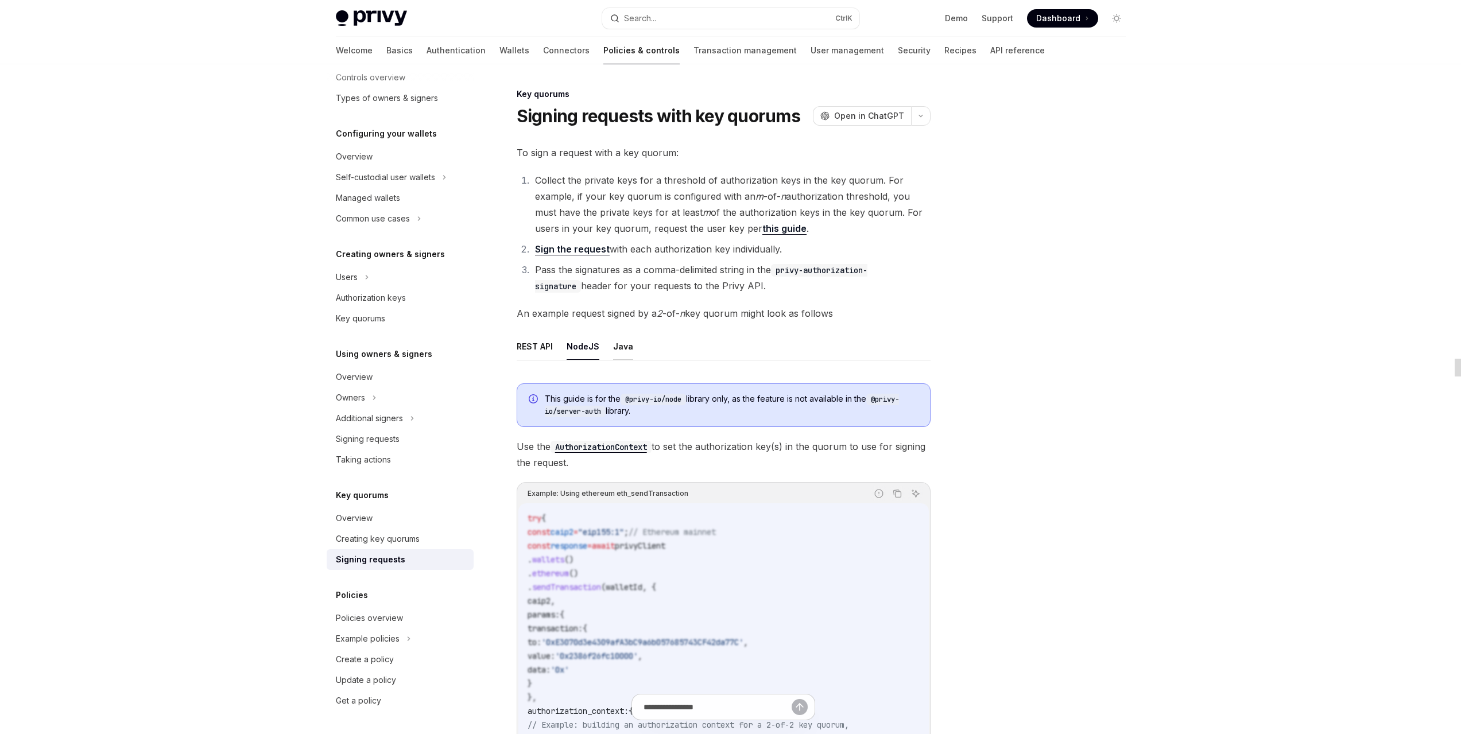
click at [615, 351] on button "Java" at bounding box center [623, 346] width 20 height 27
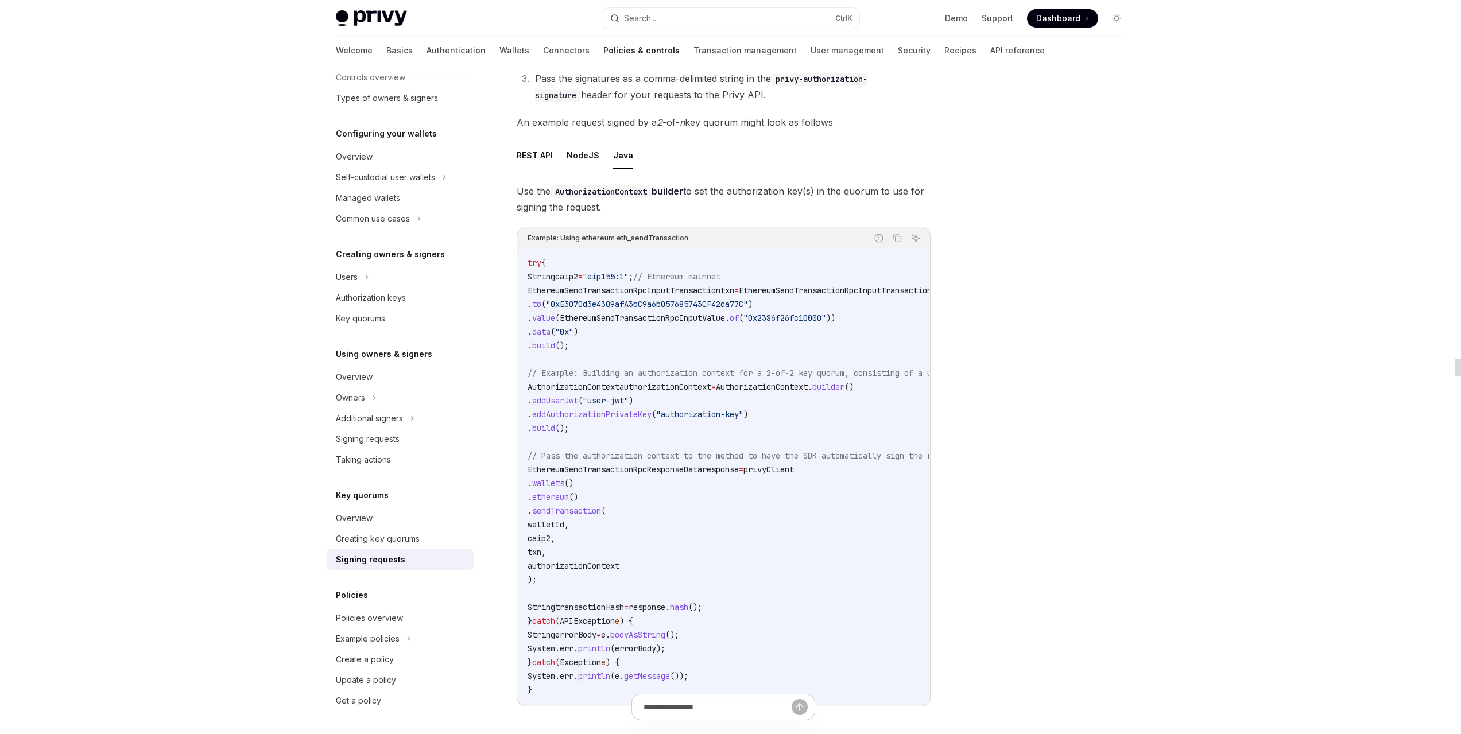
click at [675, 554] on code "try { String caip2 = "eip155:1" ; // Ethereum mainnet EthereumSendTransactionRp…" at bounding box center [801, 476] width 546 height 441
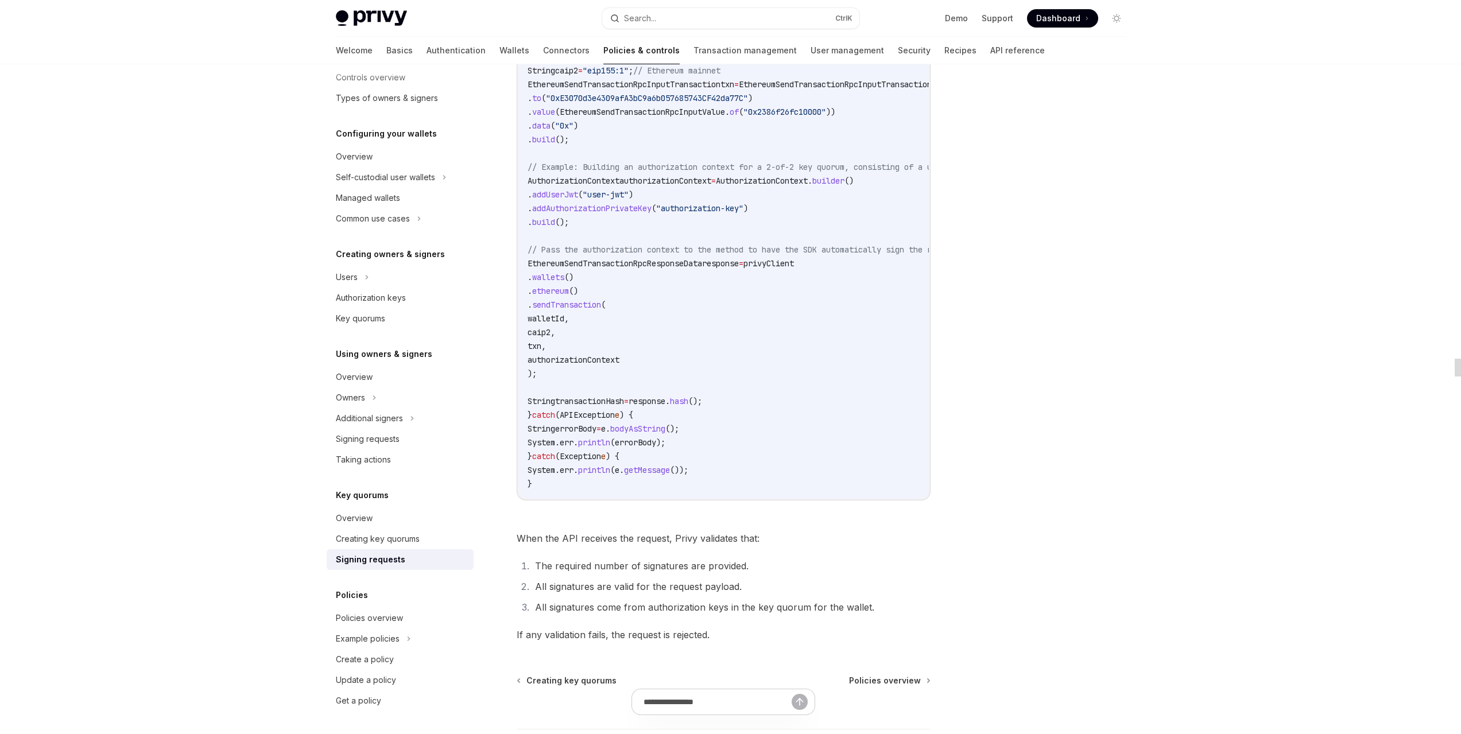
scroll to position [305, 0]
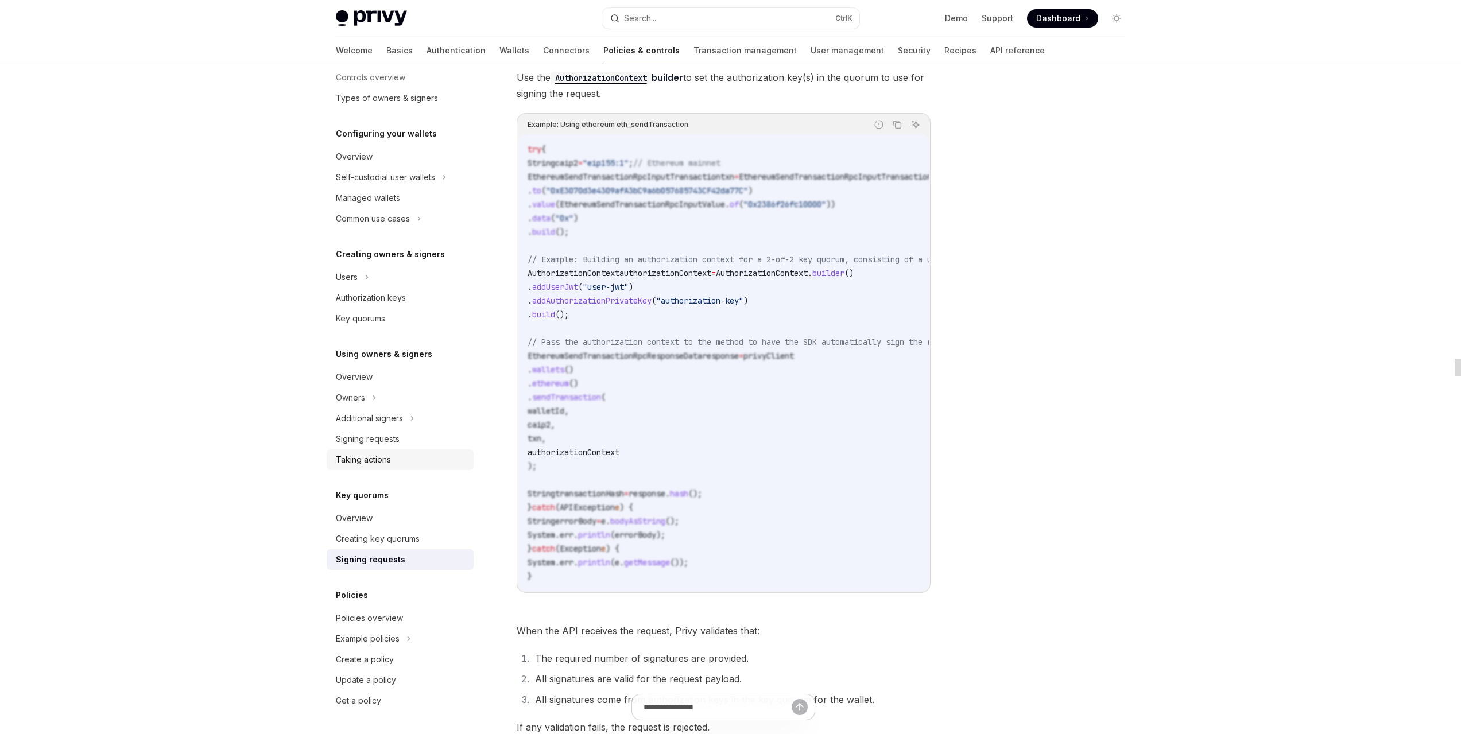
click at [373, 454] on div "Taking actions" at bounding box center [363, 460] width 55 height 14
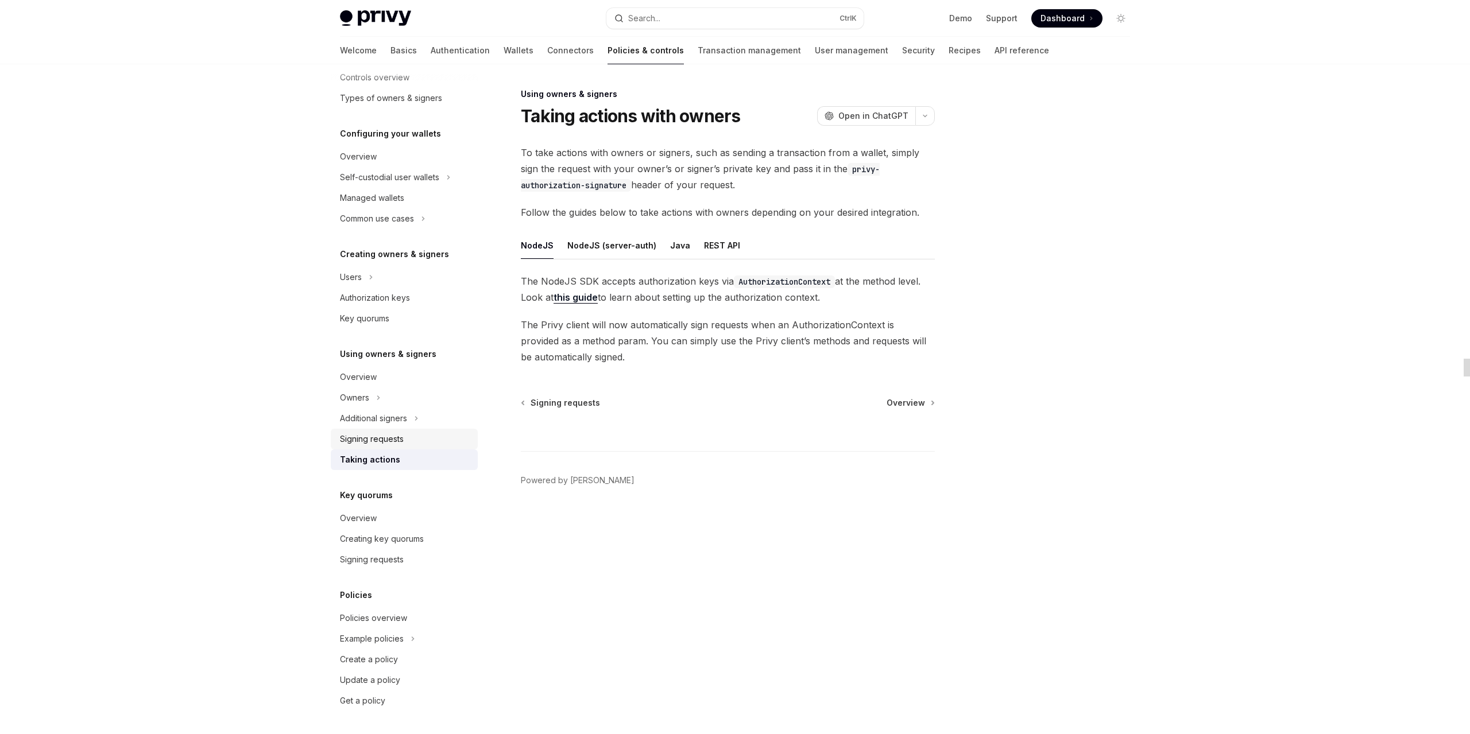
click at [401, 433] on div "Signing requests" at bounding box center [372, 439] width 64 height 14
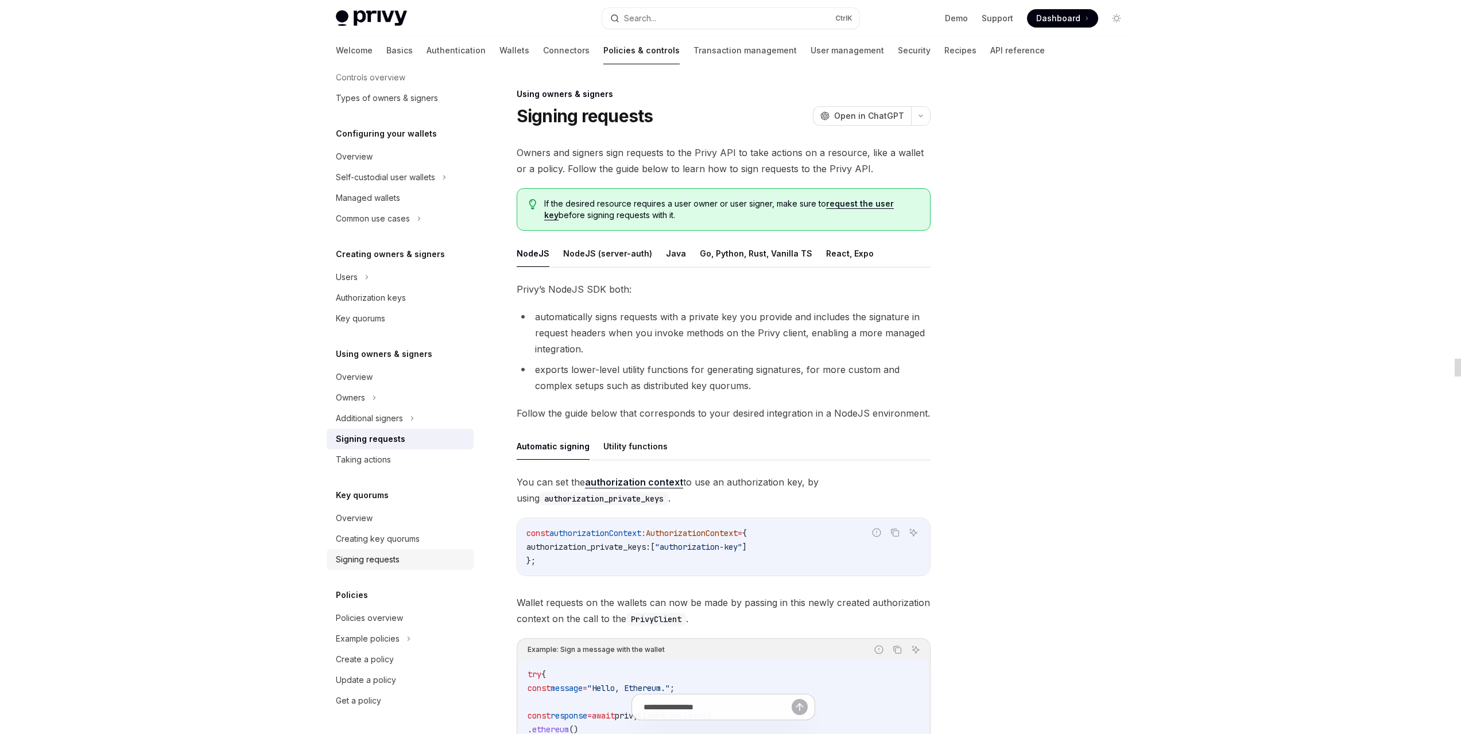
scroll to position [191, 0]
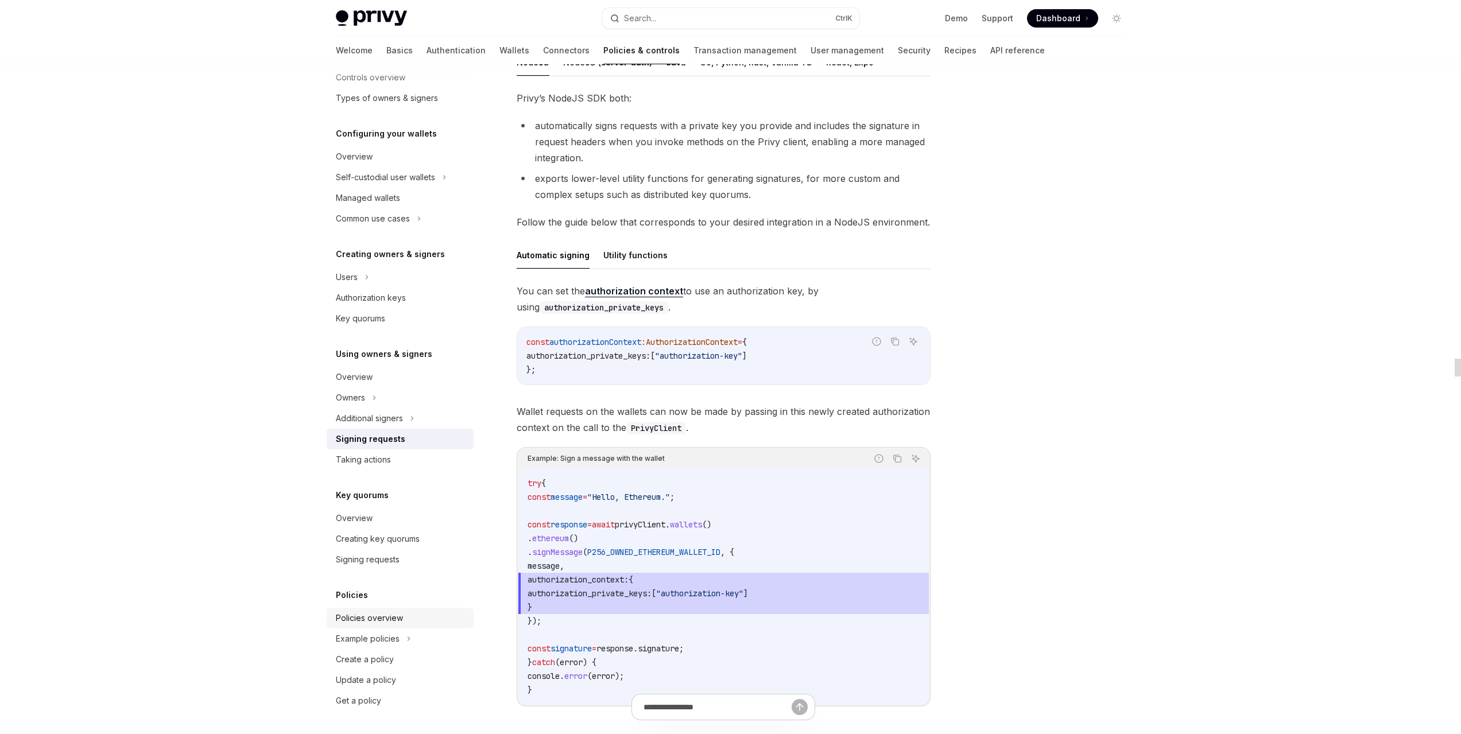
click at [389, 614] on div "Policies overview" at bounding box center [369, 618] width 67 height 14
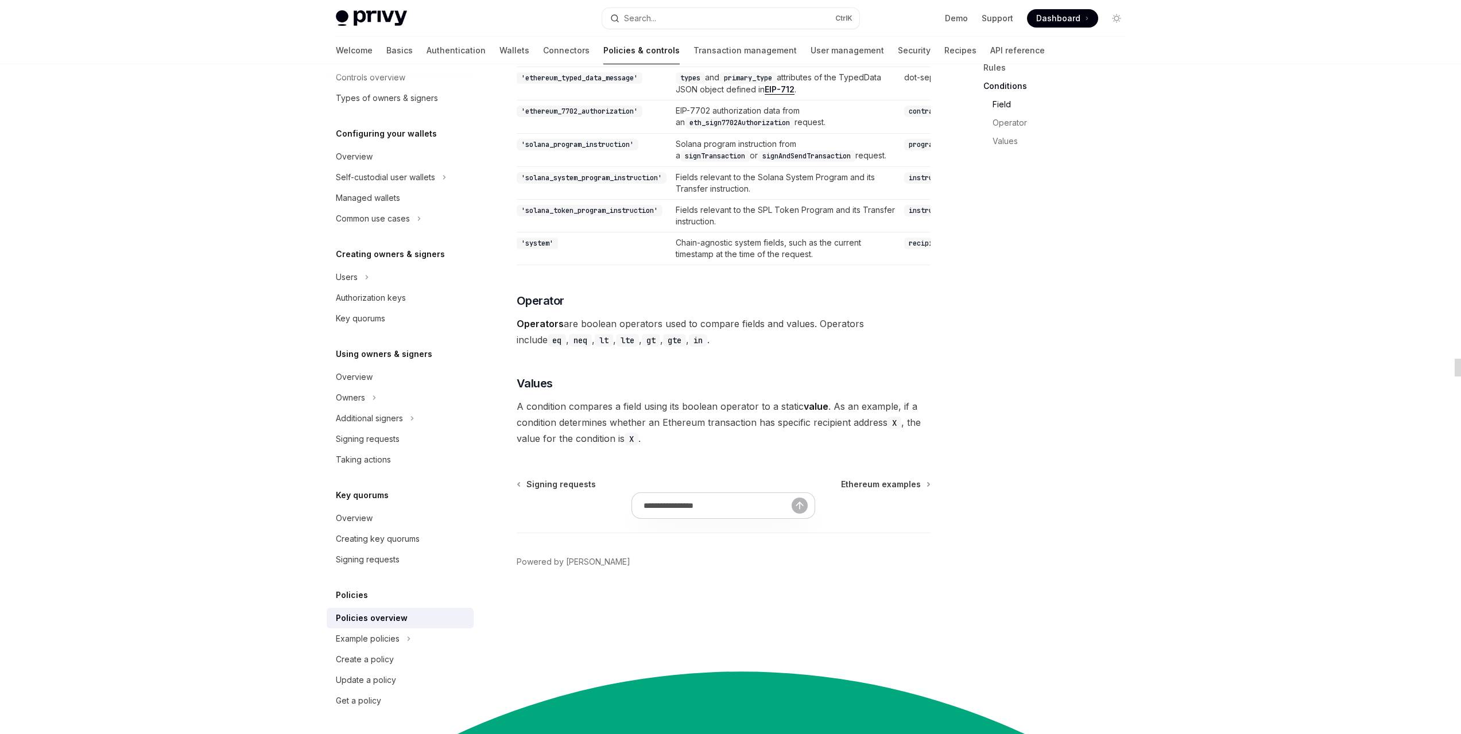
scroll to position [3289, 0]
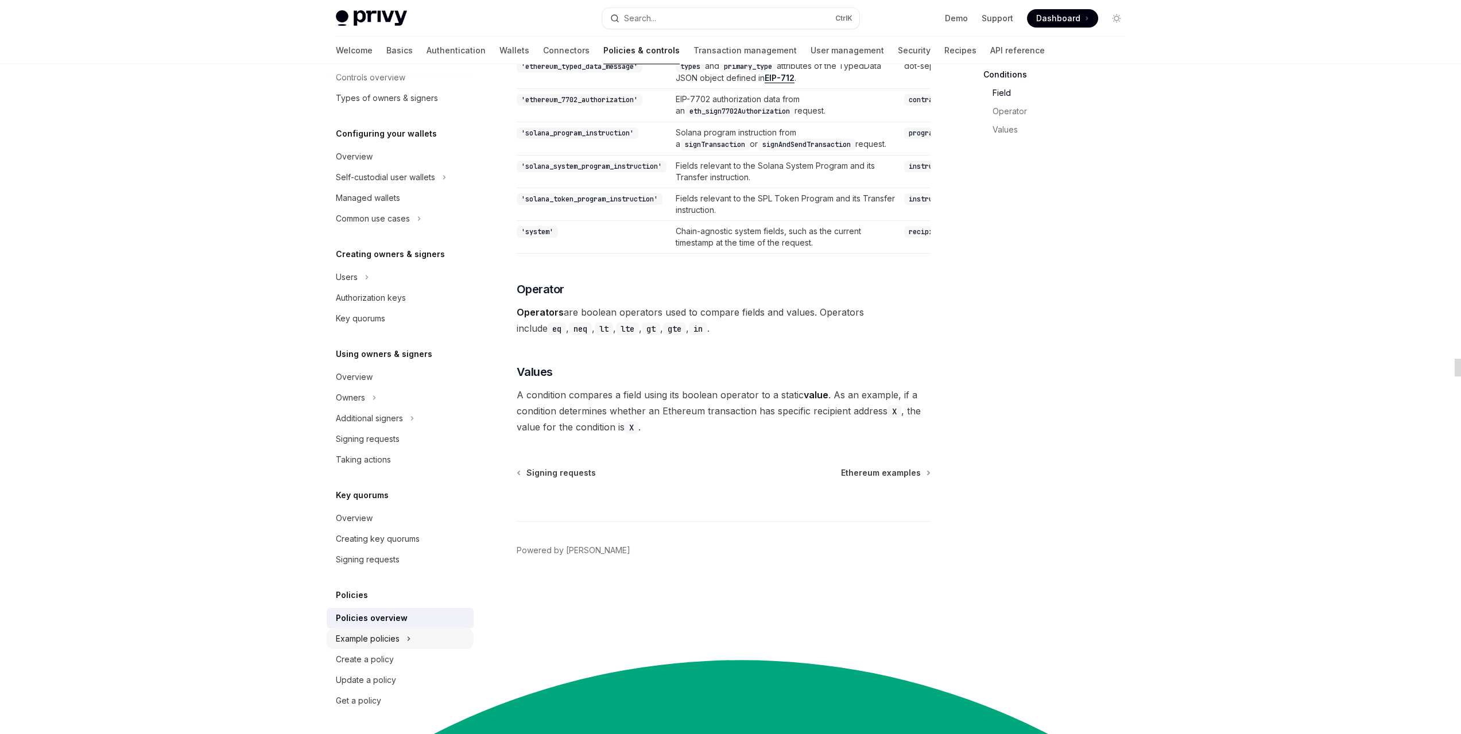
click at [403, 637] on div "Example policies" at bounding box center [400, 639] width 147 height 21
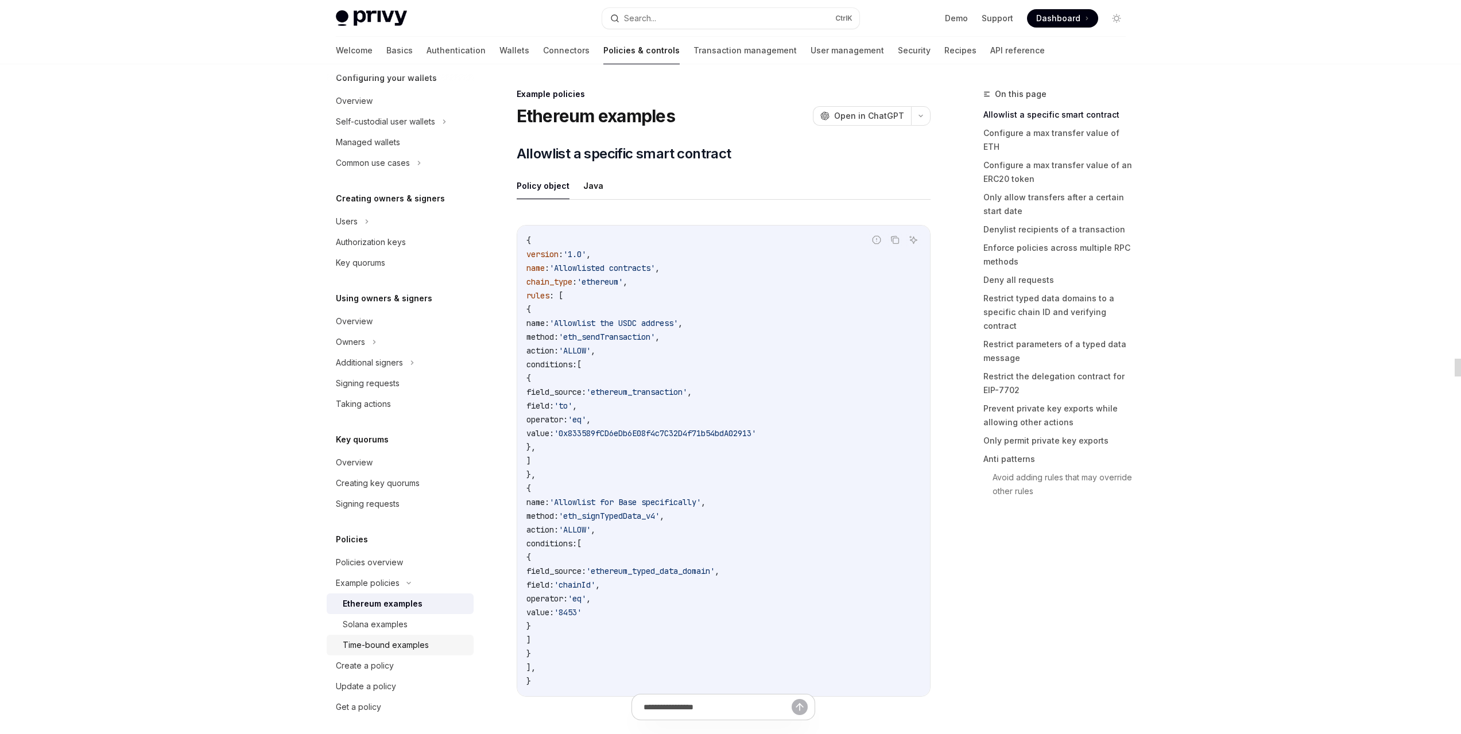
scroll to position [136, 0]
click at [601, 187] on ul "Policy object Java" at bounding box center [724, 186] width 414 height 28
click at [590, 184] on button "Java" at bounding box center [593, 185] width 20 height 27
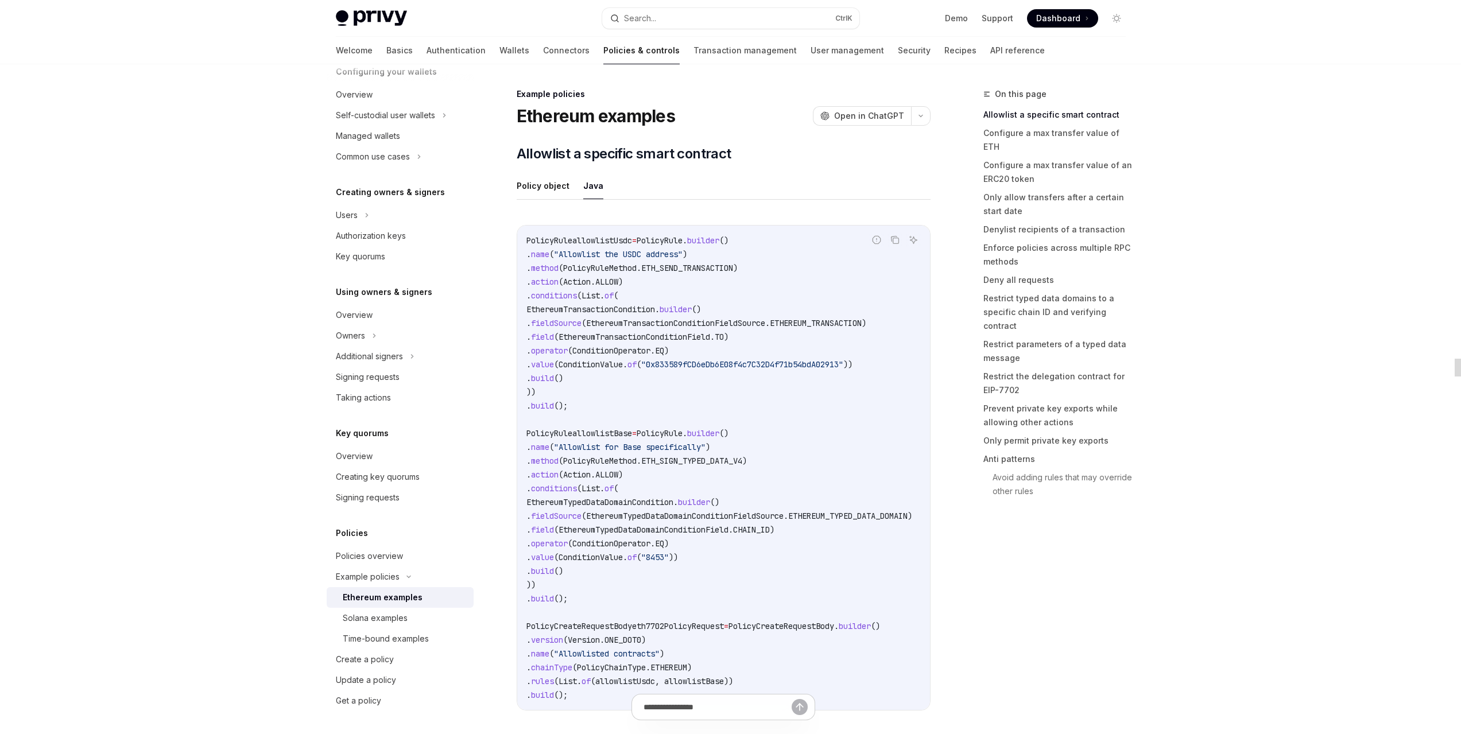
click at [590, 188] on button "Java" at bounding box center [593, 185] width 20 height 27
drag, startPoint x: 107, startPoint y: 579, endPoint x: 215, endPoint y: 570, distance: 107.7
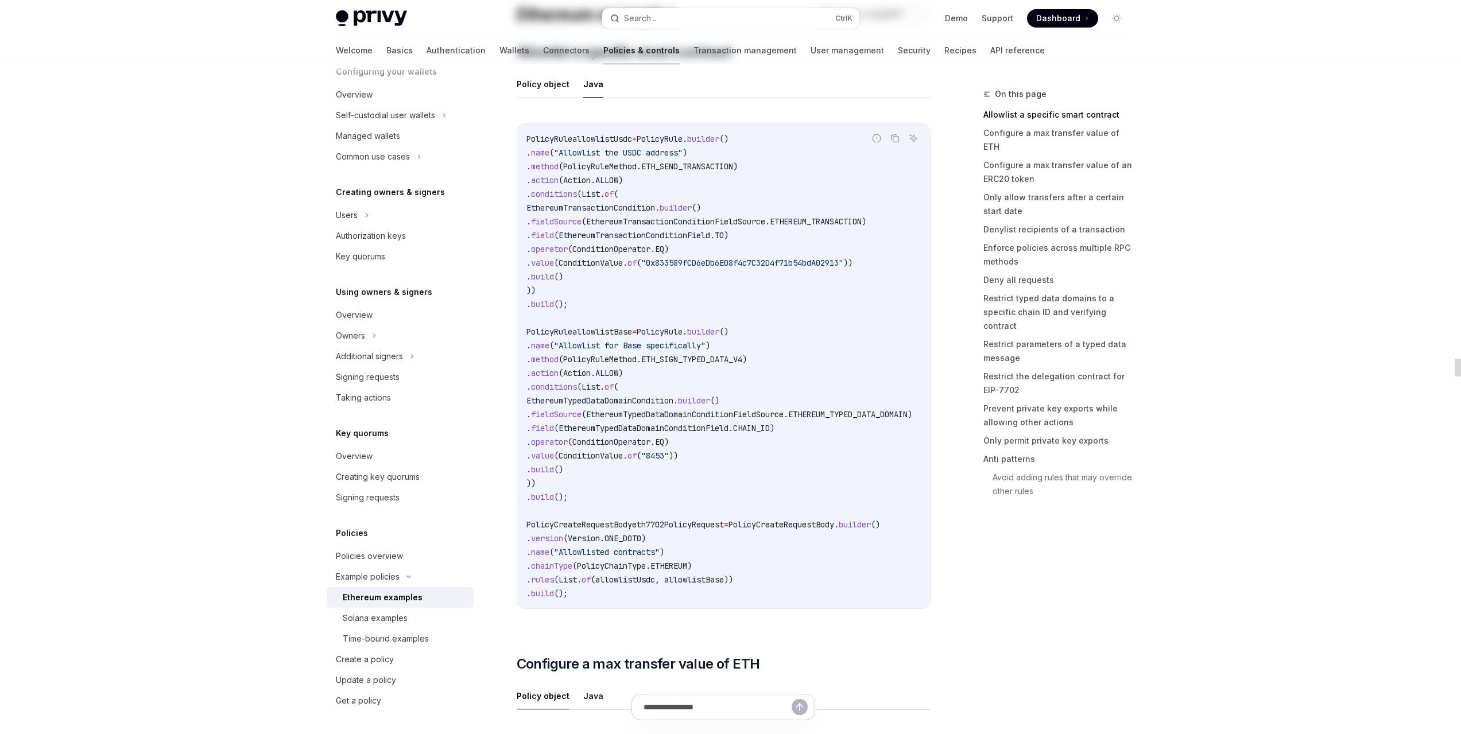
scroll to position [191, 0]
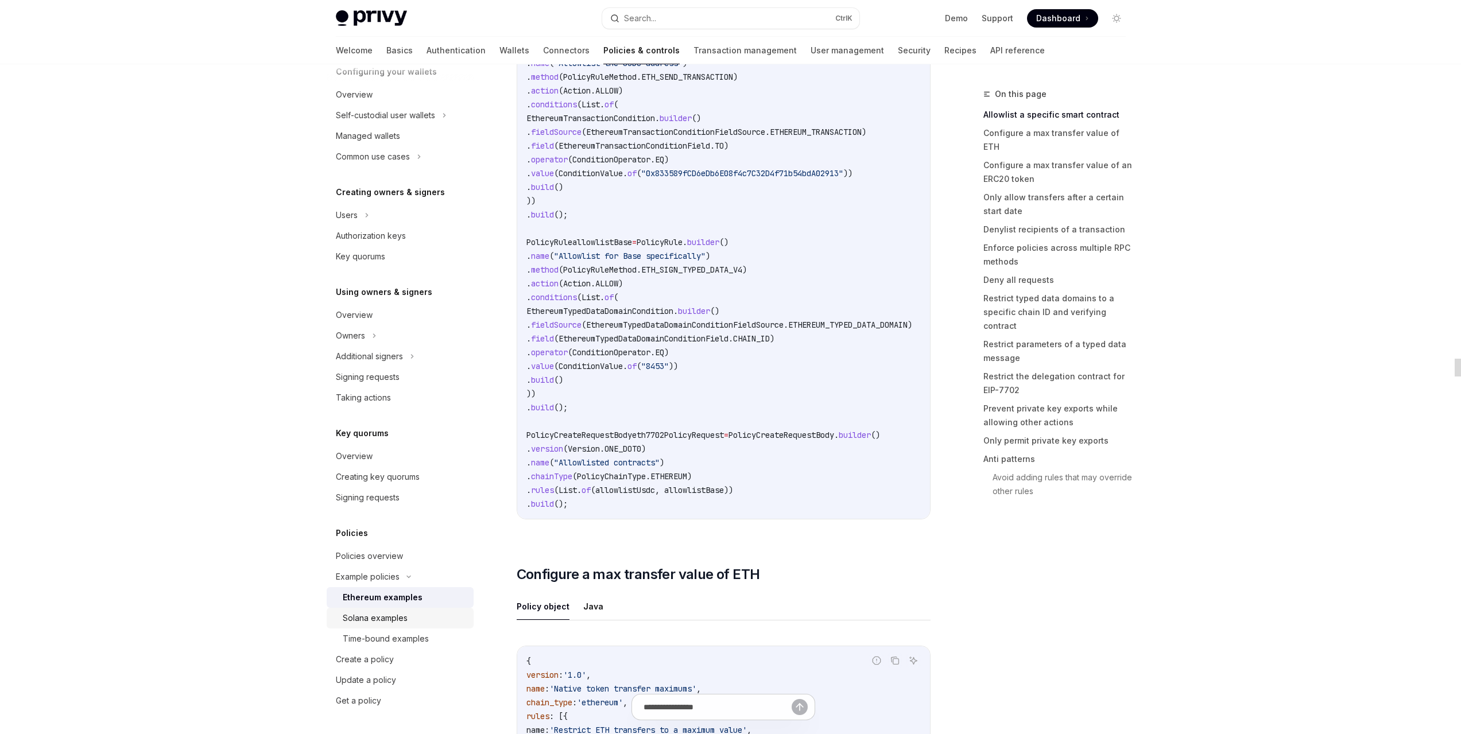
click at [400, 622] on div "Solana examples" at bounding box center [375, 618] width 65 height 14
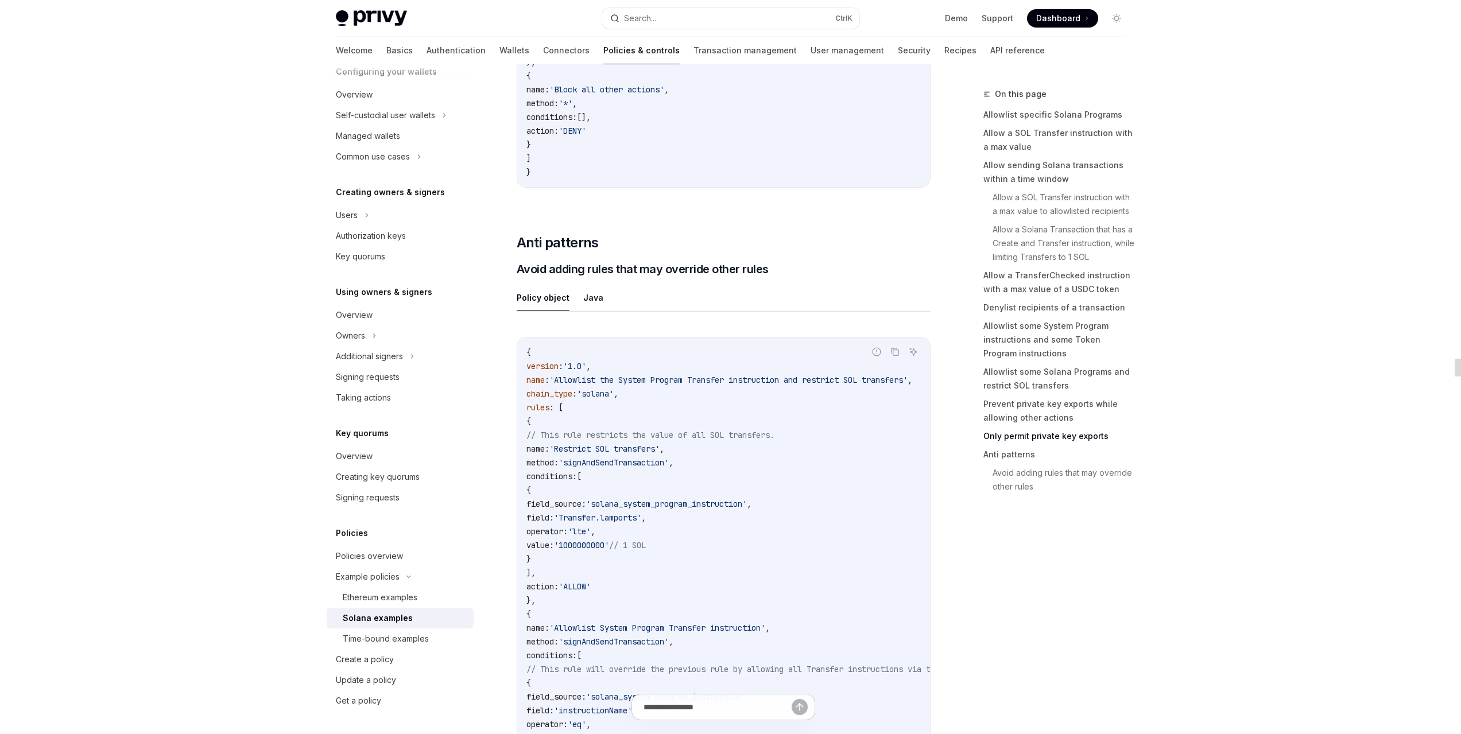
scroll to position [5549, 0]
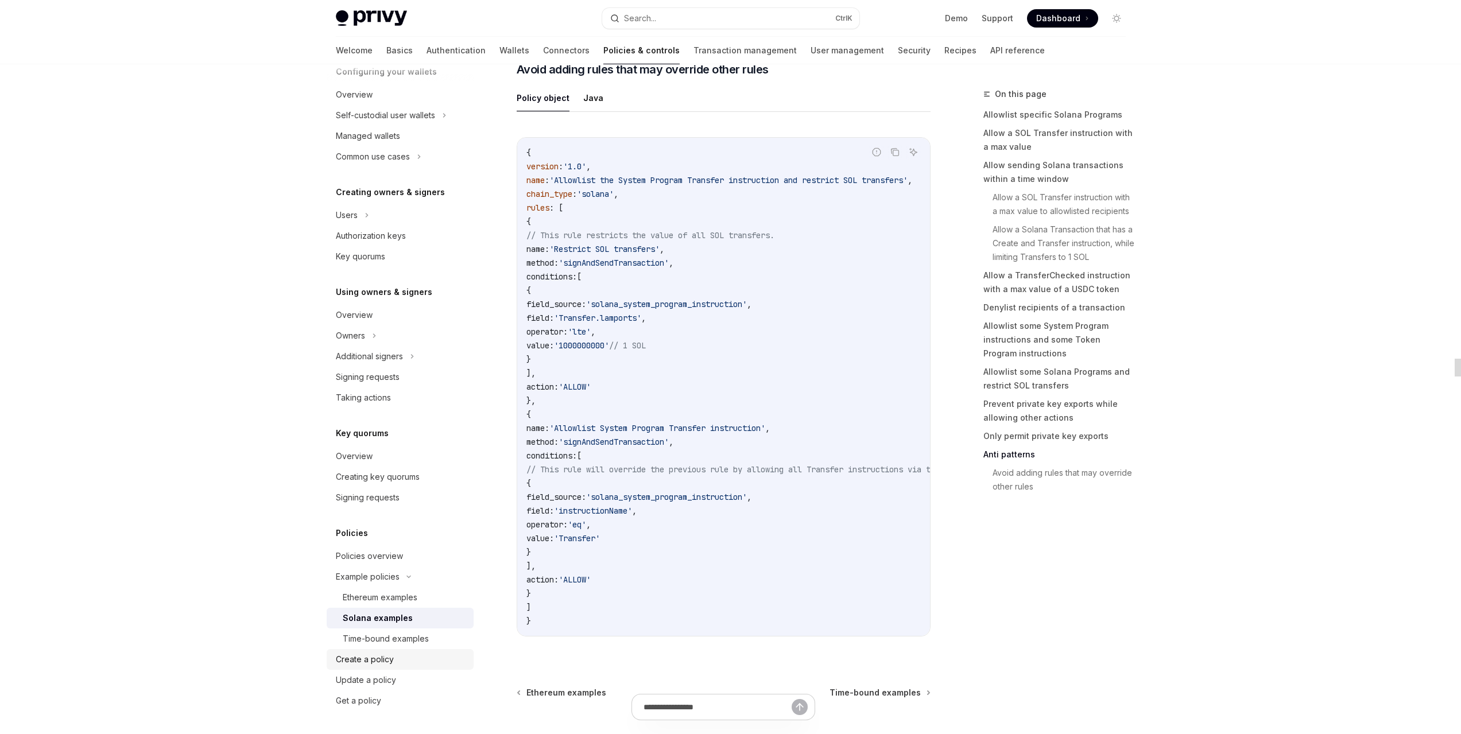
click at [381, 656] on div "Create a policy" at bounding box center [365, 660] width 58 height 14
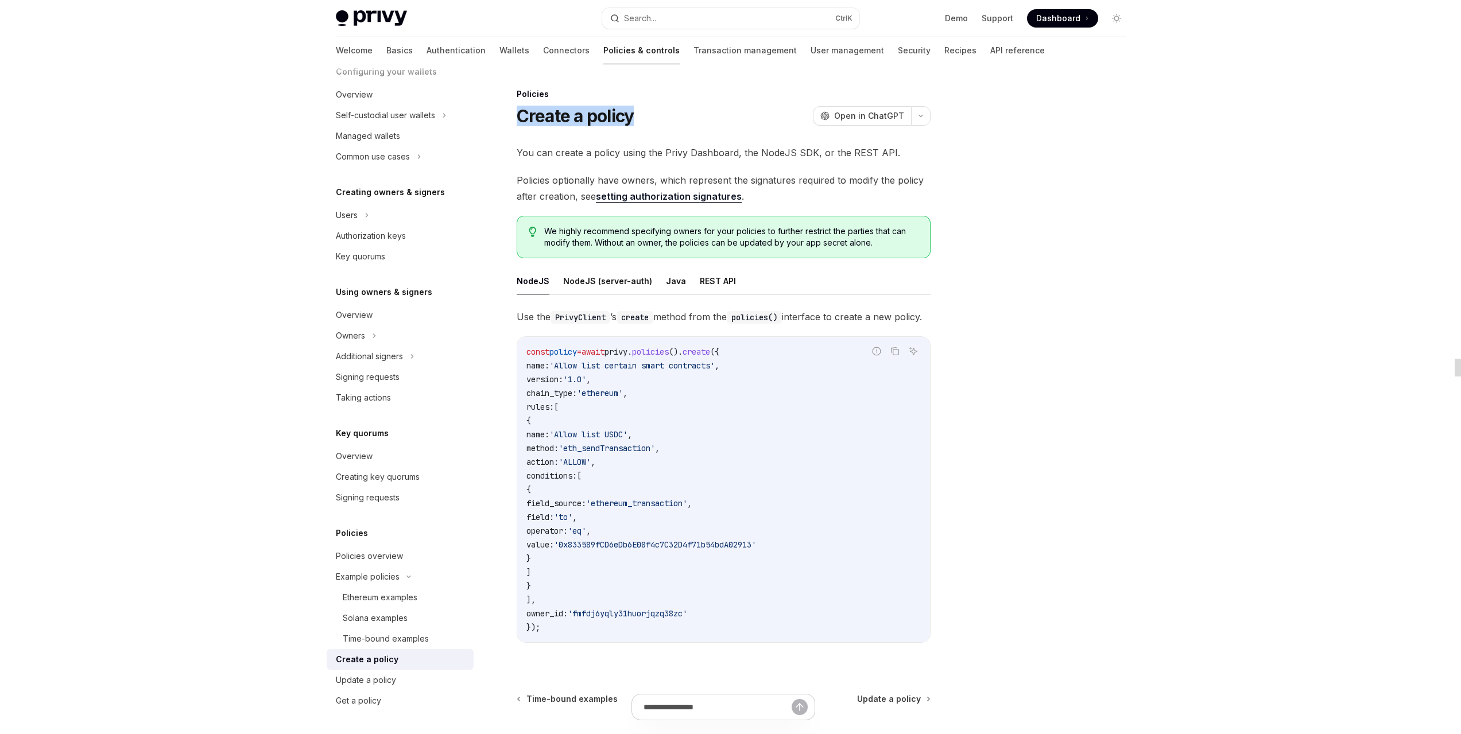
drag, startPoint x: 645, startPoint y: 113, endPoint x: 669, endPoint y: 253, distance: 142.1
click at [564, 106] on div "Create a policy OpenAI Open in ChatGPT" at bounding box center [724, 116] width 414 height 21
click at [622, 288] on button "NodeJS (server-auth)" at bounding box center [607, 281] width 89 height 27
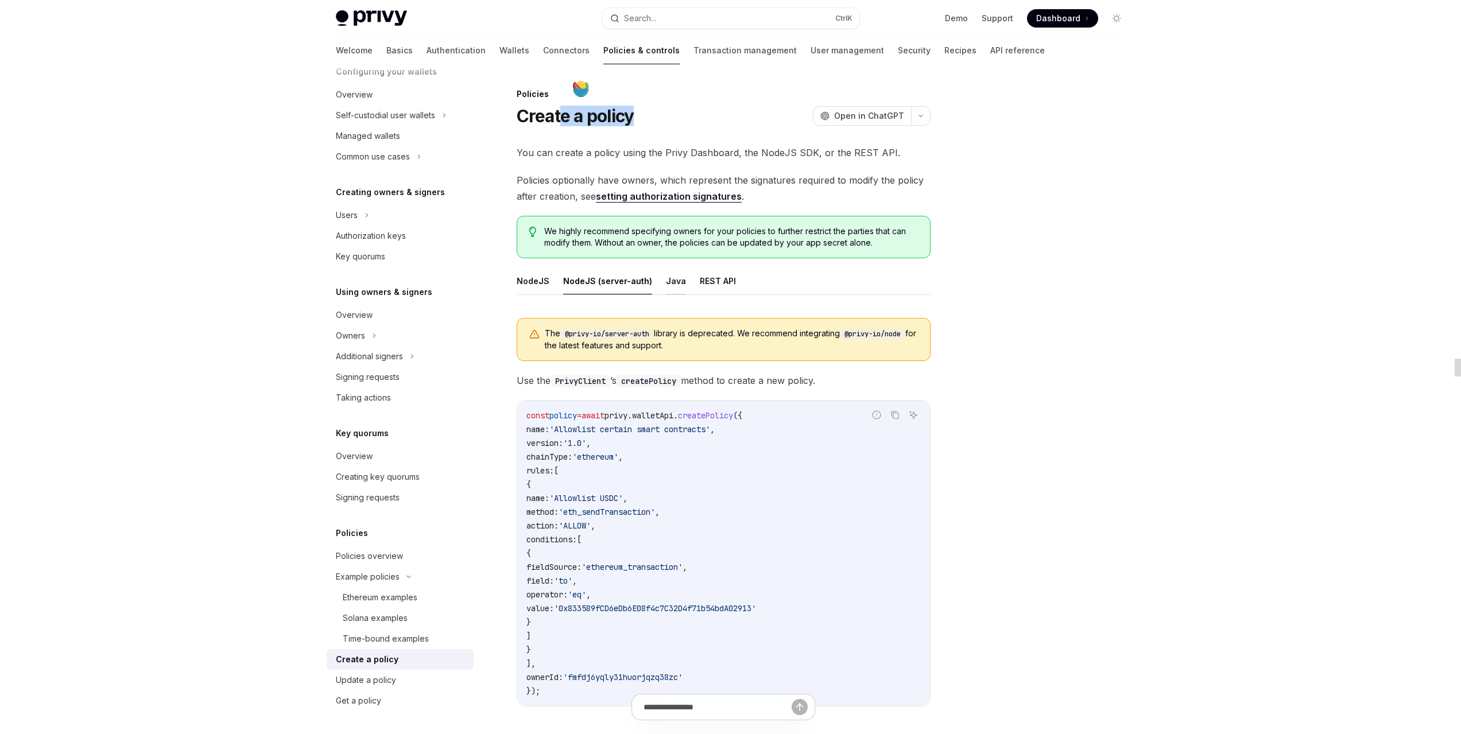
click at [670, 289] on button "Java" at bounding box center [676, 281] width 20 height 27
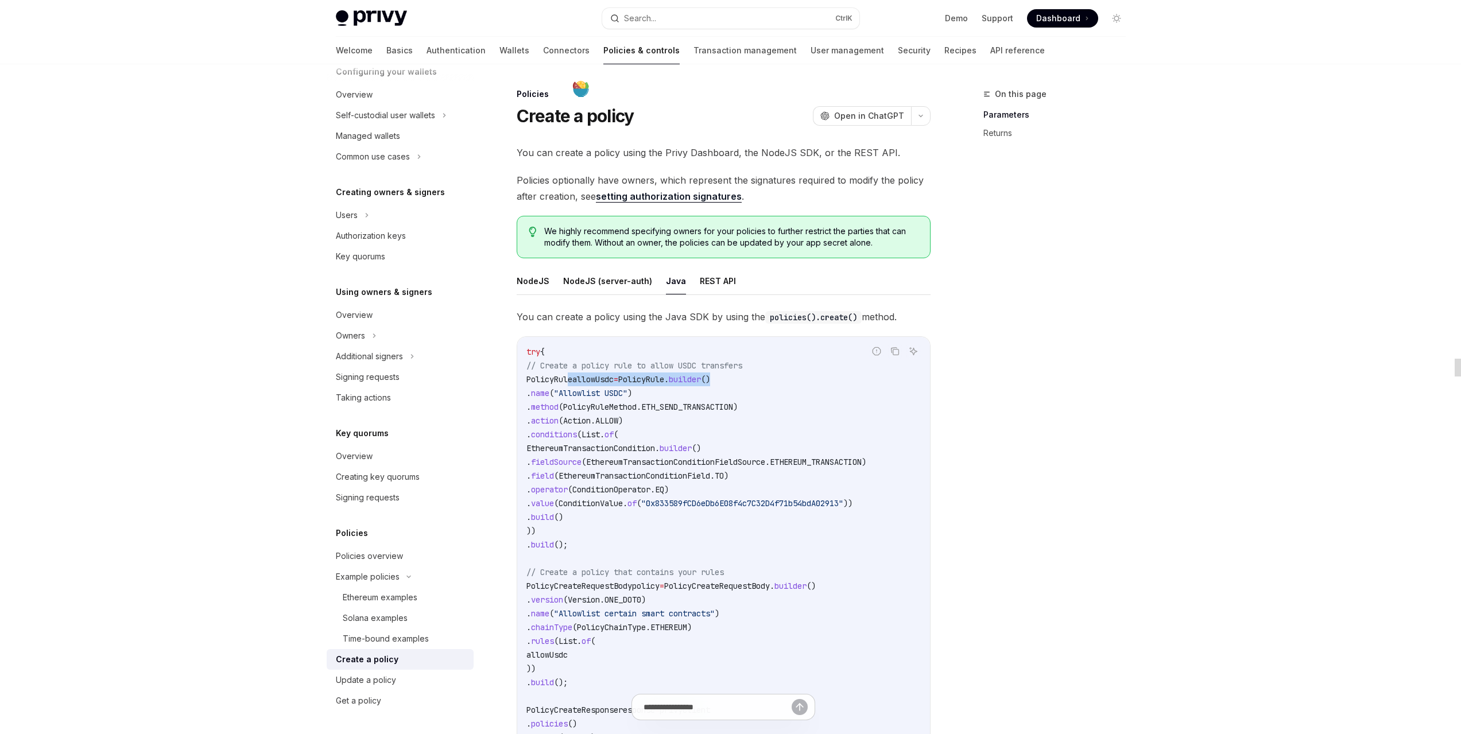
drag, startPoint x: 568, startPoint y: 381, endPoint x: 742, endPoint y: 409, distance: 176.3
click at [766, 375] on code "try { // Create a policy rule to allow USDC transfers PolicyRule allowUsdc = Po…" at bounding box center [723, 620] width 394 height 551
click at [739, 412] on code "try { // Create a policy rule to allow USDC transfers PolicyRule allowUsdc = Po…" at bounding box center [723, 620] width 394 height 551
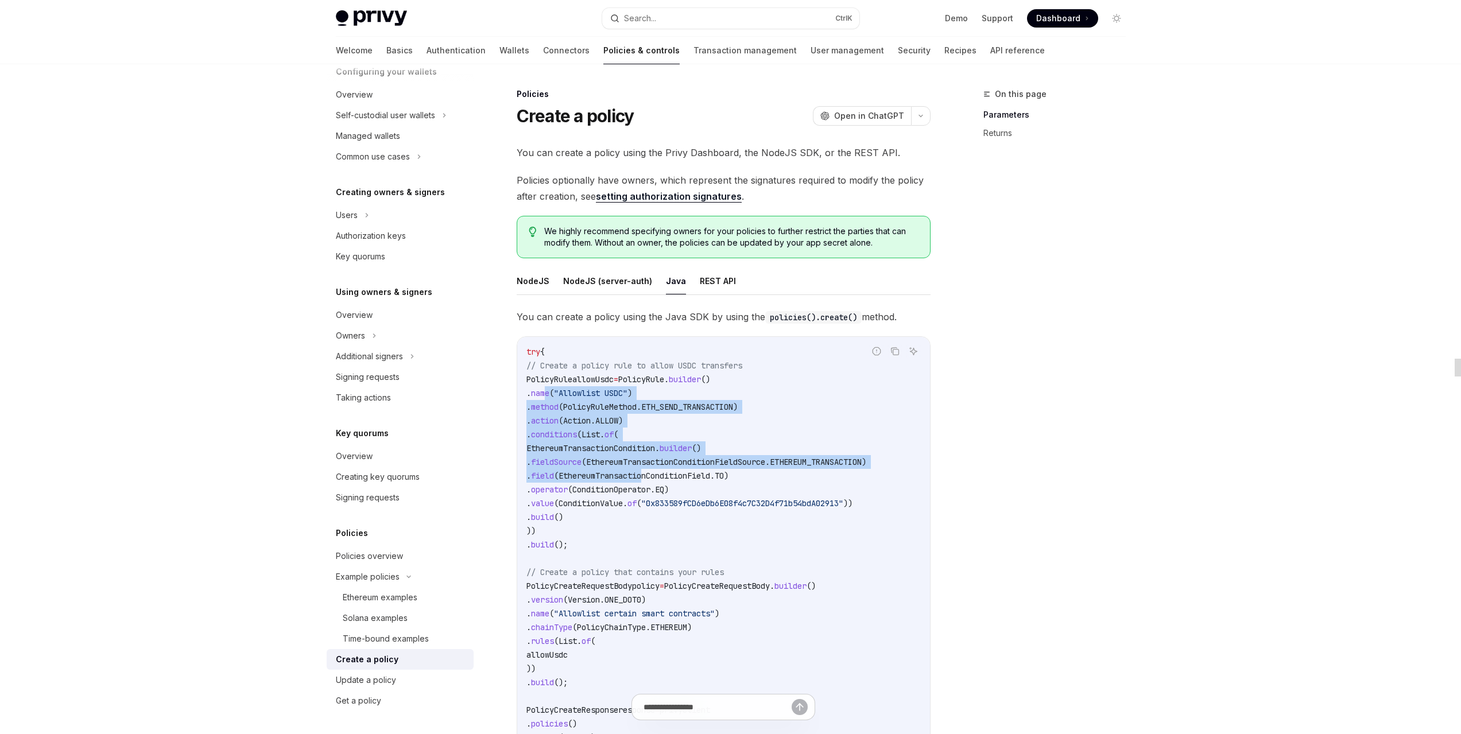
drag, startPoint x: 694, startPoint y: 409, endPoint x: 718, endPoint y: 495, distance: 89.3
click at [723, 478] on code "try { // Create a policy rule to allow USDC transfers PolicyRule allowUsdc = Po…" at bounding box center [723, 620] width 394 height 551
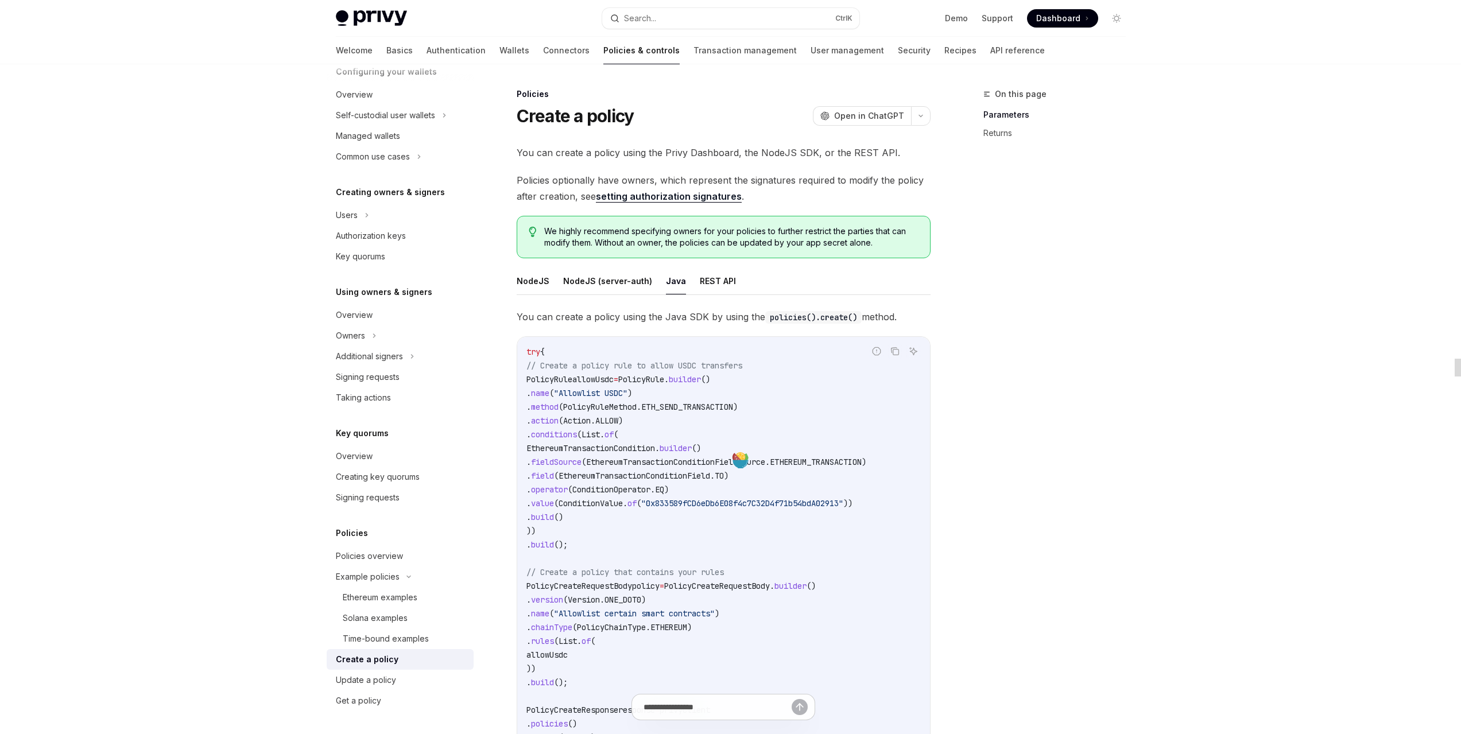
click at [710, 541] on code "try { // Create a policy rule to allow USDC transfers PolicyRule allowUsdc = Po…" at bounding box center [723, 620] width 394 height 551
drag, startPoint x: 639, startPoint y: 534, endPoint x: 589, endPoint y: 370, distance: 171.1
click at [602, 366] on code "try { // Create a policy rule to allow USDC transfers PolicyRule allowUsdc = Po…" at bounding box center [723, 620] width 394 height 551
click at [559, 377] on span "PolicyRule" at bounding box center [549, 379] width 46 height 10
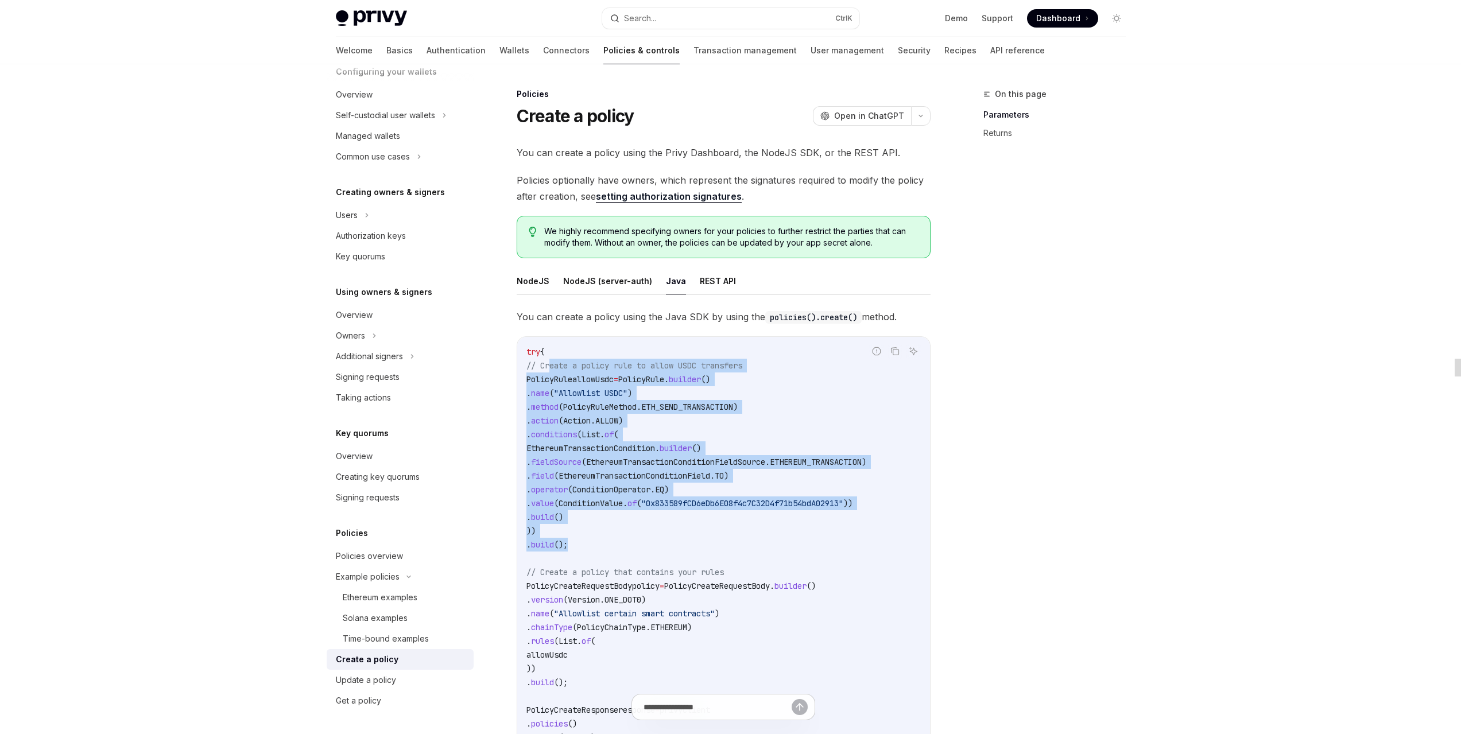
drag, startPoint x: 551, startPoint y: 369, endPoint x: 642, endPoint y: 539, distance: 193.4
click at [642, 539] on code "try { // Create a policy rule to allow USDC transfers PolicyRule allowUsdc = Po…" at bounding box center [723, 620] width 394 height 551
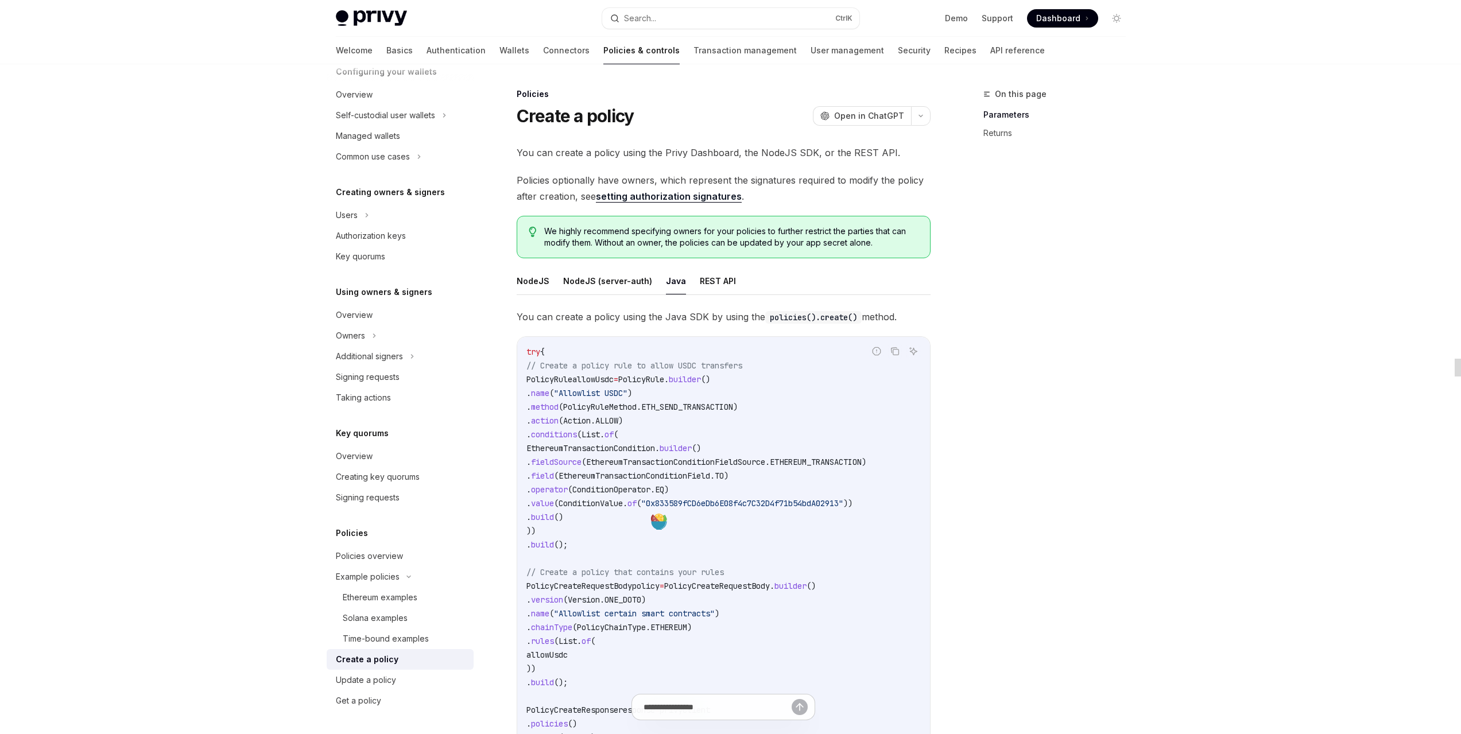
click at [665, 554] on code "try { // Create a policy rule to allow USDC transfers PolicyRule allowUsdc = Po…" at bounding box center [723, 620] width 394 height 551
click at [621, 290] on button "NodeJS (server-auth)" at bounding box center [607, 281] width 89 height 27
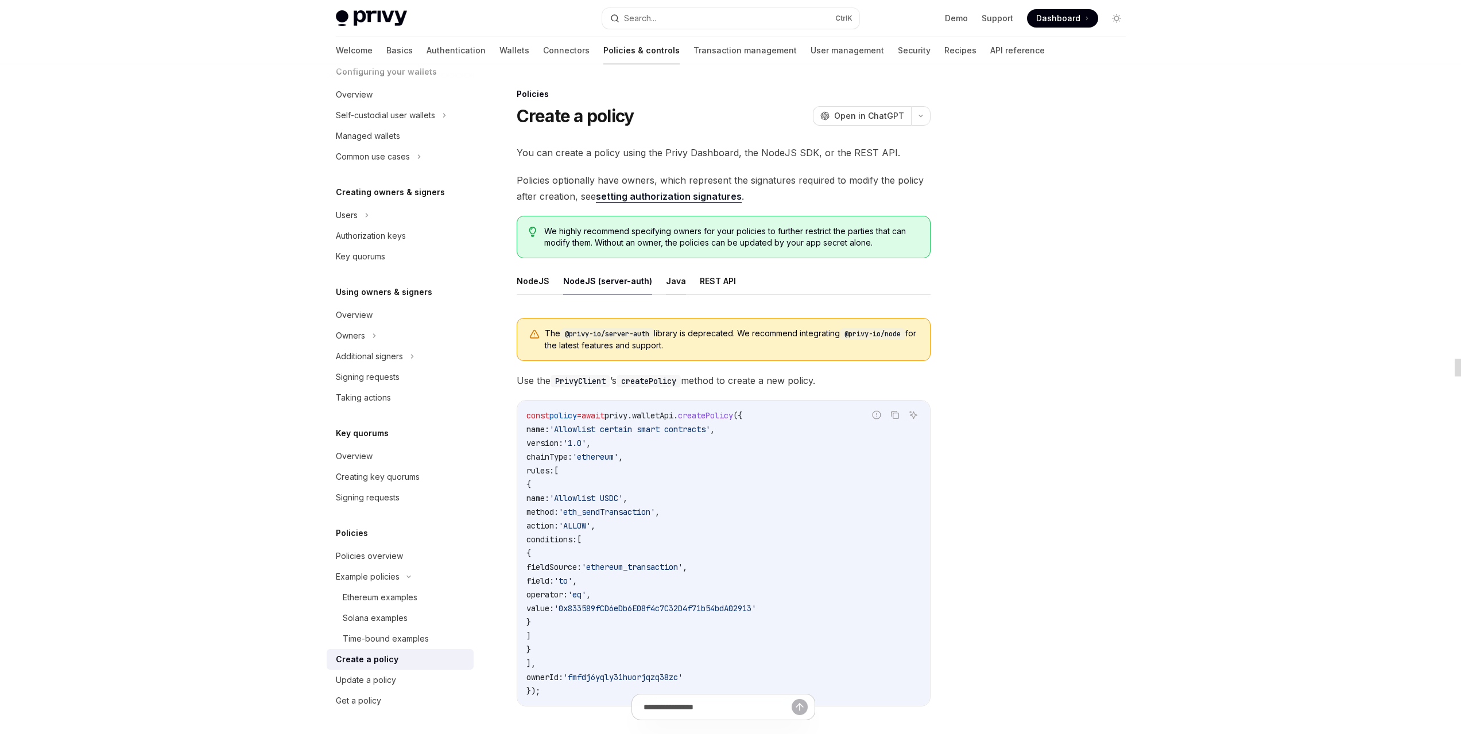
click at [667, 289] on button "Java" at bounding box center [676, 281] width 20 height 27
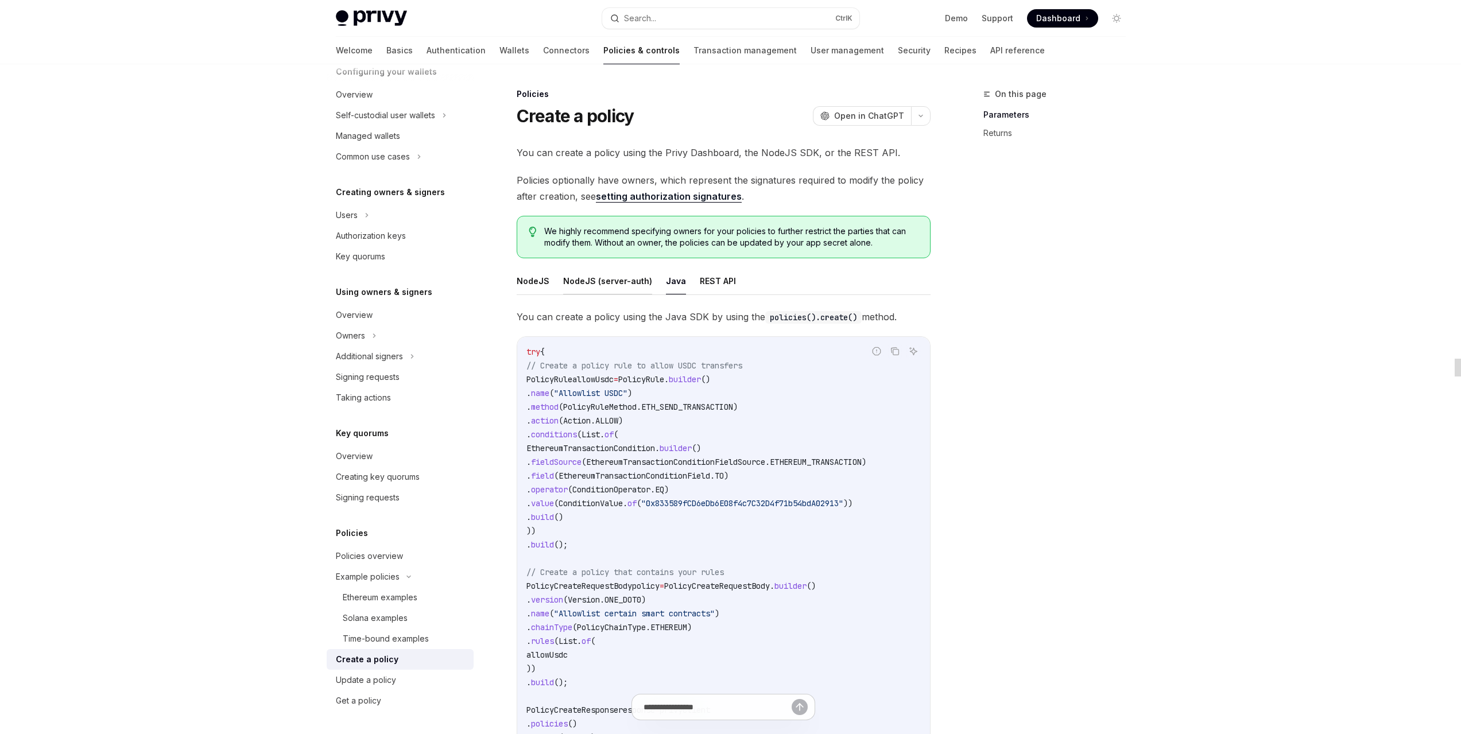
click at [599, 290] on button "NodeJS (server-auth)" at bounding box center [607, 281] width 89 height 27
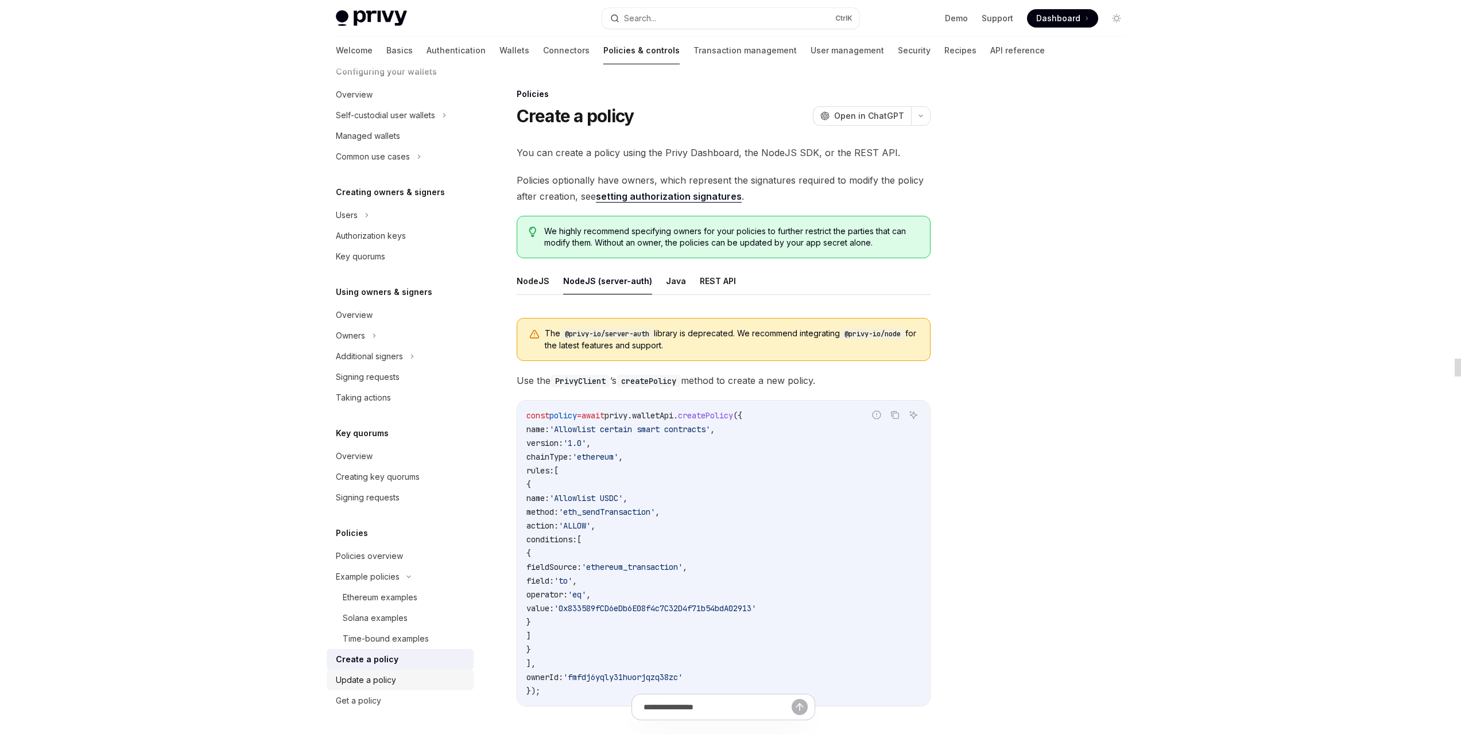
click at [358, 678] on div "Update a policy" at bounding box center [366, 680] width 60 height 14
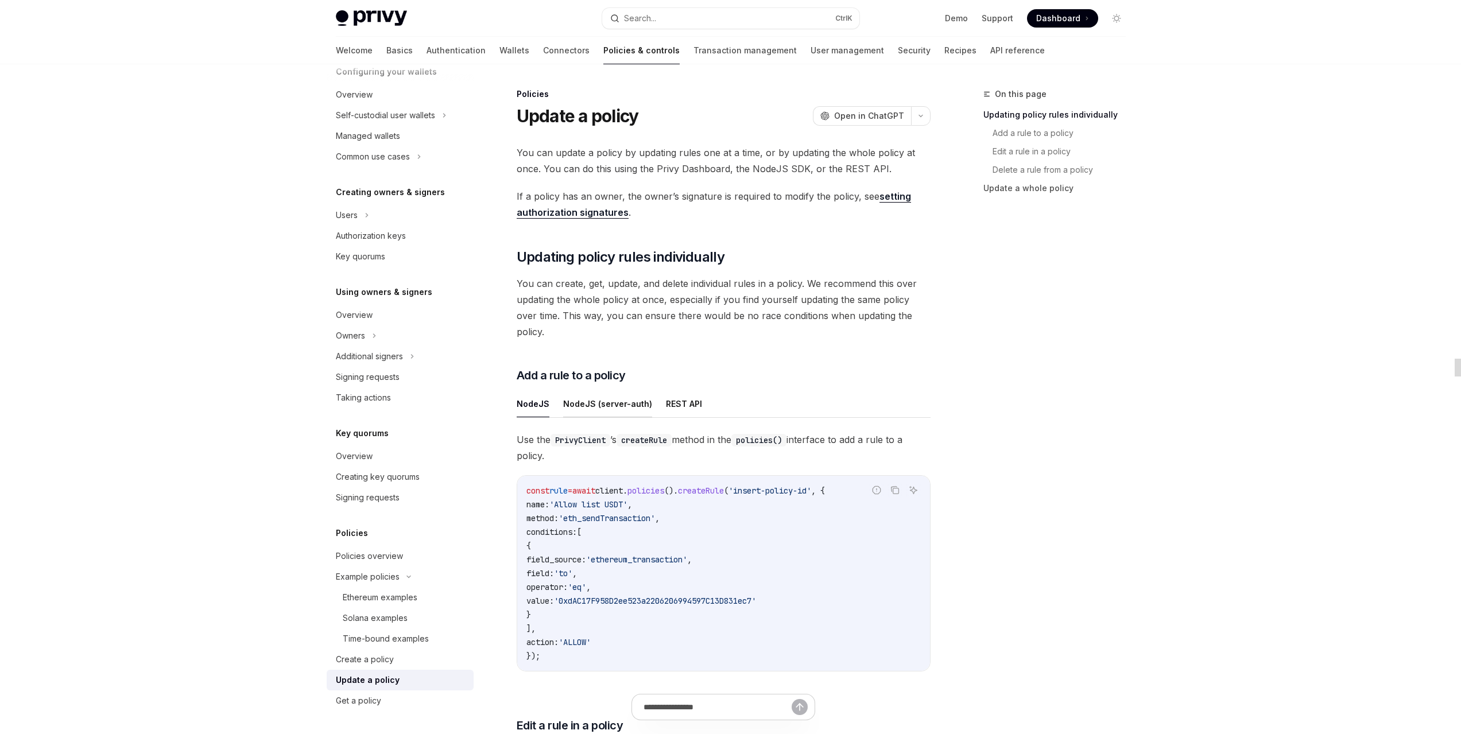
drag, startPoint x: 576, startPoint y: 380, endPoint x: 584, endPoint y: 381, distance: 7.6
click at [584, 390] on button "NodeJS (server-auth)" at bounding box center [607, 403] width 89 height 27
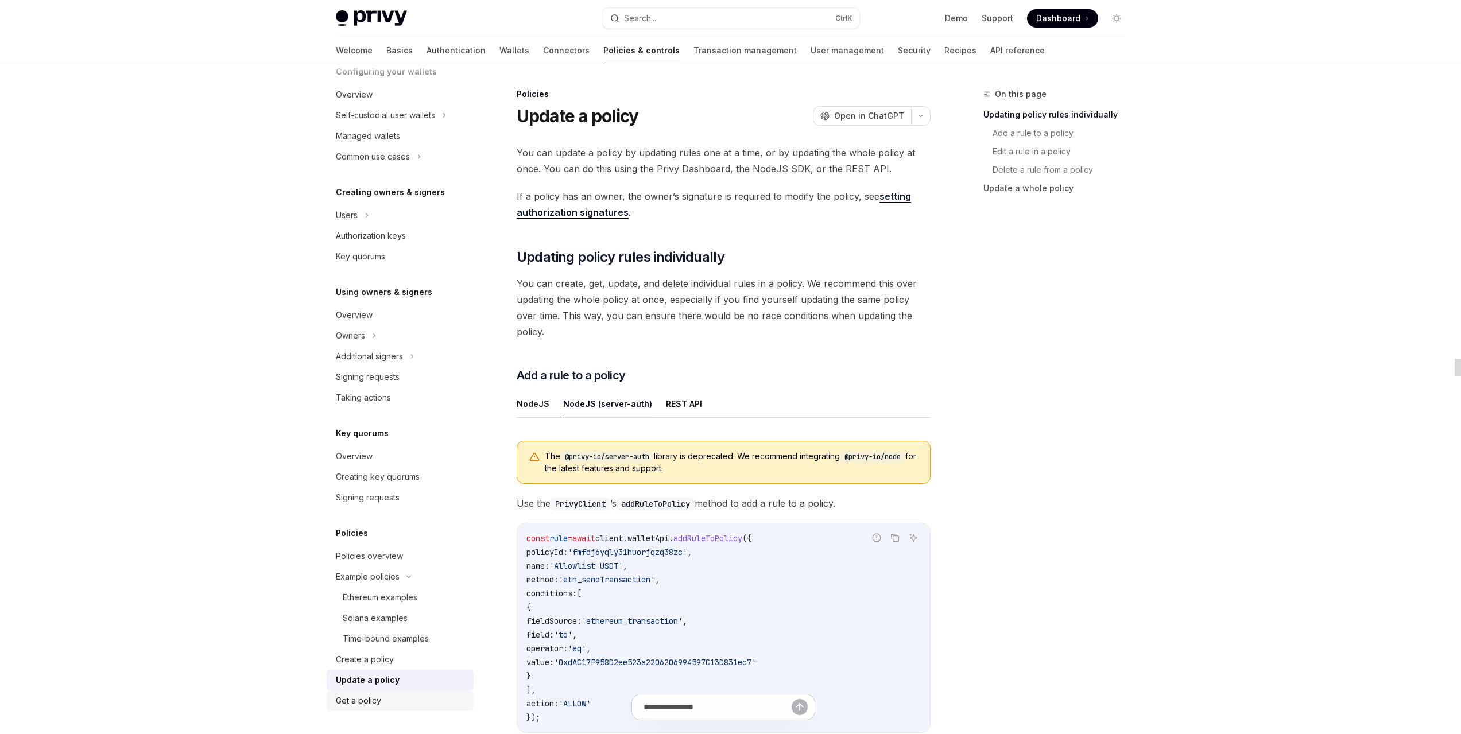
click at [363, 707] on div "Get a policy" at bounding box center [358, 701] width 45 height 14
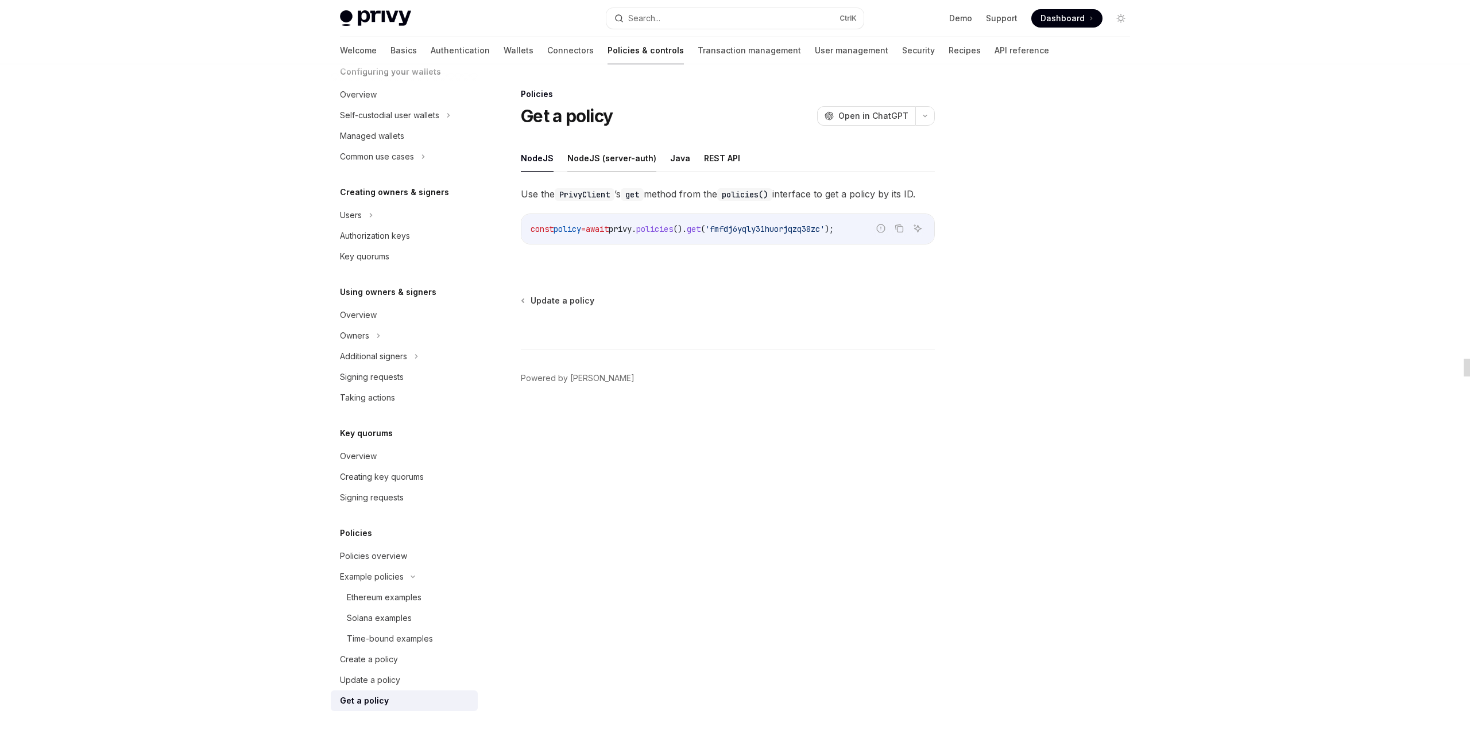
click at [635, 150] on button "NodeJS (server-auth)" at bounding box center [611, 158] width 89 height 27
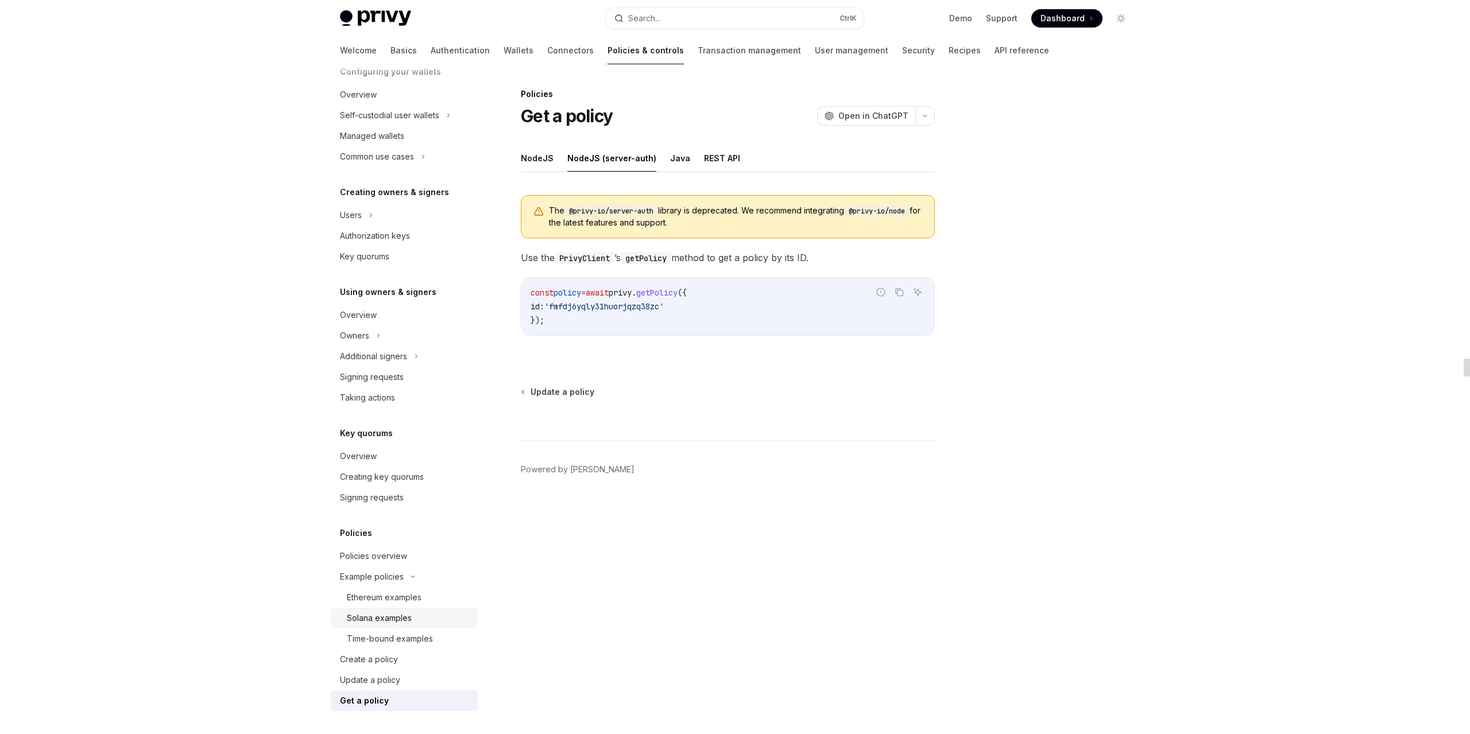
click at [393, 614] on div "Solana examples" at bounding box center [379, 618] width 65 height 14
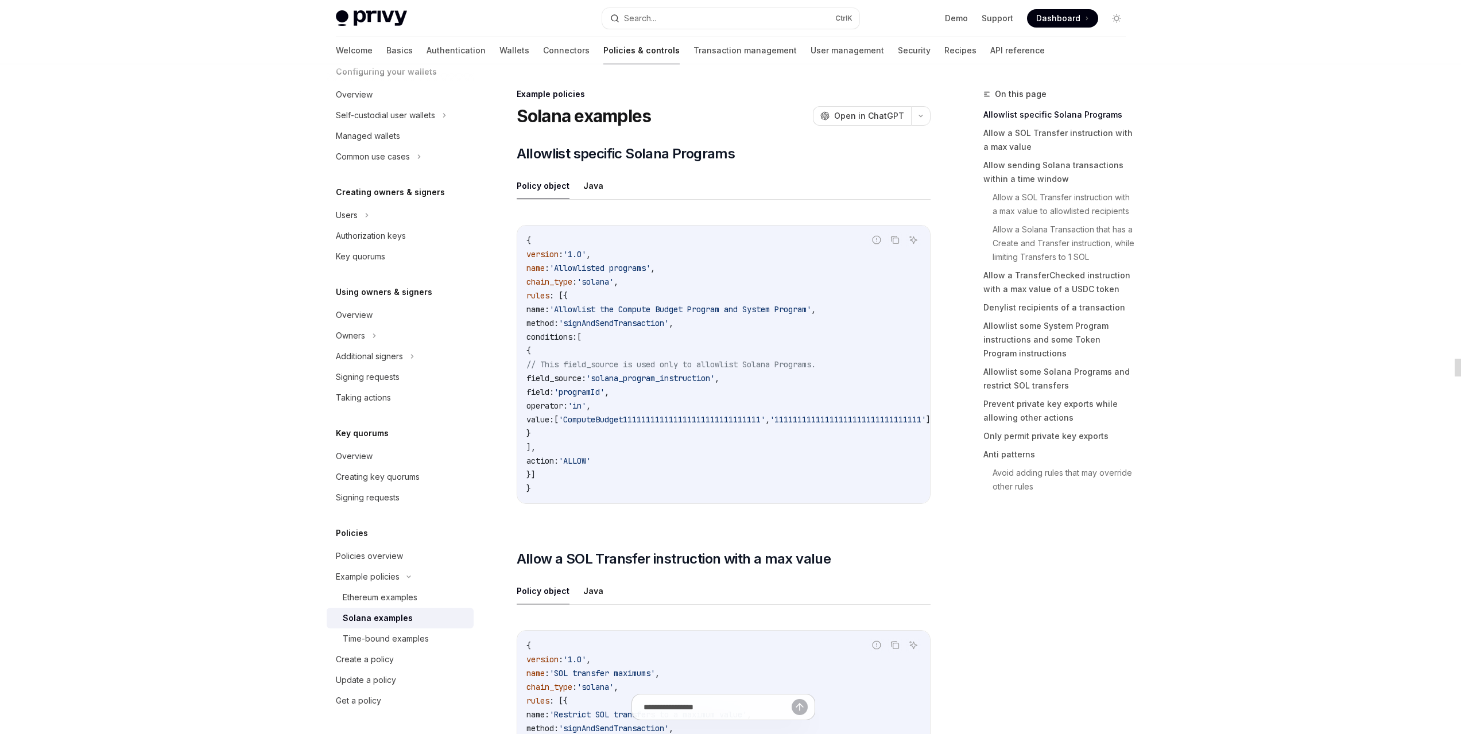
click at [602, 183] on ul "Policy object Java" at bounding box center [724, 186] width 414 height 28
click at [594, 184] on button "Java" at bounding box center [593, 185] width 20 height 27
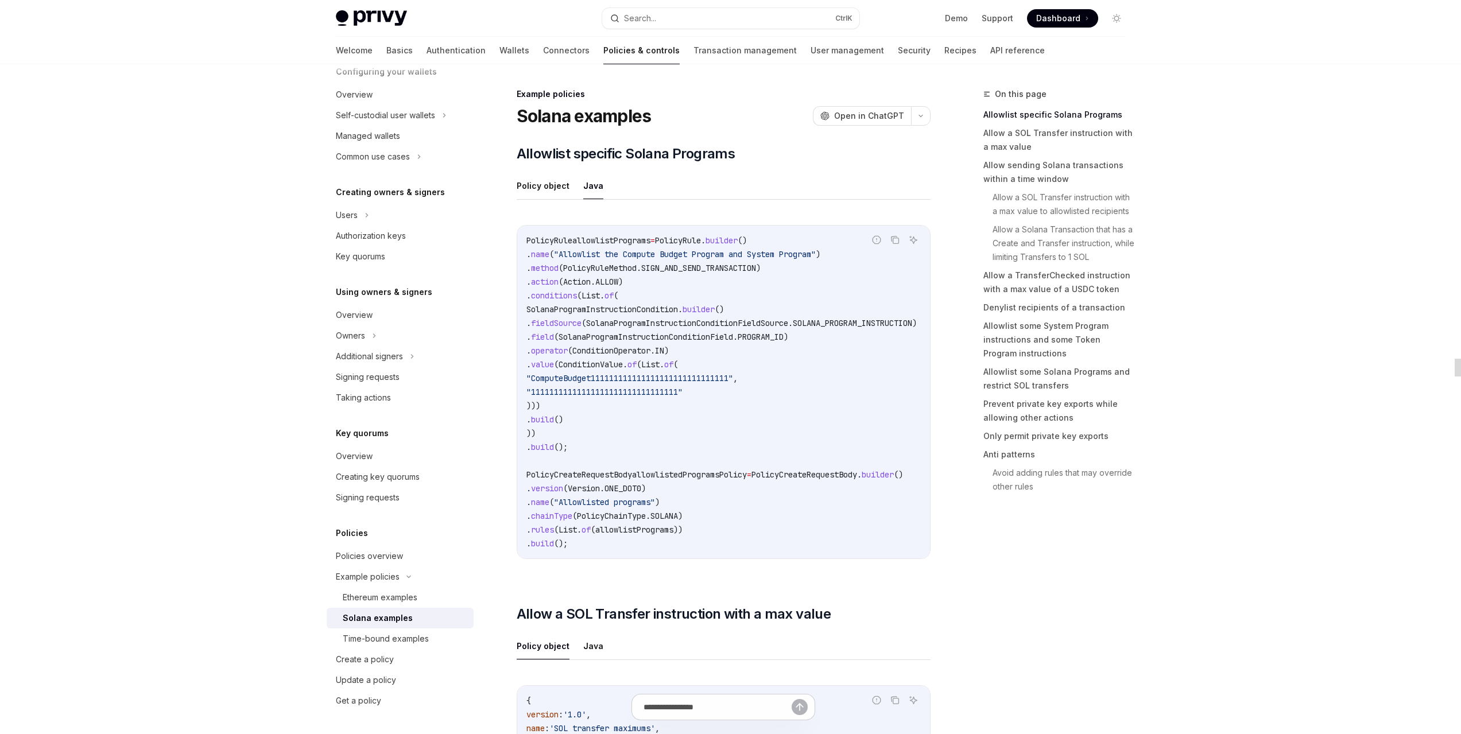
click at [549, 250] on span "name" at bounding box center [540, 254] width 18 height 10
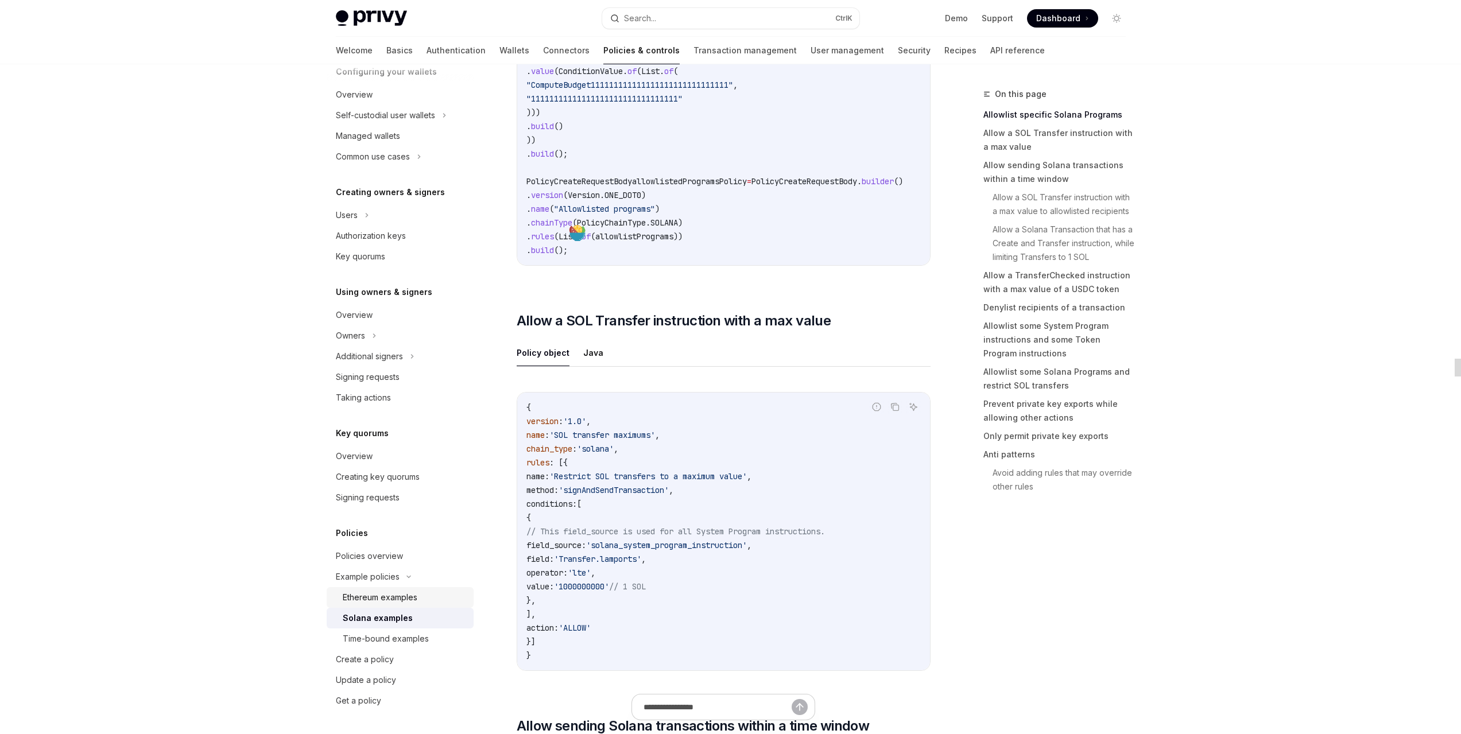
scroll to position [383, 0]
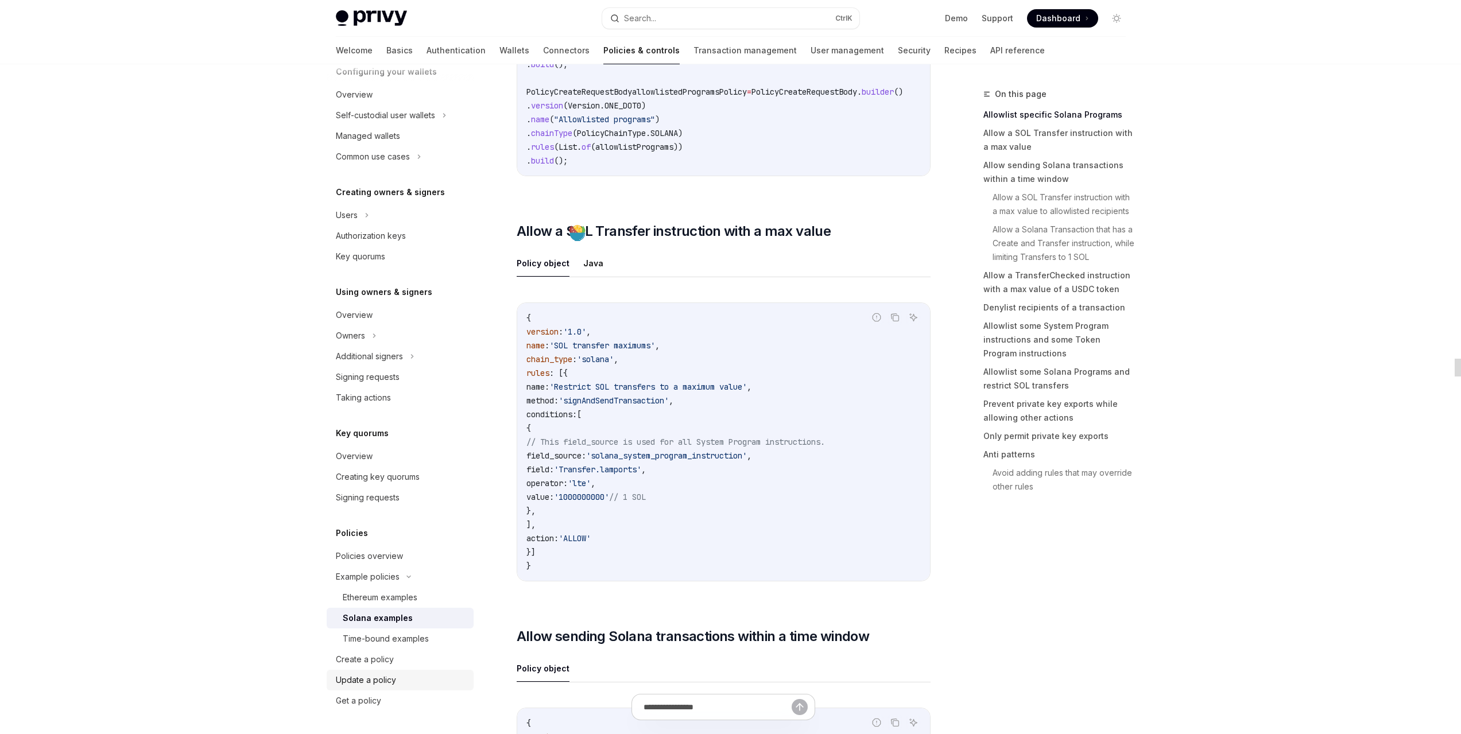
click at [389, 678] on div "Update a policy" at bounding box center [366, 680] width 60 height 14
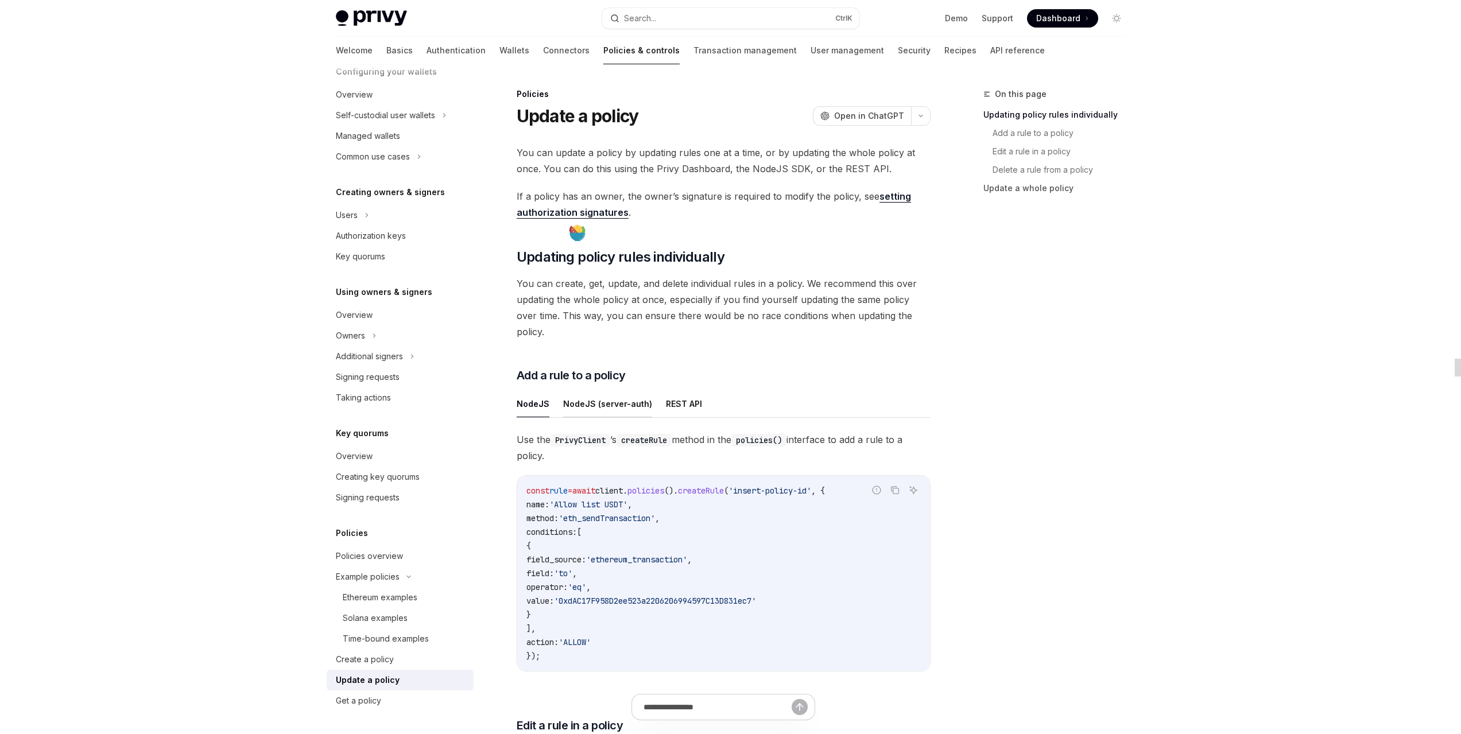
click at [627, 390] on button "NodeJS (server-auth)" at bounding box center [607, 403] width 89 height 27
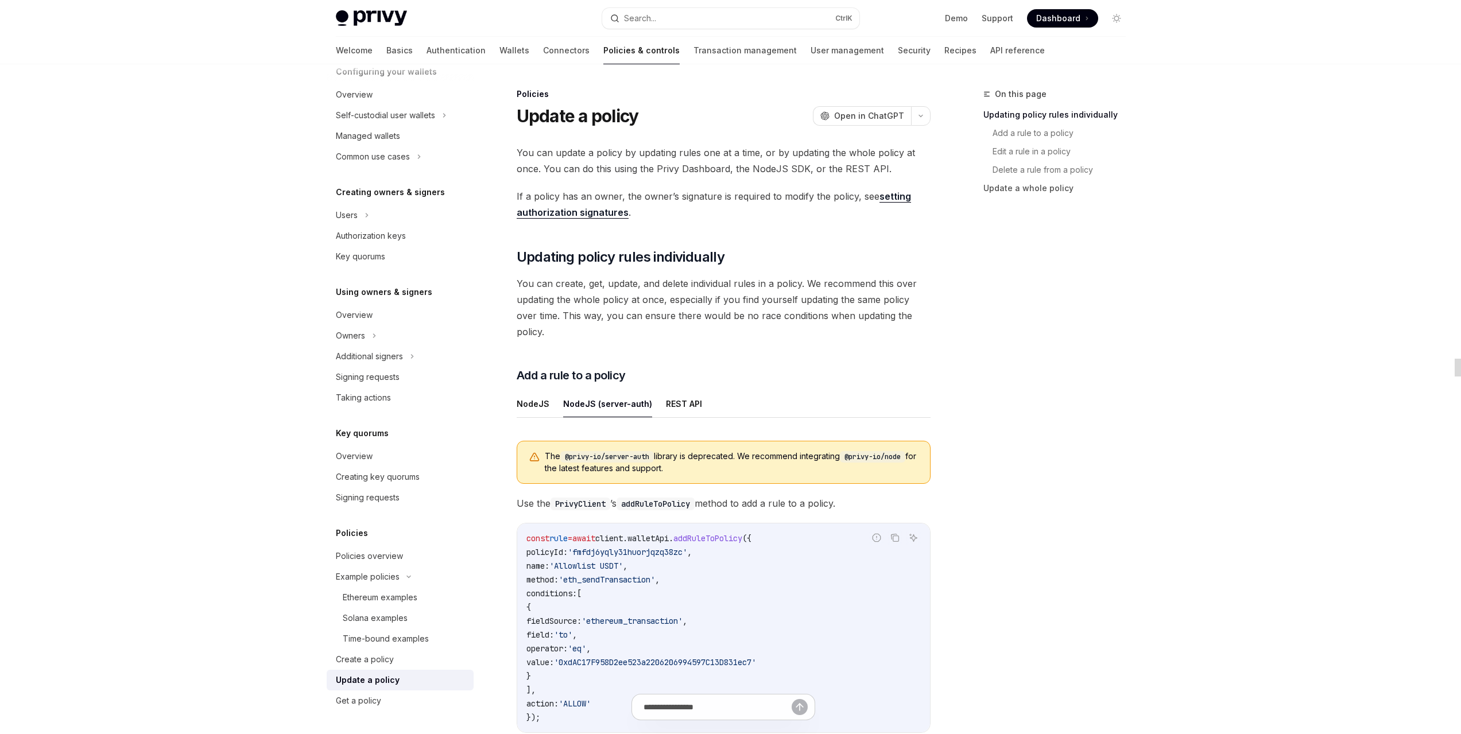
click at [572, 533] on span "=" at bounding box center [570, 538] width 5 height 10
click at [563, 533] on span "rule" at bounding box center [558, 538] width 18 height 10
click at [565, 533] on span "rule" at bounding box center [558, 538] width 18 height 10
click at [597, 571] on code "const rule = await client . walletApi . addRuleToPolicy ({ policyId: 'fmfdj6yql…" at bounding box center [723, 628] width 394 height 193
click at [579, 665] on code "const rule = await client . walletApi . addRuleToPolicy ({ policyId: 'fmfdj6yql…" at bounding box center [723, 628] width 394 height 193
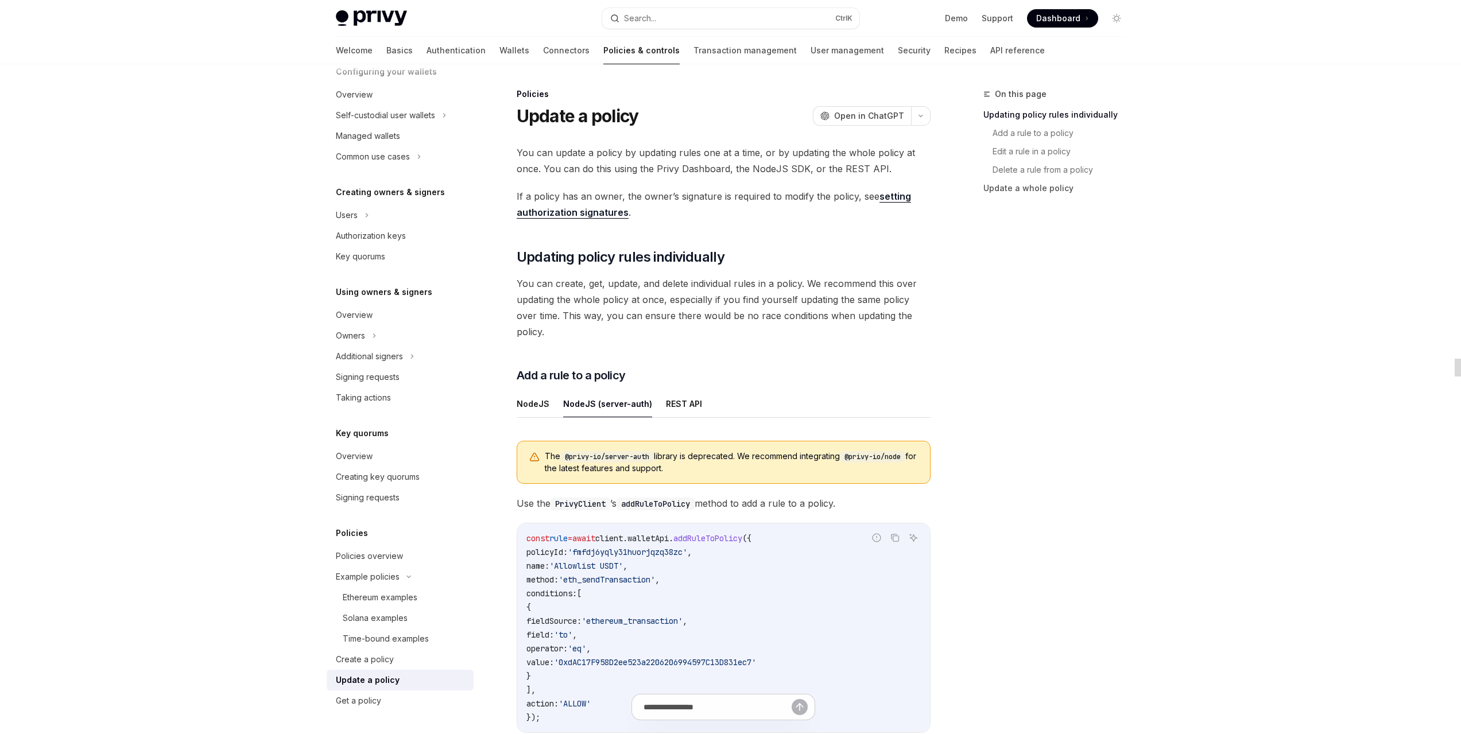
drag, startPoint x: 575, startPoint y: 664, endPoint x: 466, endPoint y: 618, distance: 118.3
click at [574, 532] on code "const rule = await client . walletApi . addRuleToPolicy ({ policyId: 'fmfdj6yql…" at bounding box center [723, 628] width 394 height 193
click at [554, 630] on span "field:" at bounding box center [540, 635] width 28 height 10
click at [586, 644] on span "'eq'" at bounding box center [577, 649] width 18 height 10
click at [412, 595] on div "Ethereum examples" at bounding box center [380, 598] width 75 height 14
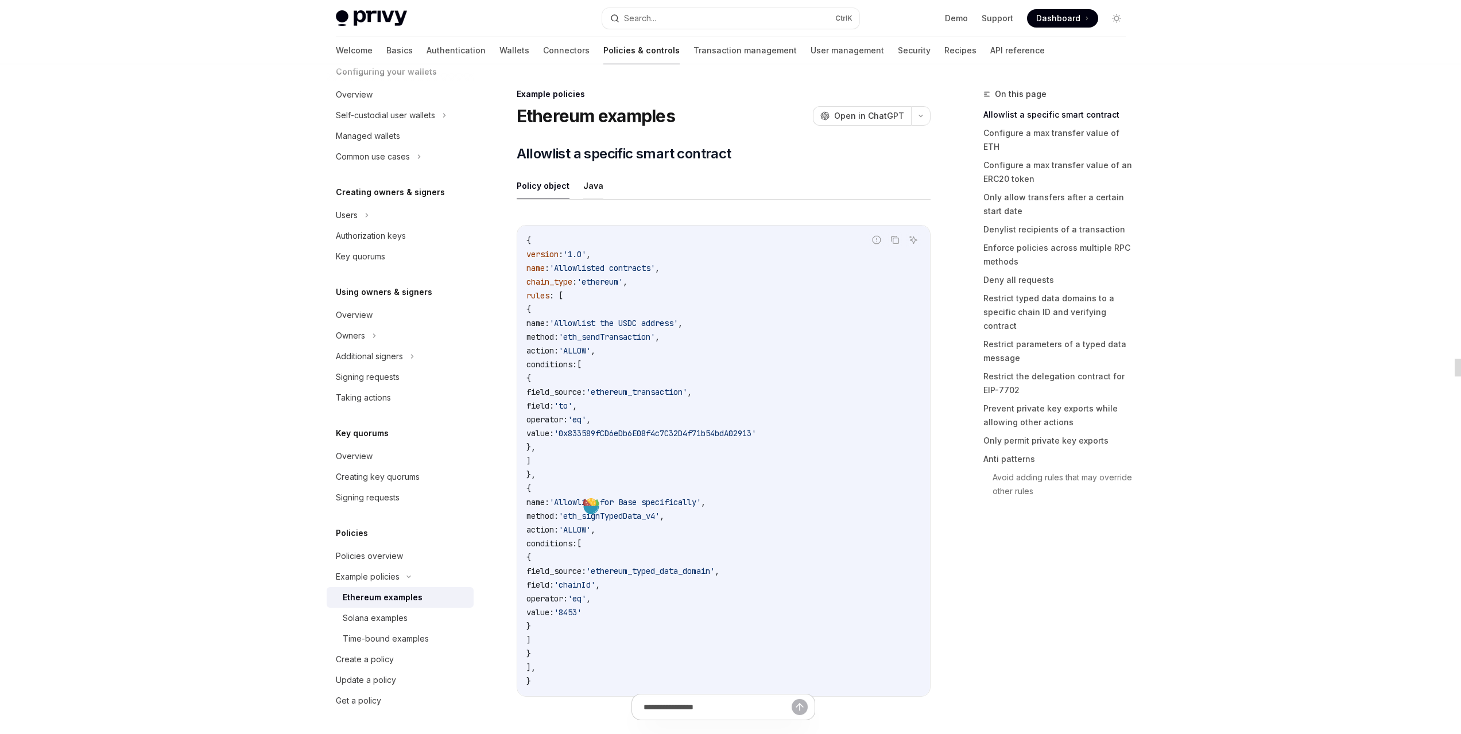
click at [591, 188] on button "Java" at bounding box center [593, 185] width 20 height 27
type textarea "*"
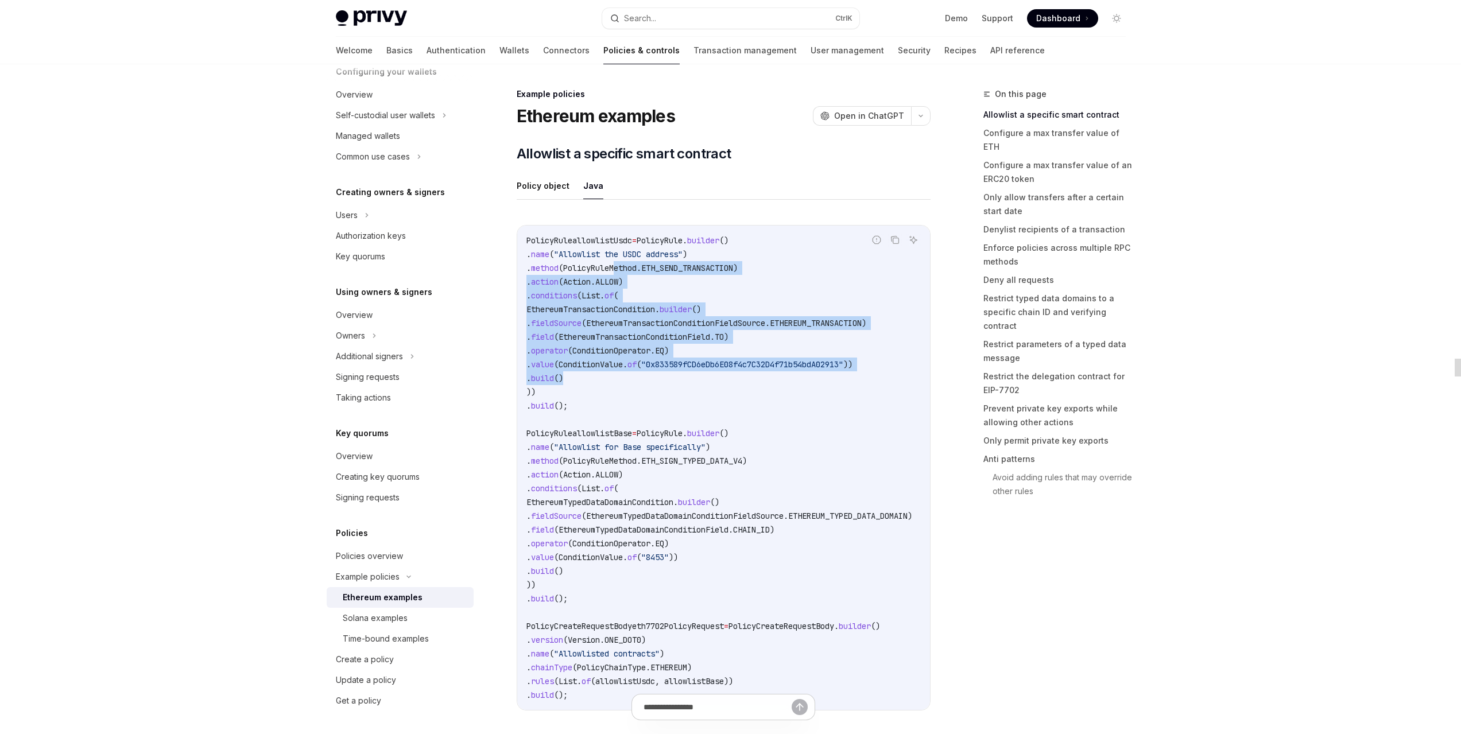
drag, startPoint x: 639, startPoint y: 269, endPoint x: 702, endPoint y: 412, distance: 156.0
click at [700, 386] on code "PolicyRule allowlistUsdc = PolicyRule . builder () . name ( "Allowlist the USDC…" at bounding box center [732, 468] width 413 height 468
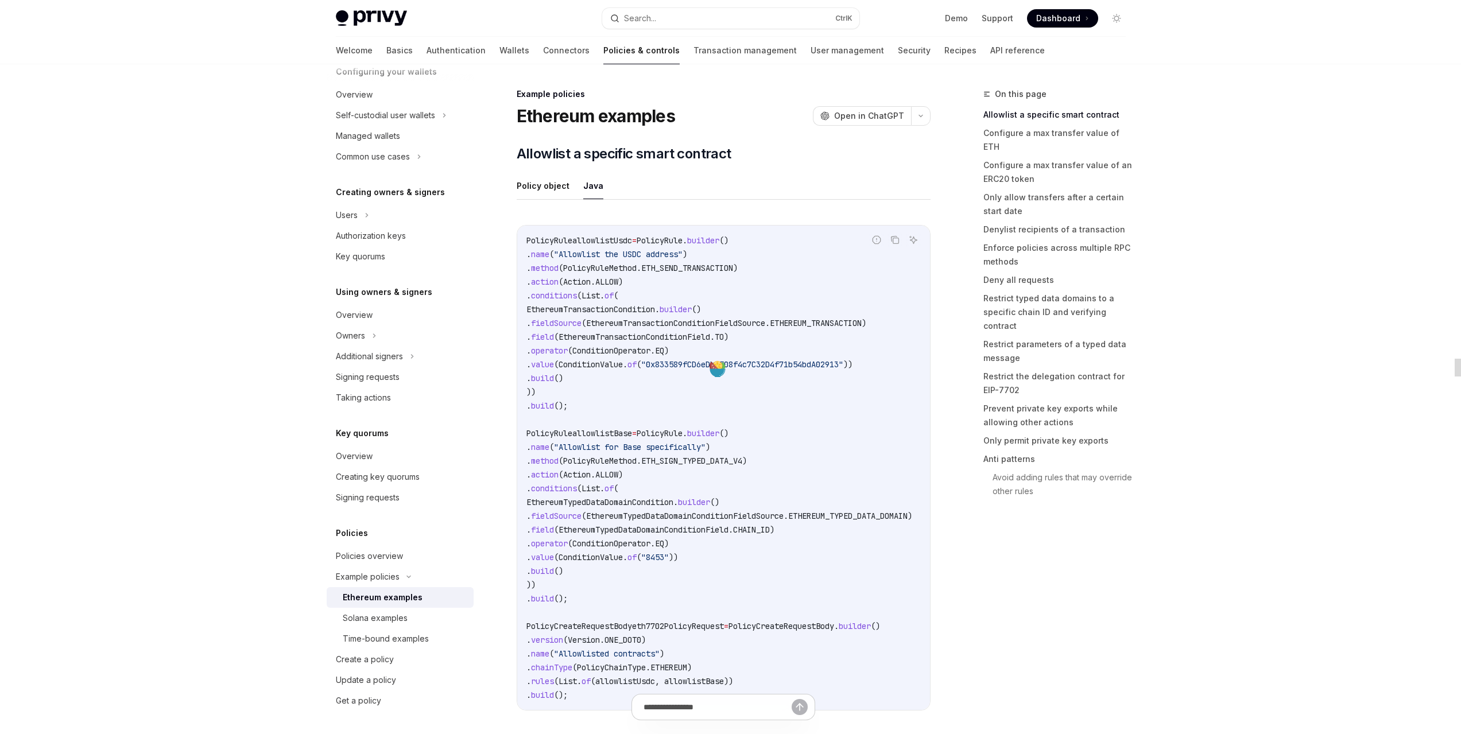
click at [672, 431] on span "PolicyRule" at bounding box center [660, 433] width 46 height 10
click at [672, 430] on span "PolicyRule" at bounding box center [660, 433] width 46 height 10
click at [677, 534] on span "EthereumTypedDataDomainConditionField" at bounding box center [644, 530] width 170 height 10
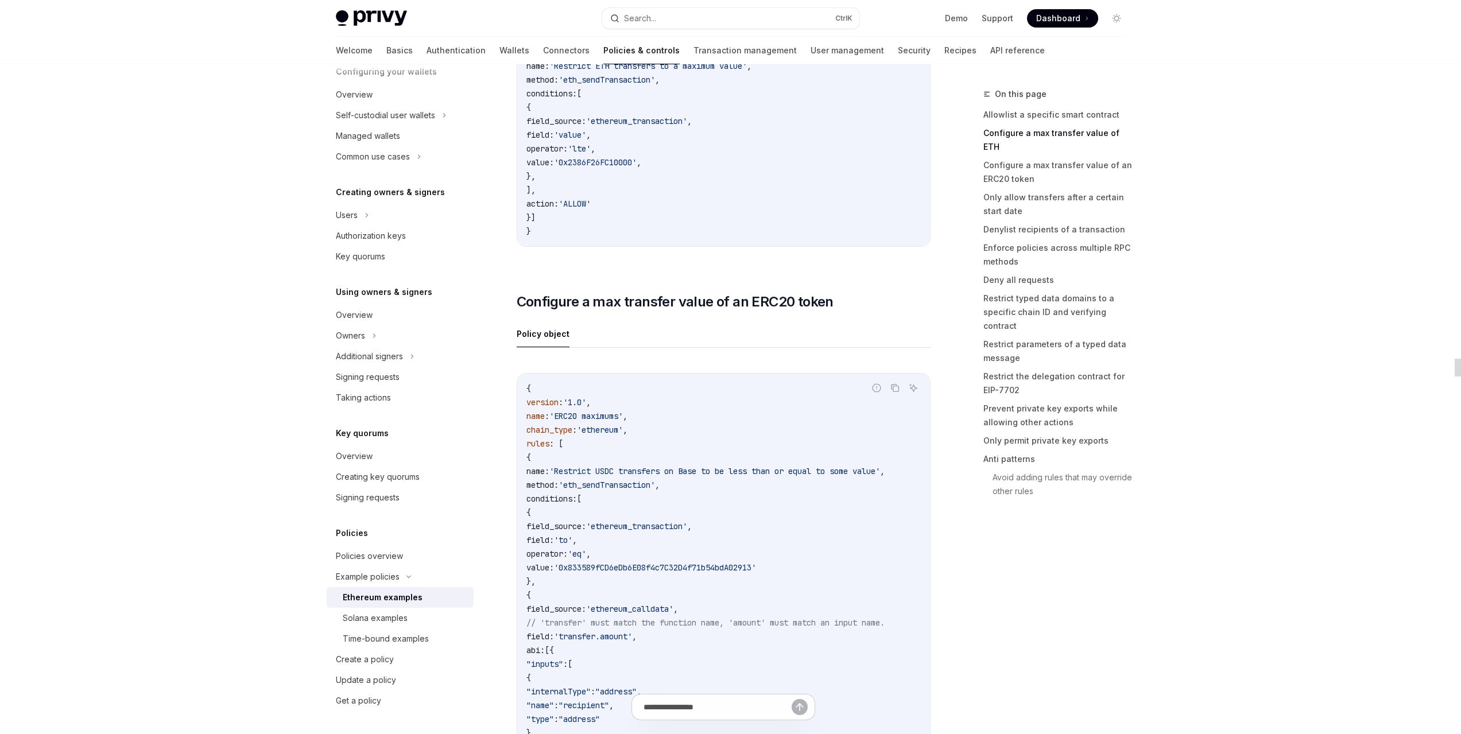
scroll to position [765, 0]
